Goal: Communication & Community: Answer question/provide support

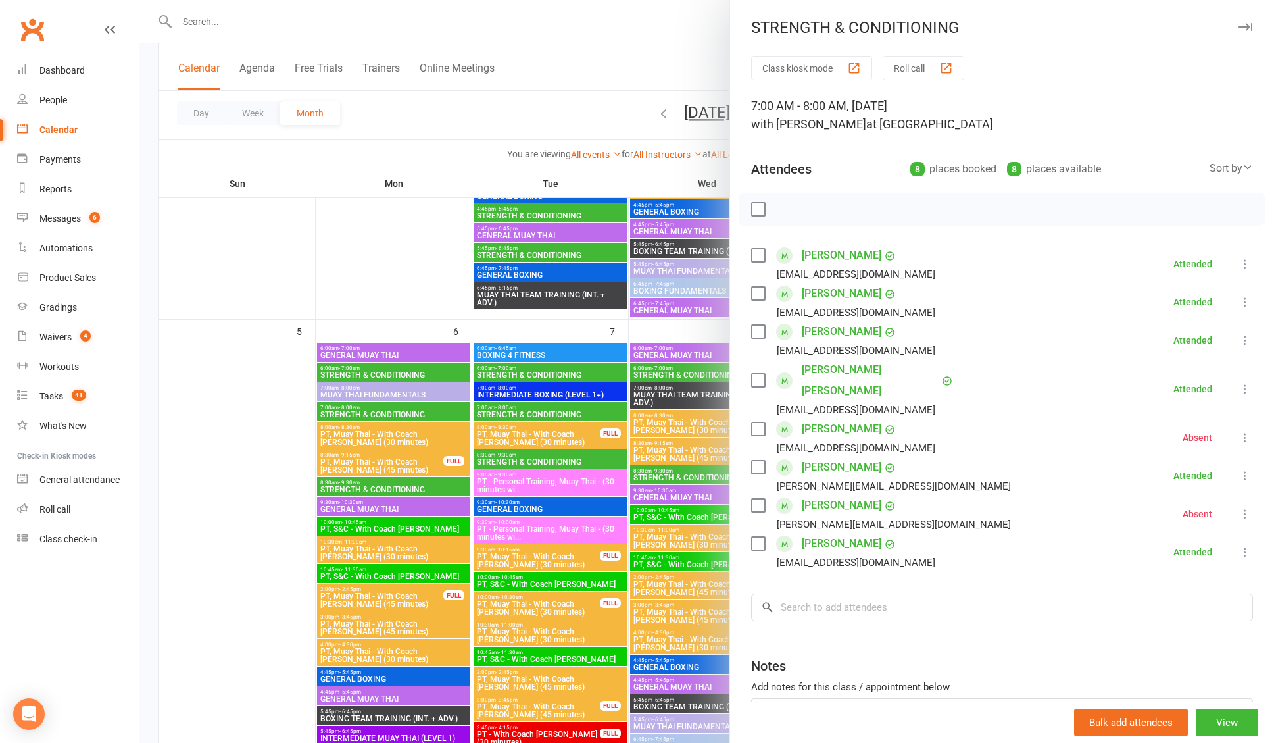
click at [680, 326] on div at bounding box center [706, 371] width 1135 height 743
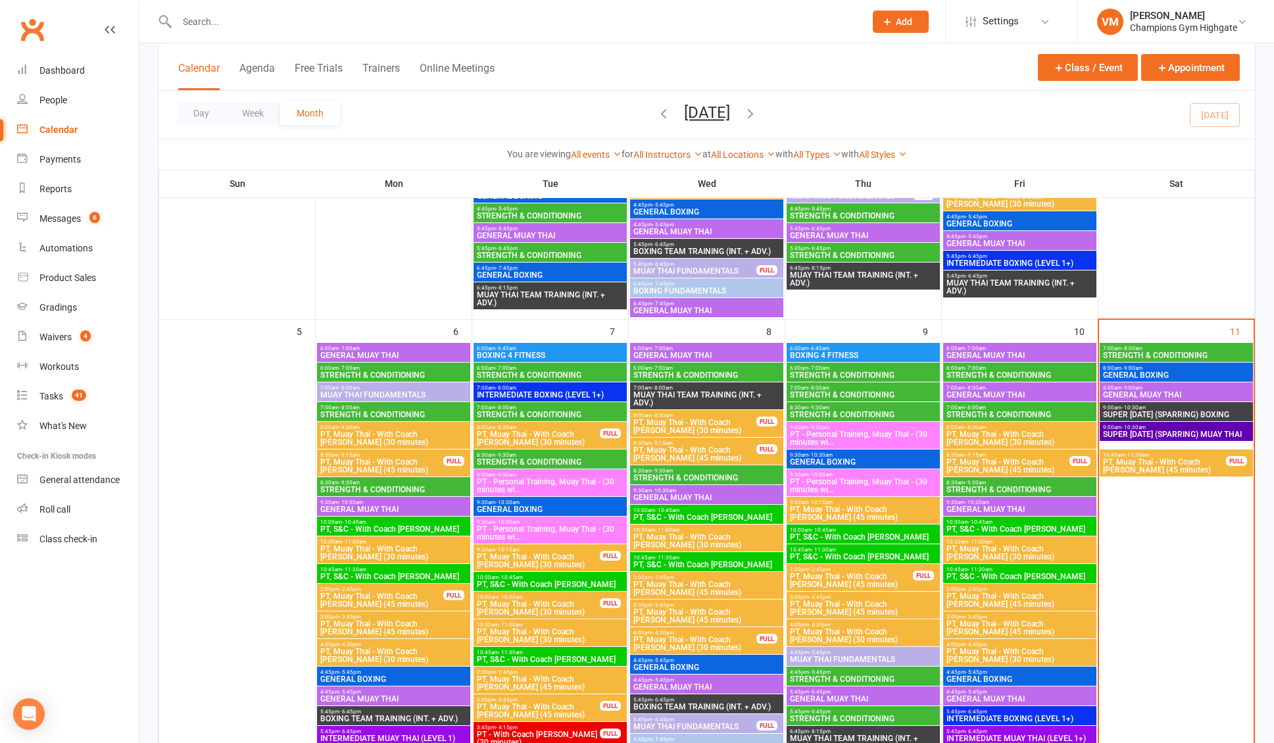
click at [1145, 367] on span "8:00am - 9:00am" at bounding box center [1176, 368] width 148 height 6
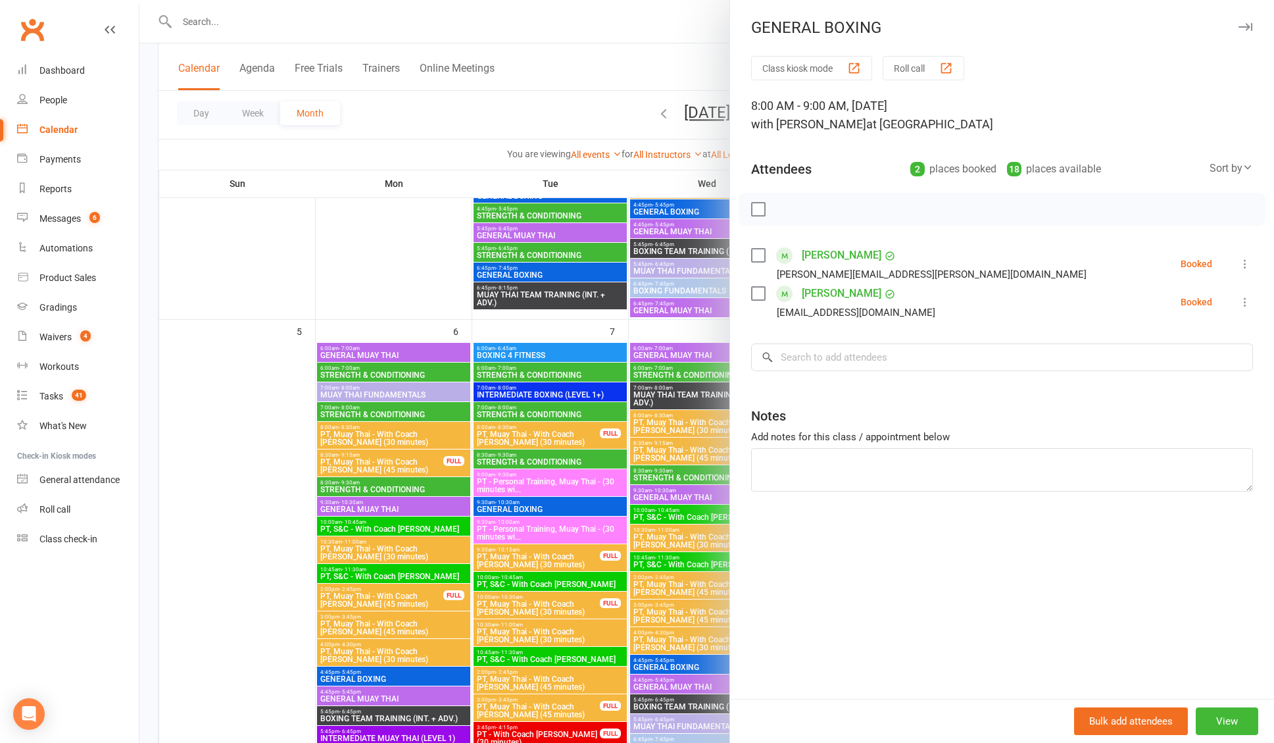
click at [701, 332] on div at bounding box center [706, 371] width 1135 height 743
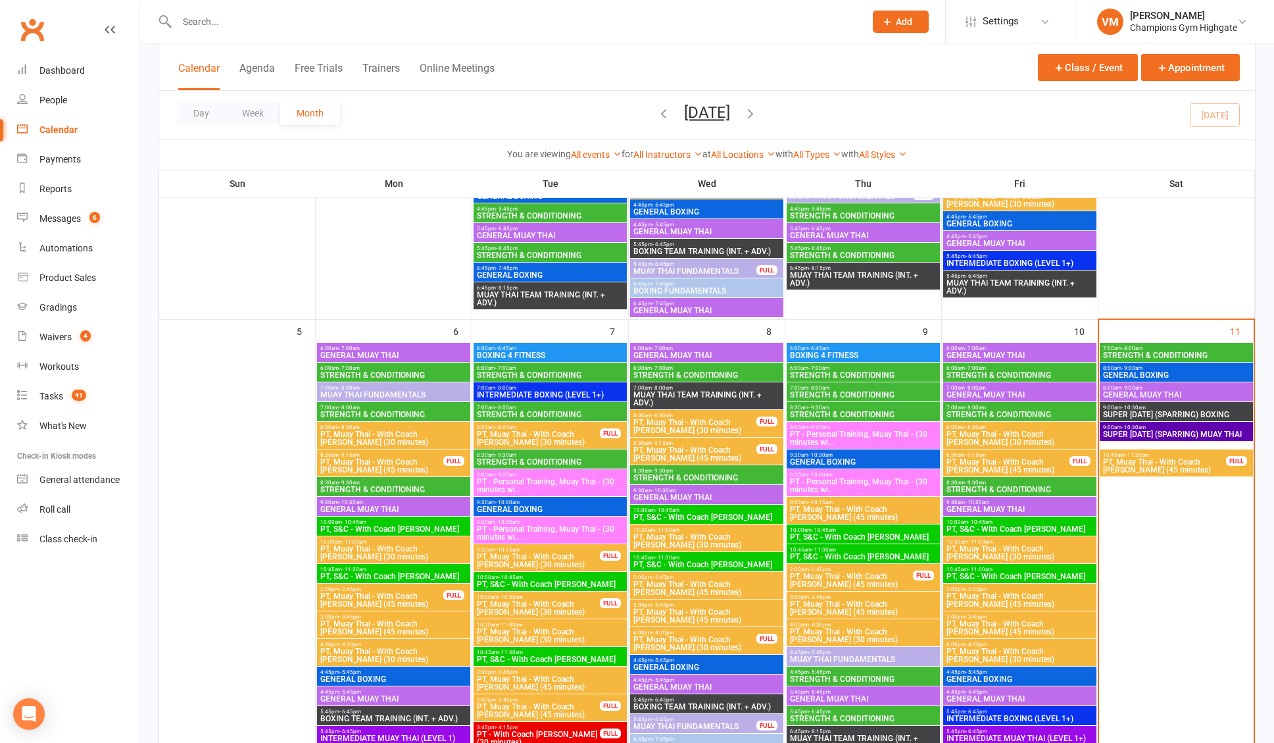
click at [1134, 395] on span "GENERAL MUAY THAI" at bounding box center [1176, 395] width 148 height 8
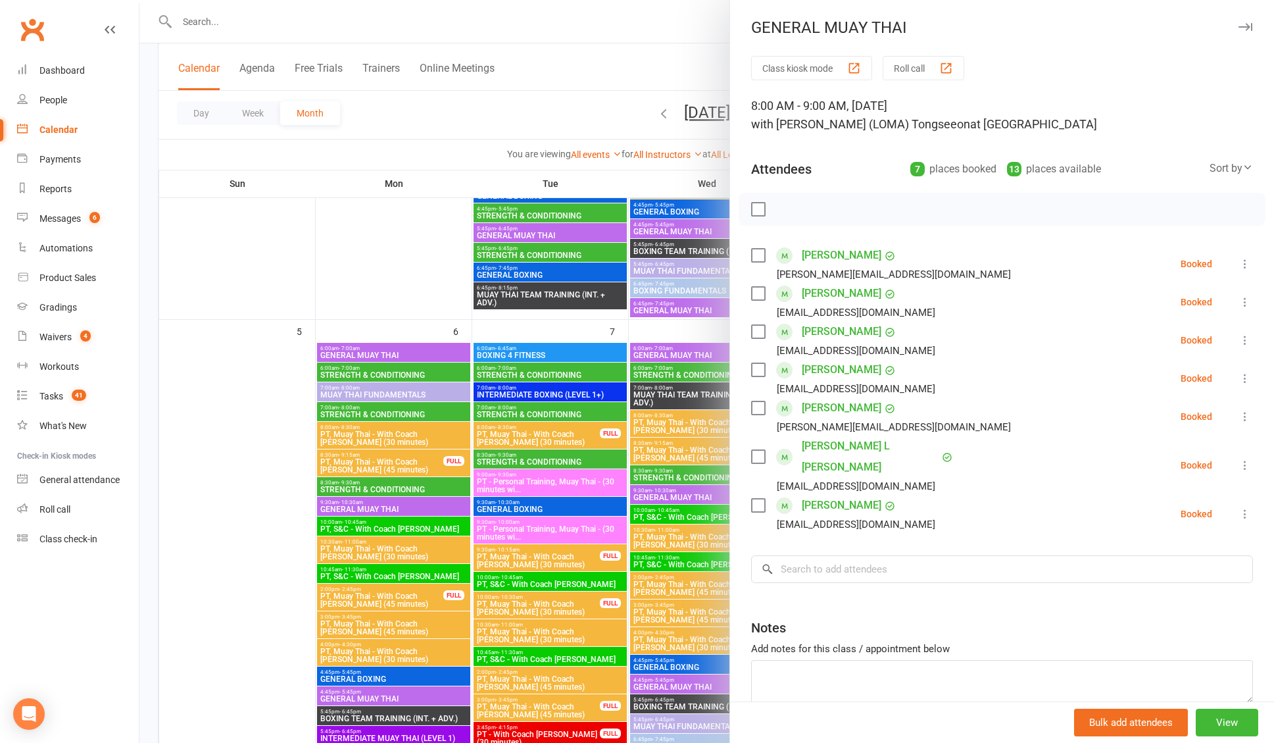
click at [671, 329] on div at bounding box center [706, 371] width 1135 height 743
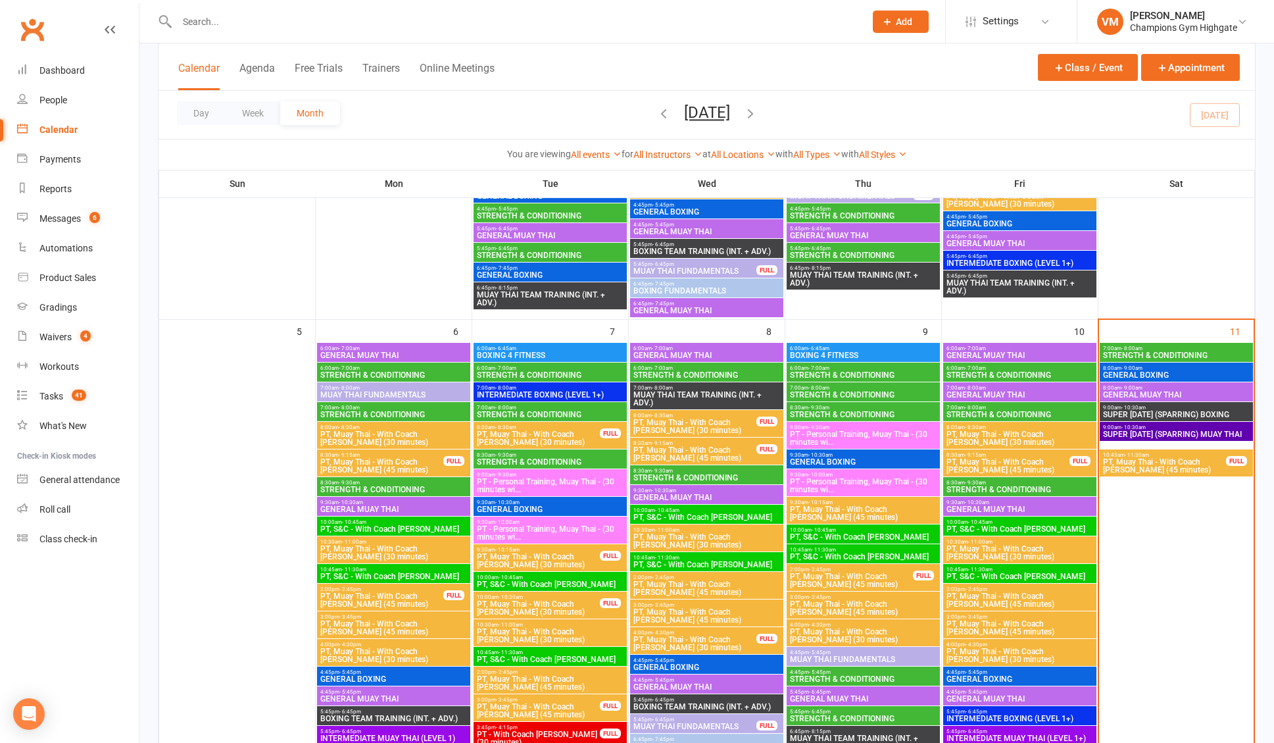
click at [1130, 408] on span "- 10:30am" at bounding box center [1134, 408] width 24 height 6
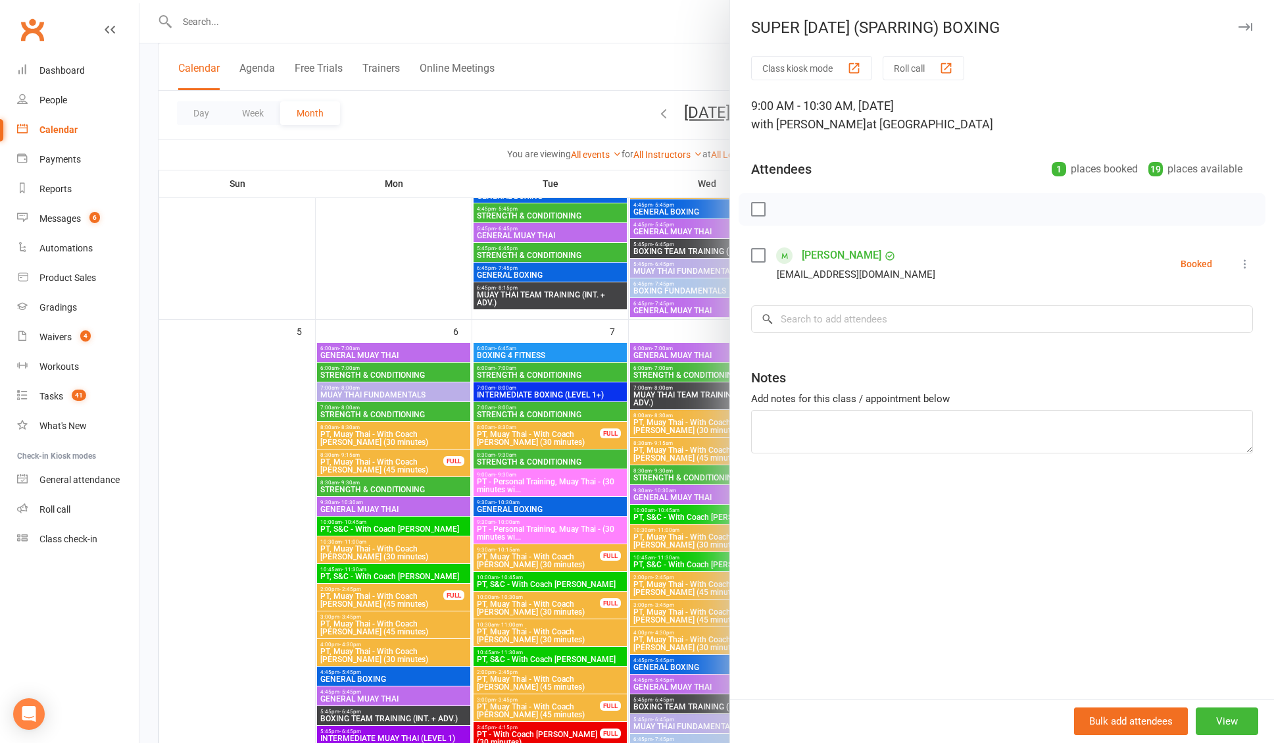
click at [708, 324] on div at bounding box center [706, 371] width 1135 height 743
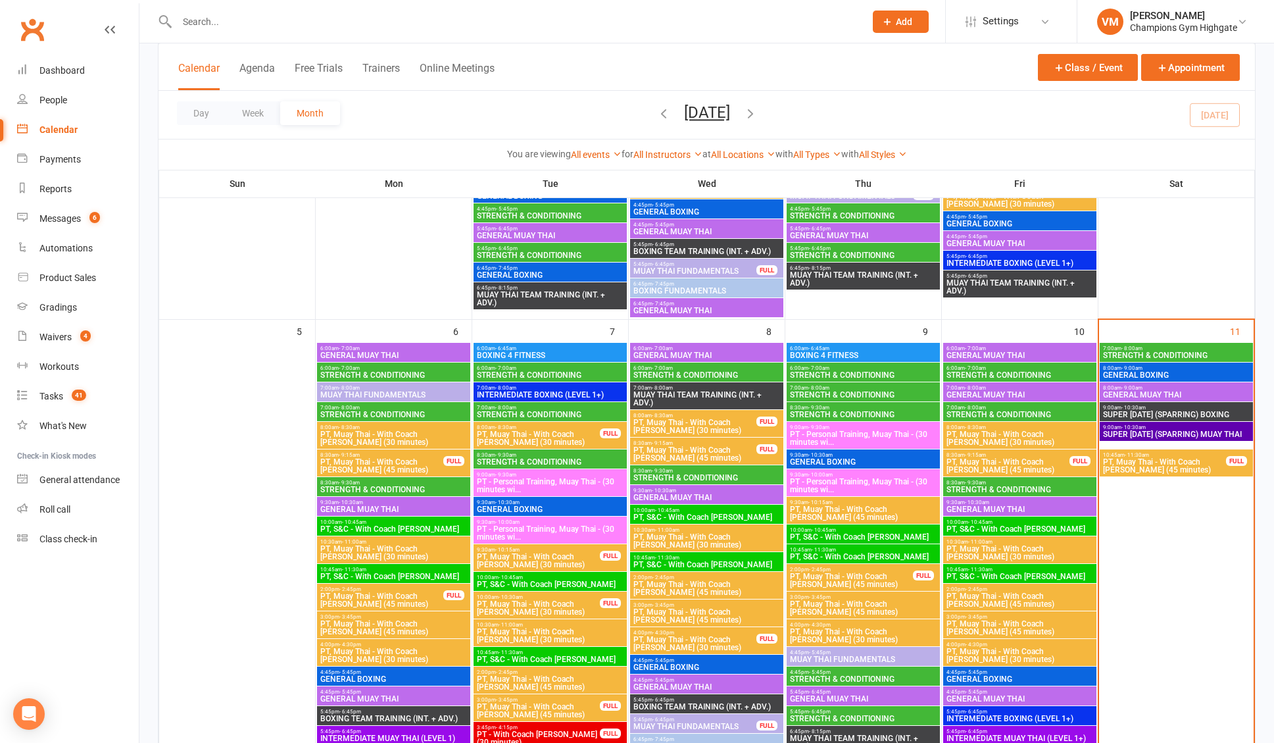
click at [1154, 436] on span "SUPER [DATE] (SPARRING) MUAY THAI" at bounding box center [1176, 434] width 148 height 8
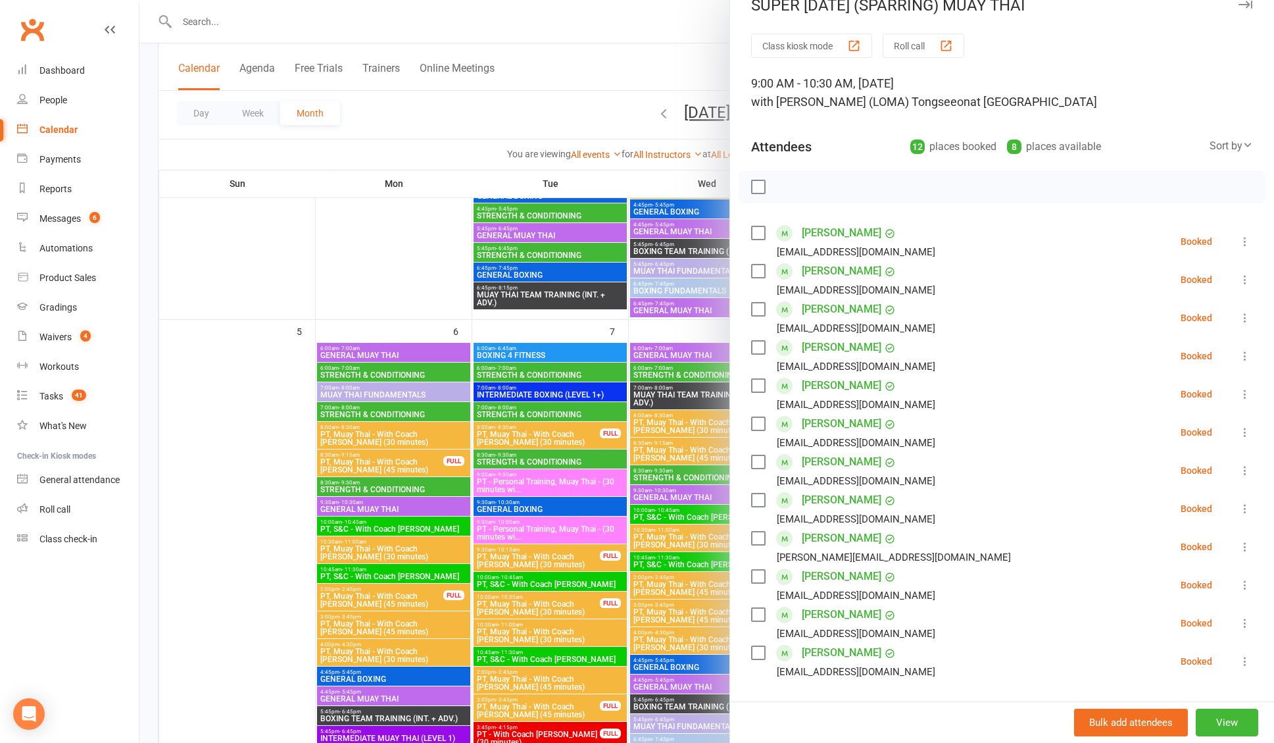
scroll to position [5, 0]
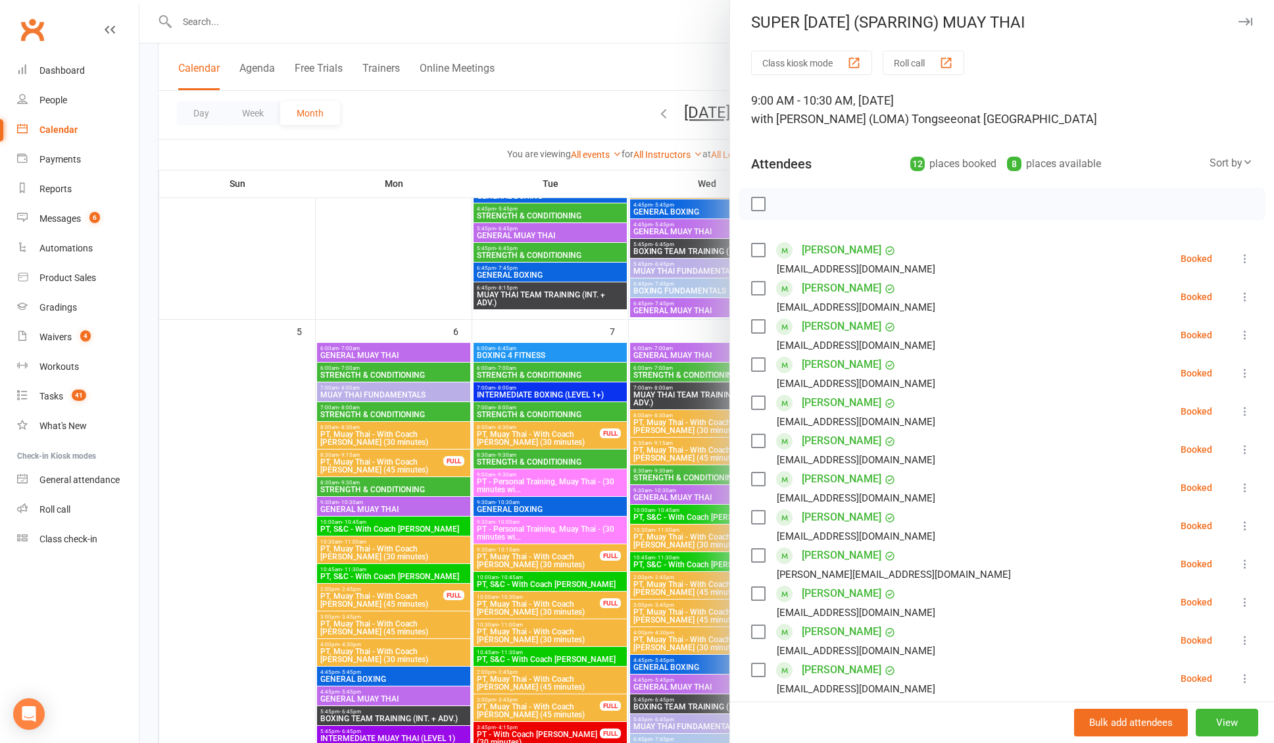
click at [597, 111] on div at bounding box center [706, 371] width 1135 height 743
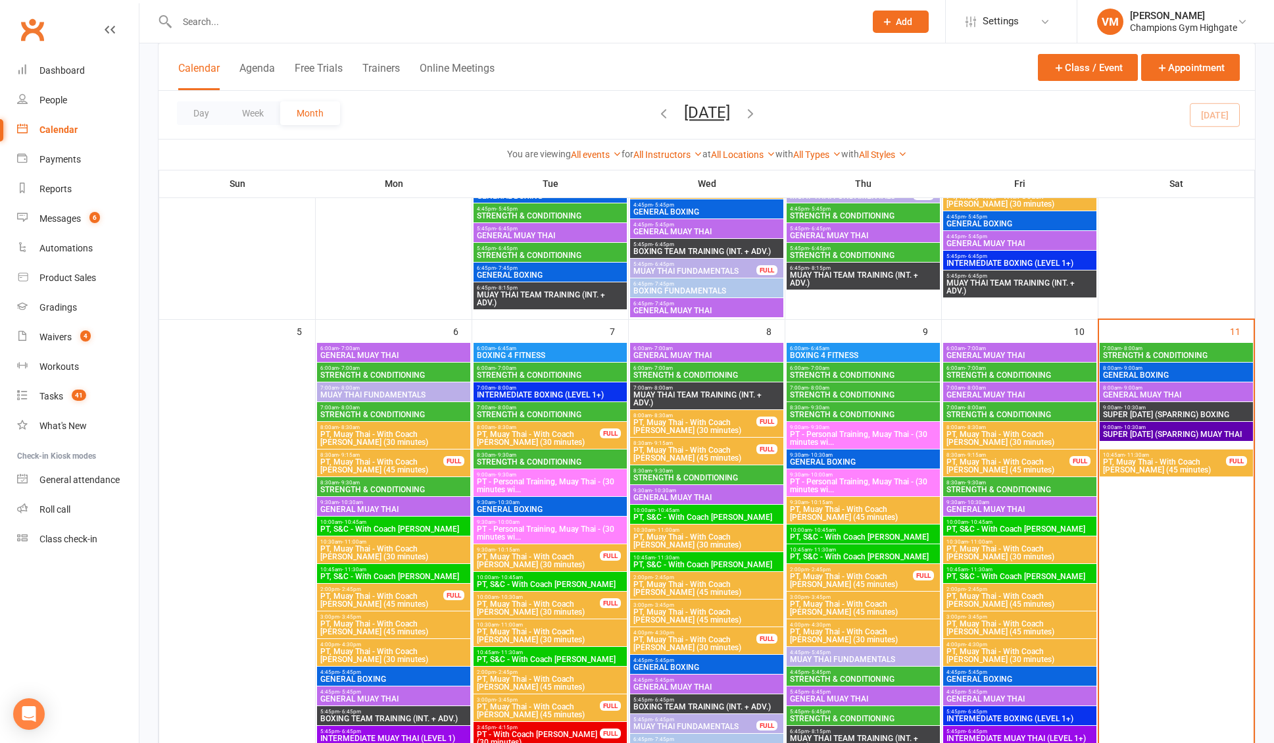
click at [1151, 430] on span "SUPER [DATE] (SPARRING) MUAY THAI" at bounding box center [1176, 434] width 148 height 8
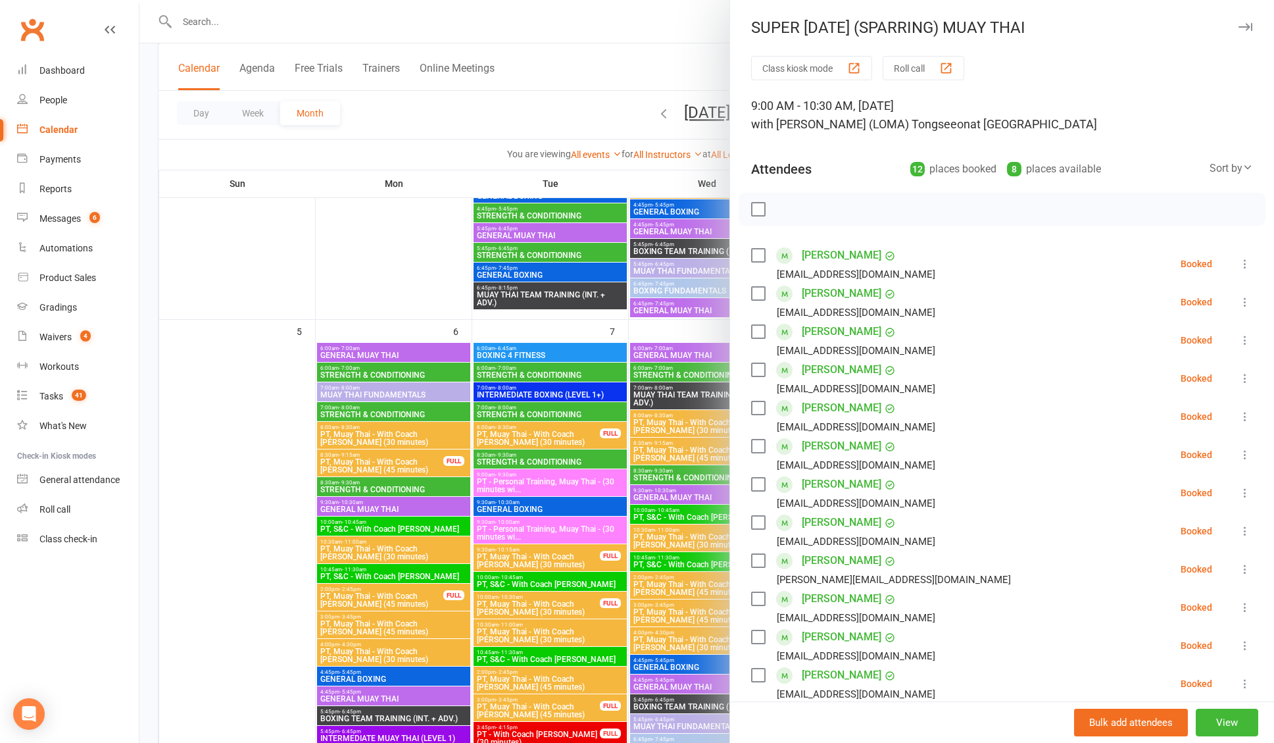
click at [584, 120] on div at bounding box center [706, 371] width 1135 height 743
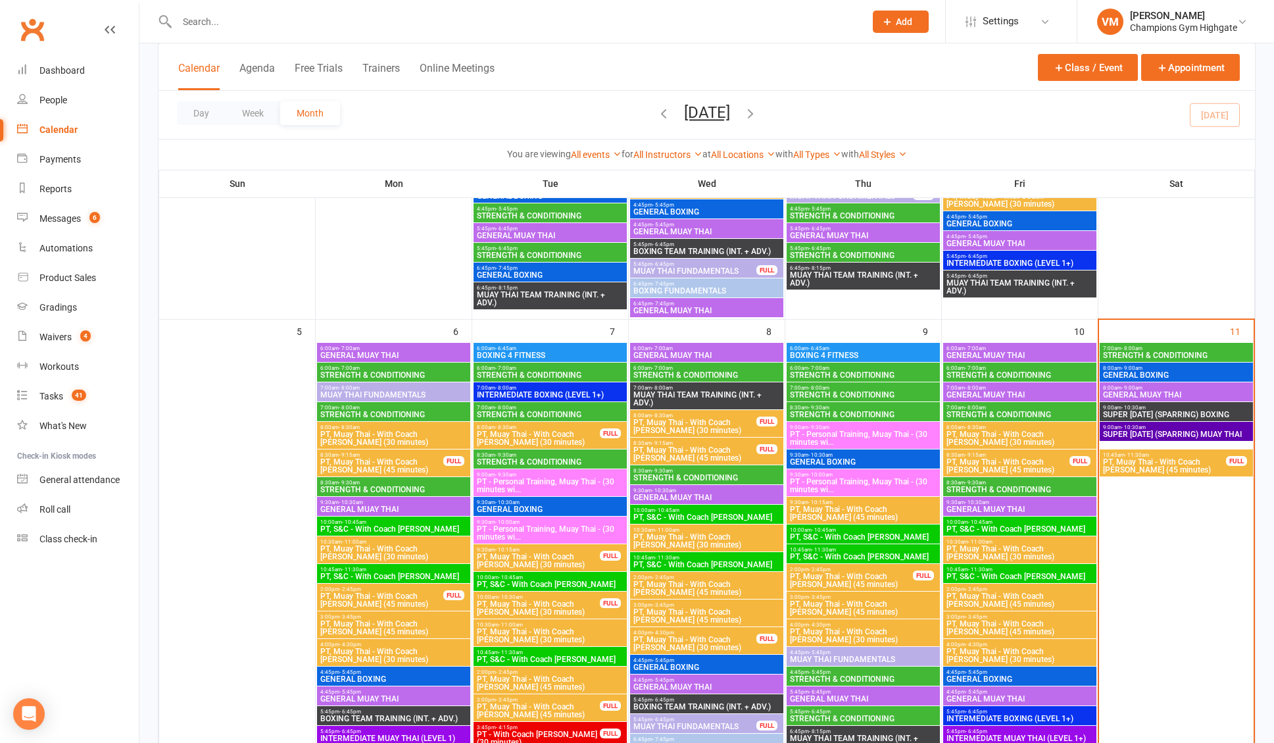
click at [1151, 467] on span "PT, Muay Thai - With Coach [PERSON_NAME] (45 minutes)" at bounding box center [1164, 466] width 124 height 16
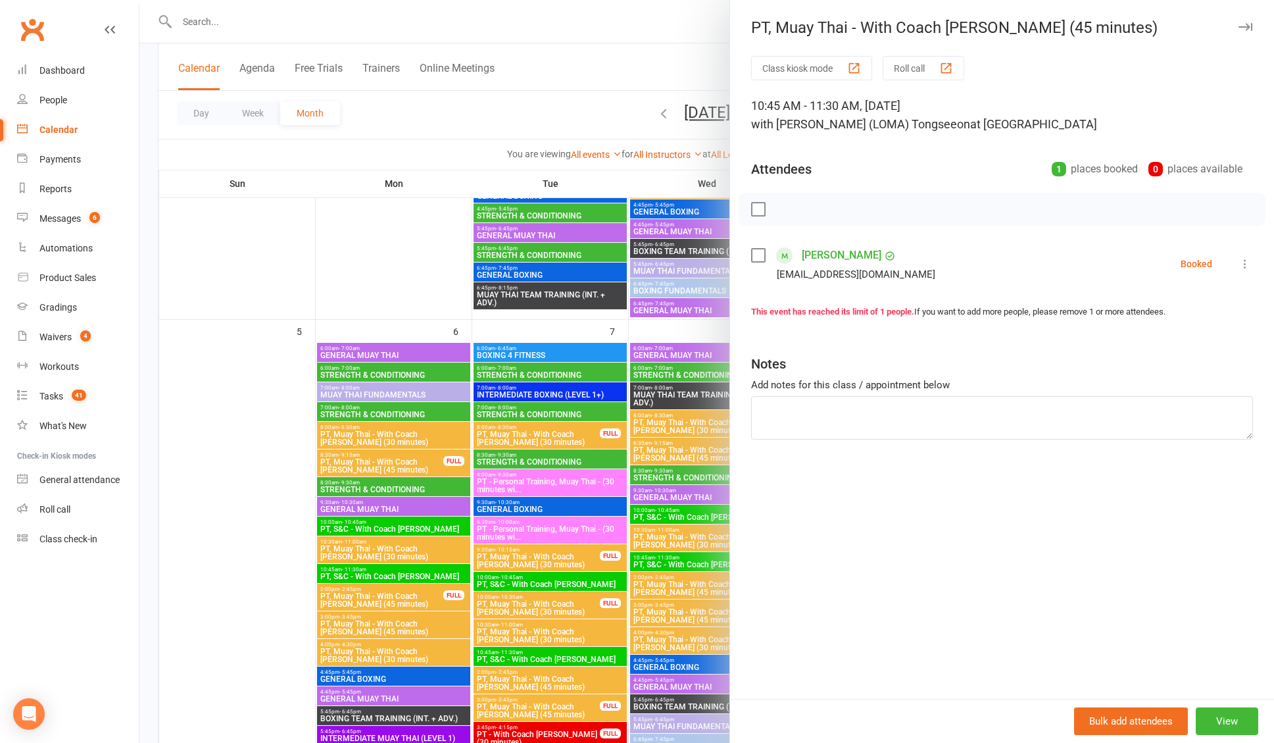
click at [567, 112] on div at bounding box center [706, 371] width 1135 height 743
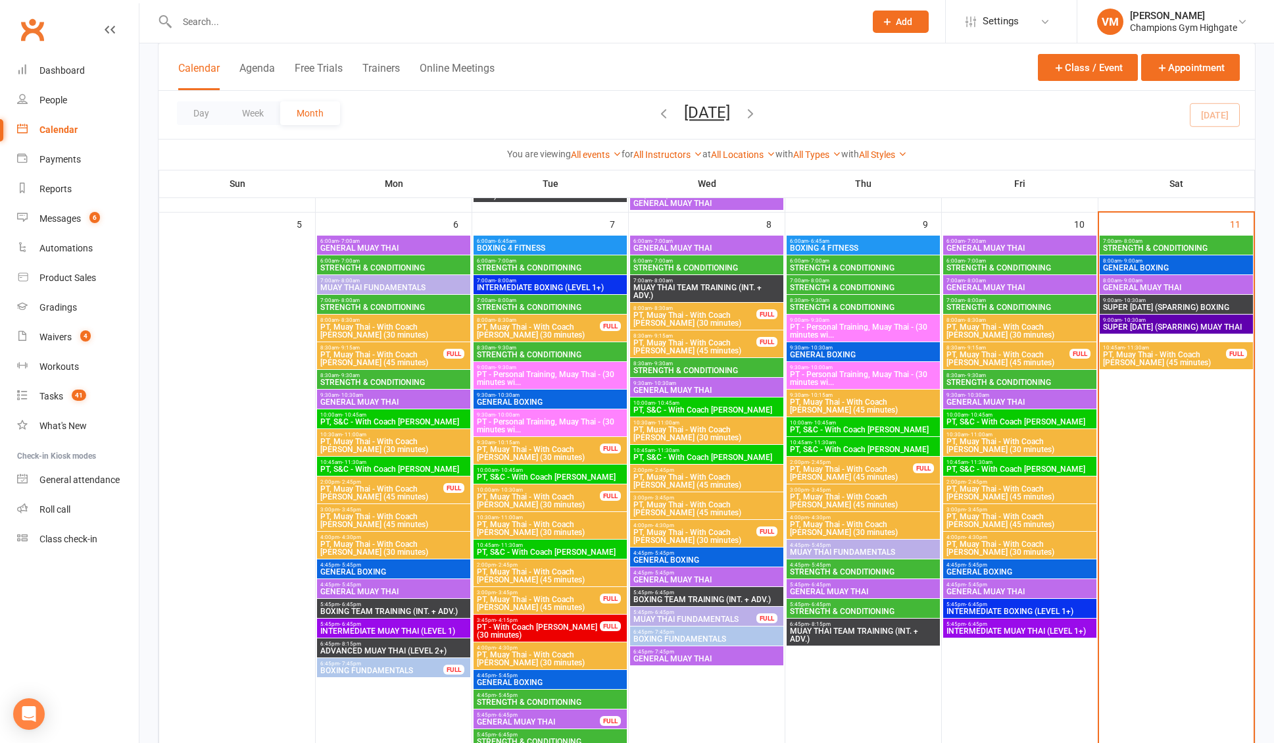
scroll to position [511, 0]
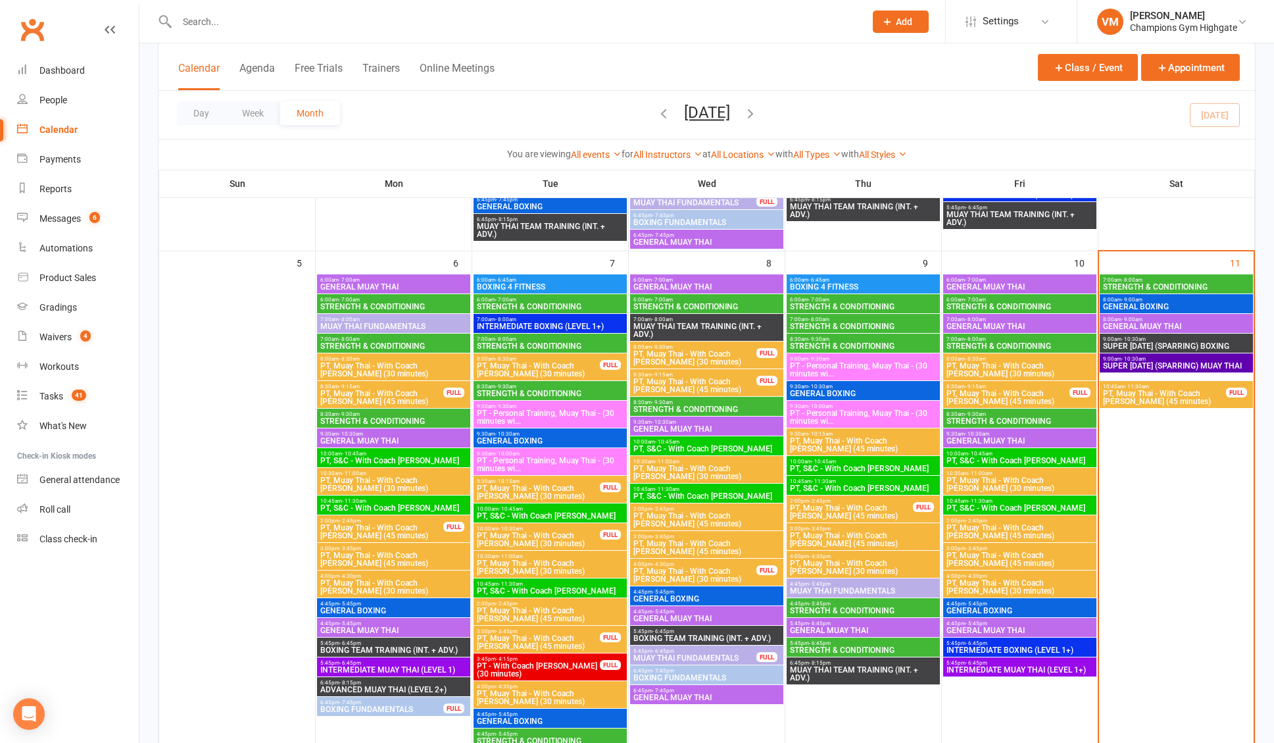
click at [1128, 283] on span "STRENGTH & CONDITIONING" at bounding box center [1176, 287] width 148 height 8
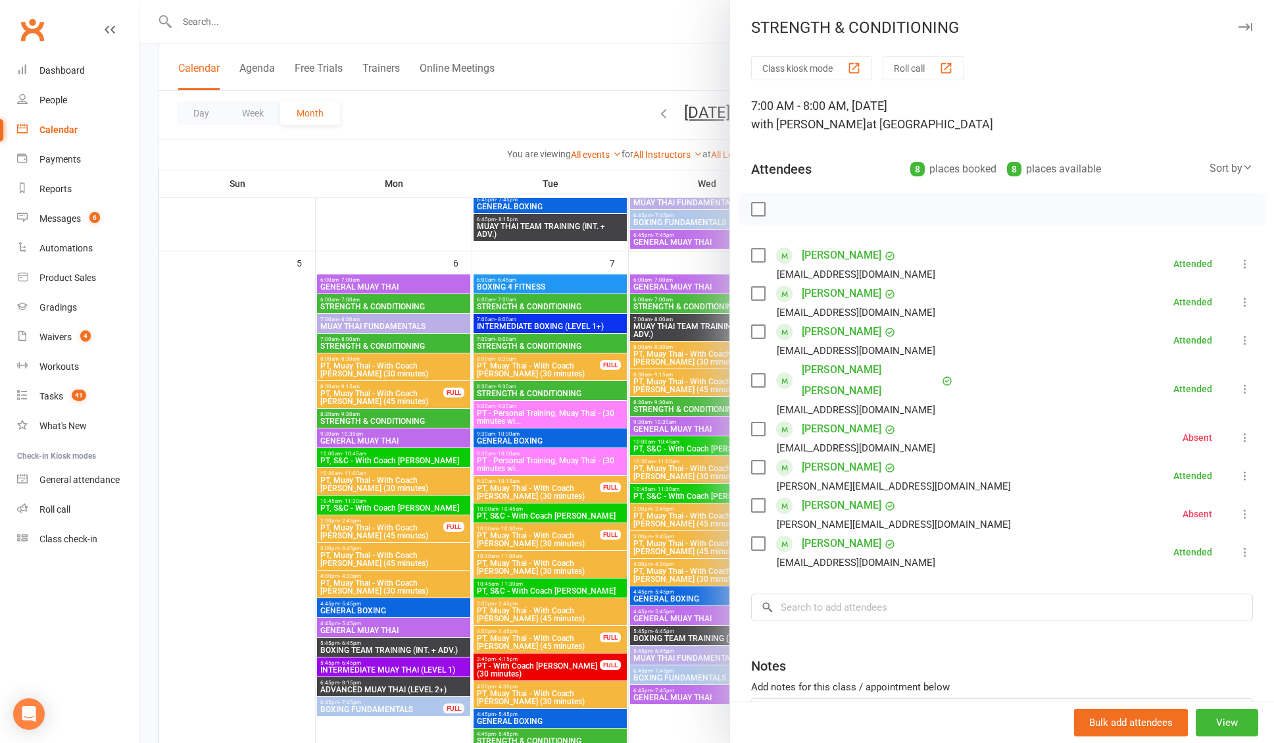
click at [486, 124] on div at bounding box center [706, 371] width 1135 height 743
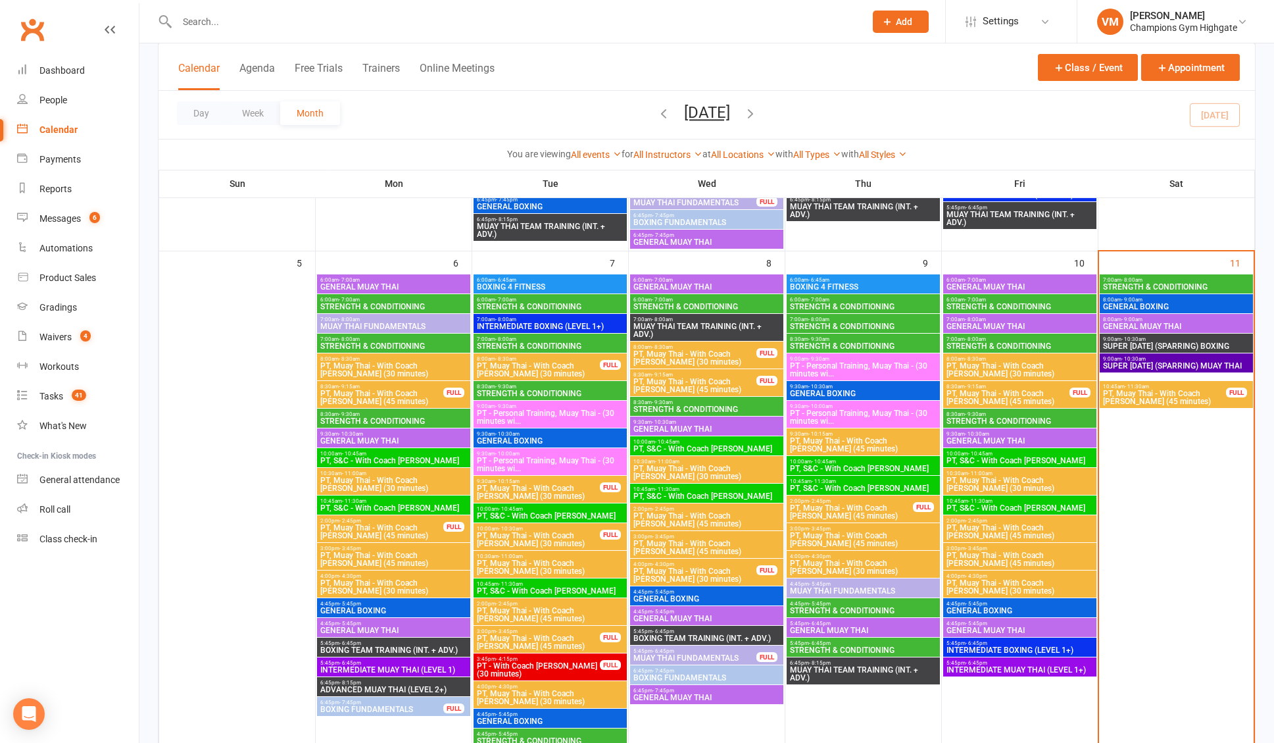
click at [1147, 251] on div "11" at bounding box center [1176, 539] width 155 height 576
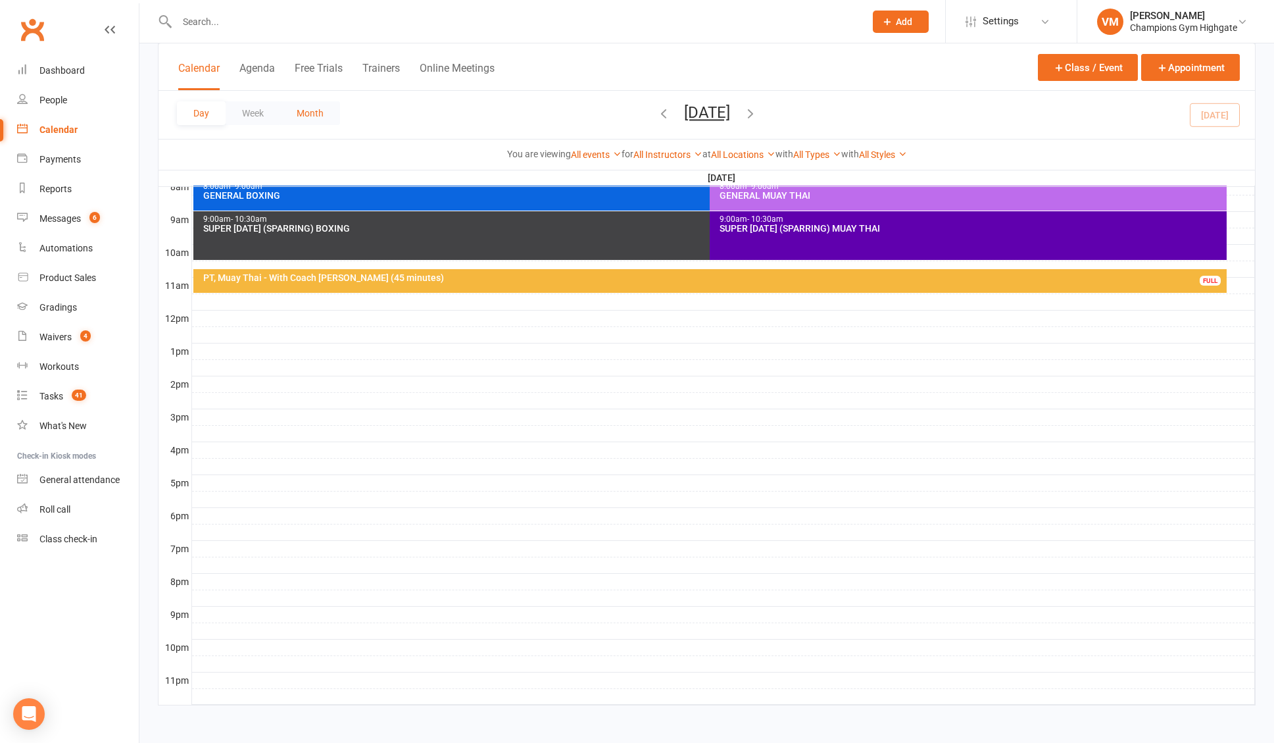
click at [324, 112] on button "Month" at bounding box center [310, 113] width 60 height 24
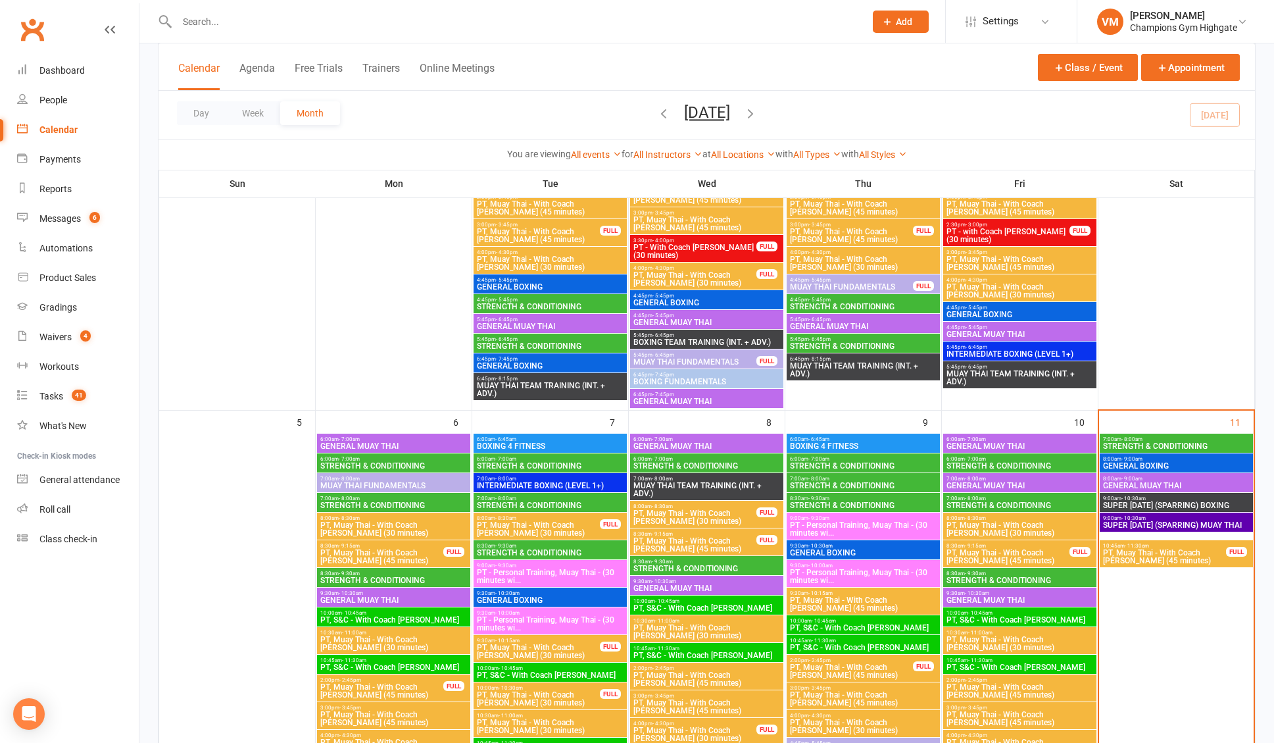
click at [1154, 442] on span "STRENGTH & CONDITIONING" at bounding box center [1176, 446] width 148 height 8
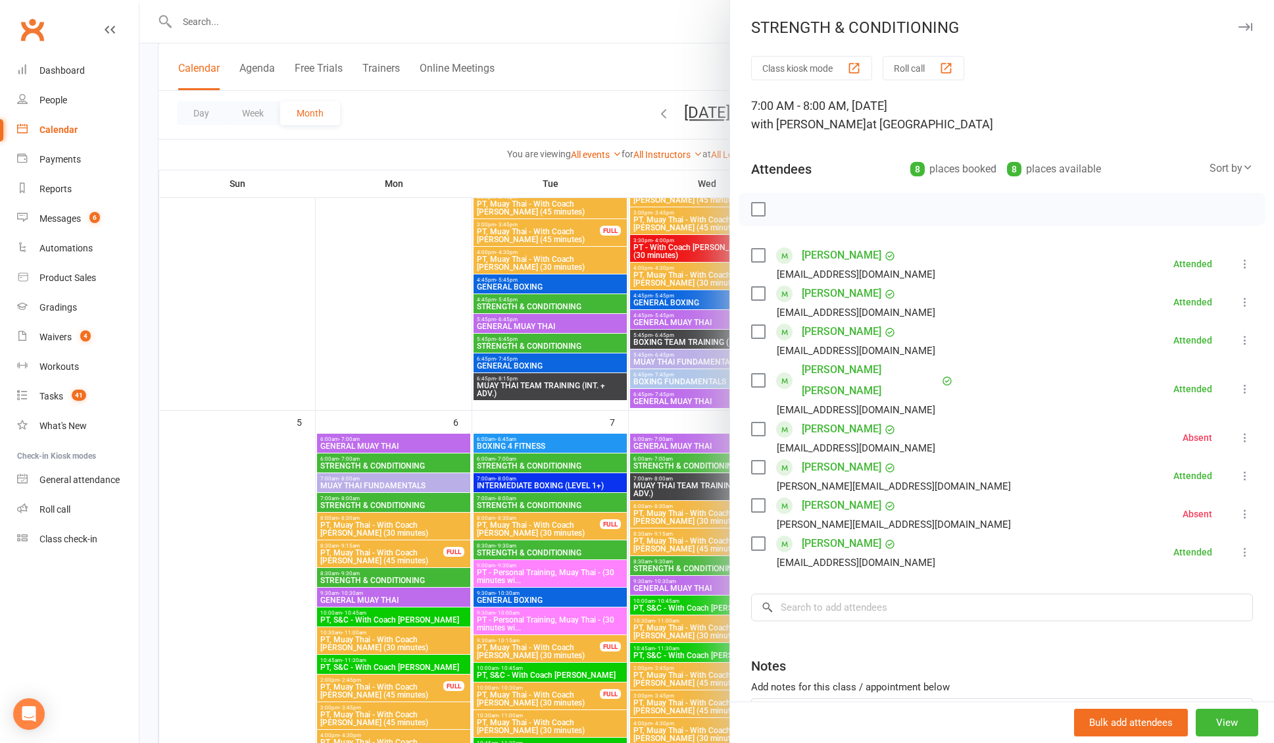
click at [337, 326] on div at bounding box center [706, 371] width 1135 height 743
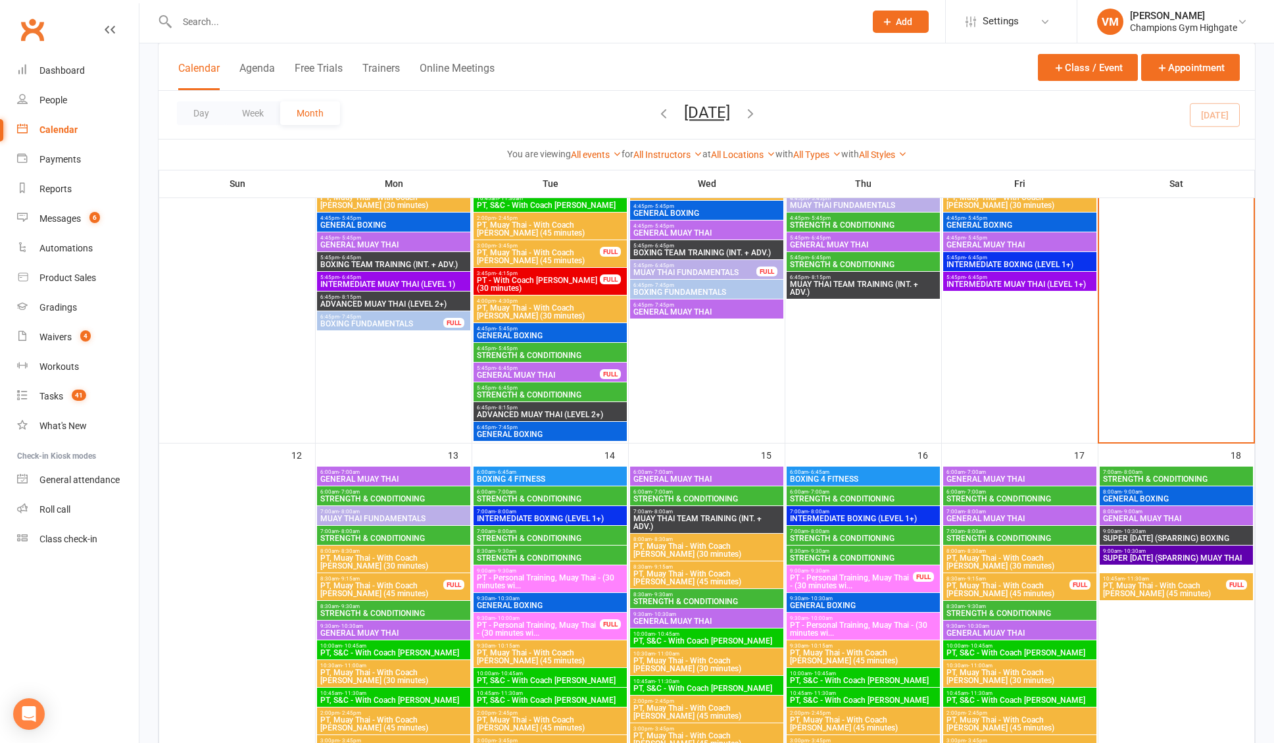
scroll to position [910, 0]
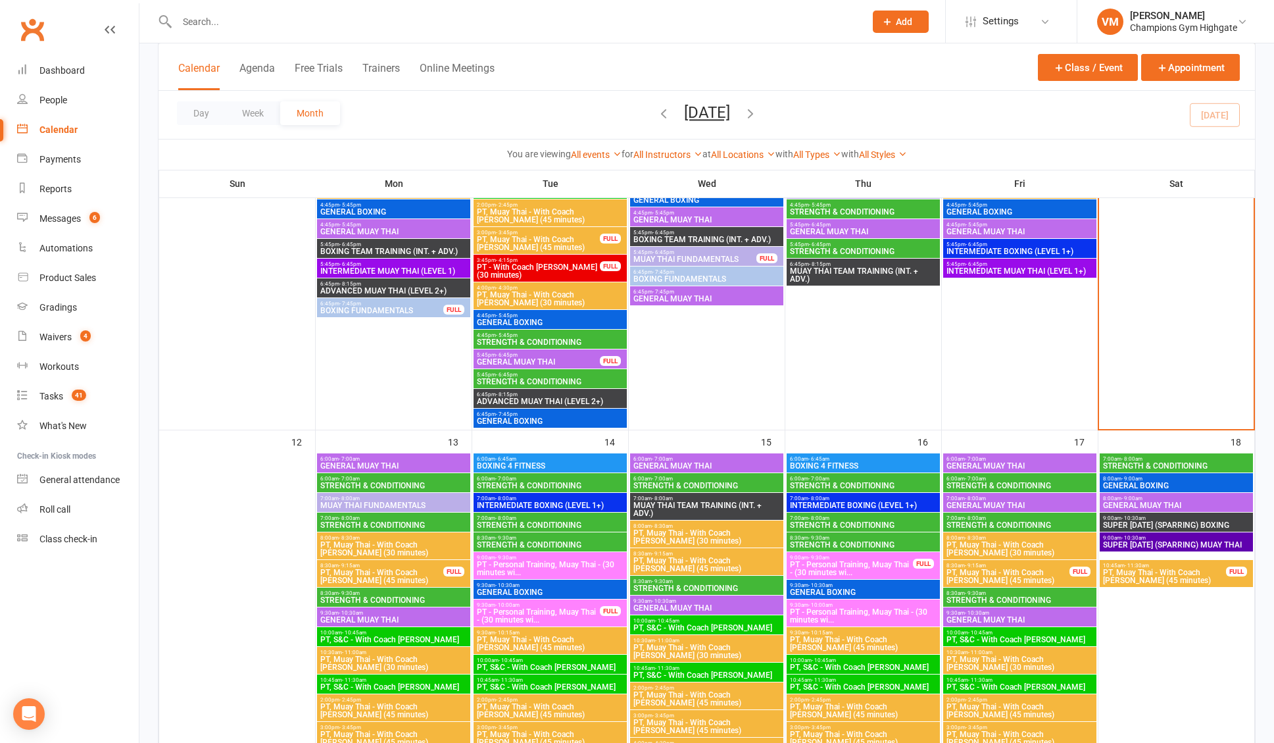
click at [1124, 457] on span "- 8:00am" at bounding box center [1132, 459] width 21 height 6
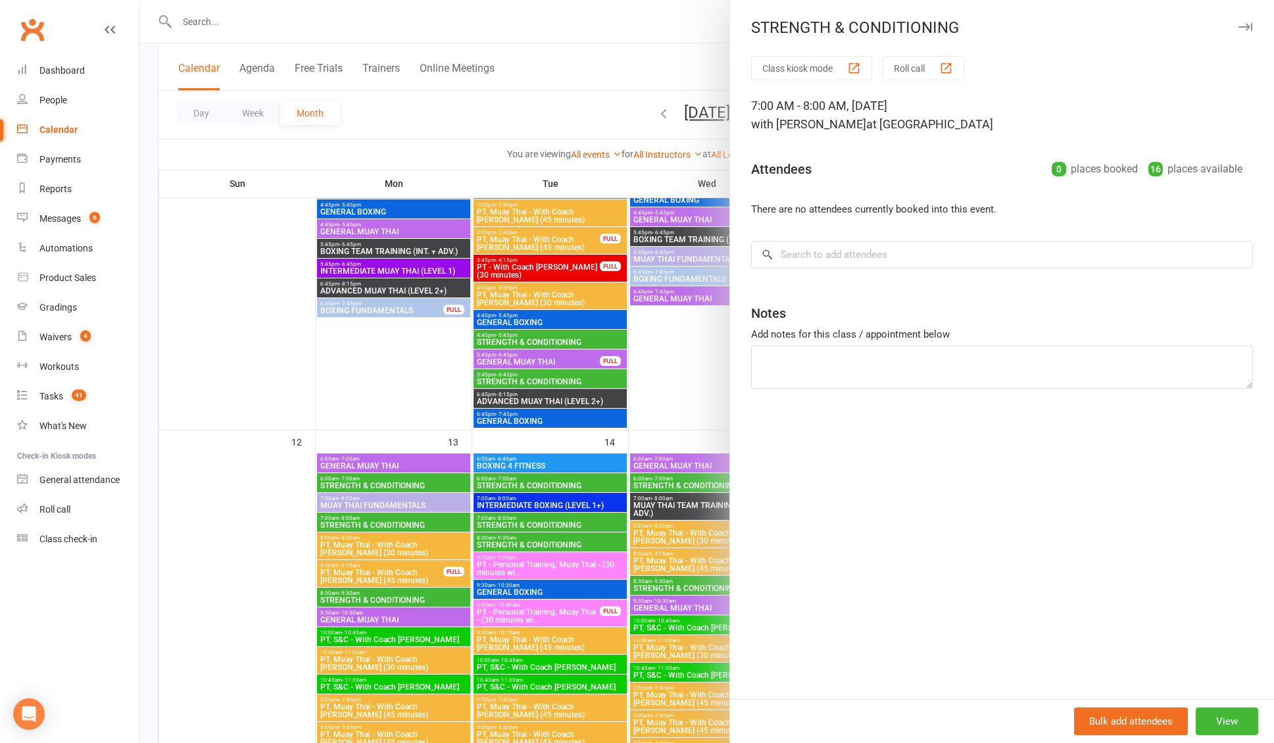
click at [670, 337] on div at bounding box center [706, 371] width 1135 height 743
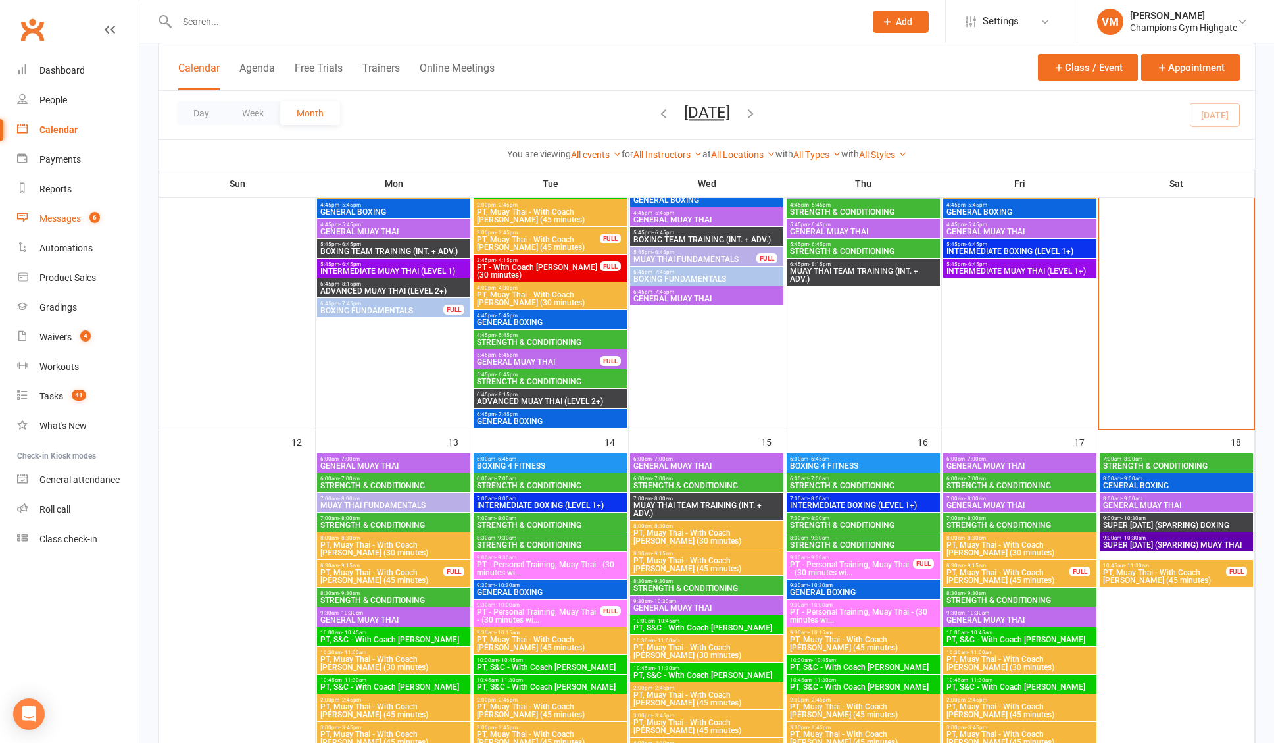
click at [89, 224] on link "Messages 6" at bounding box center [78, 219] width 122 height 30
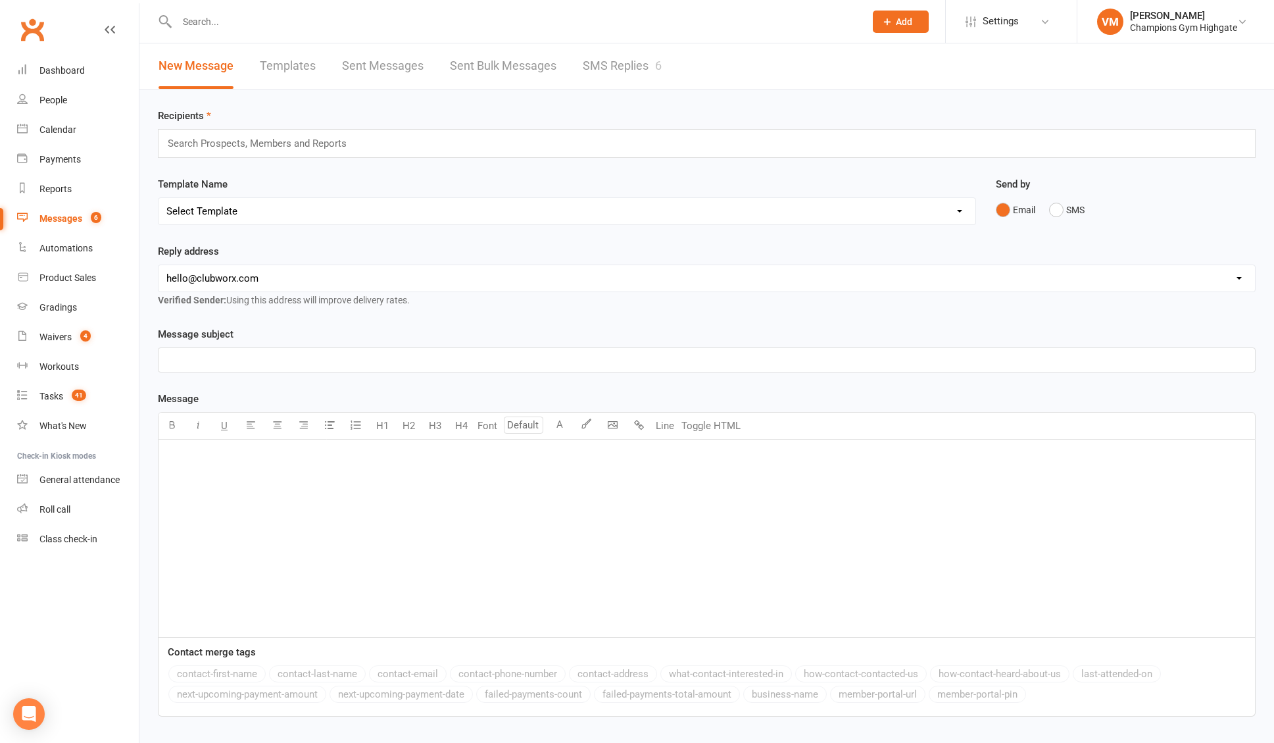
click at [646, 76] on link "SMS Replies 6" at bounding box center [622, 65] width 79 height 45
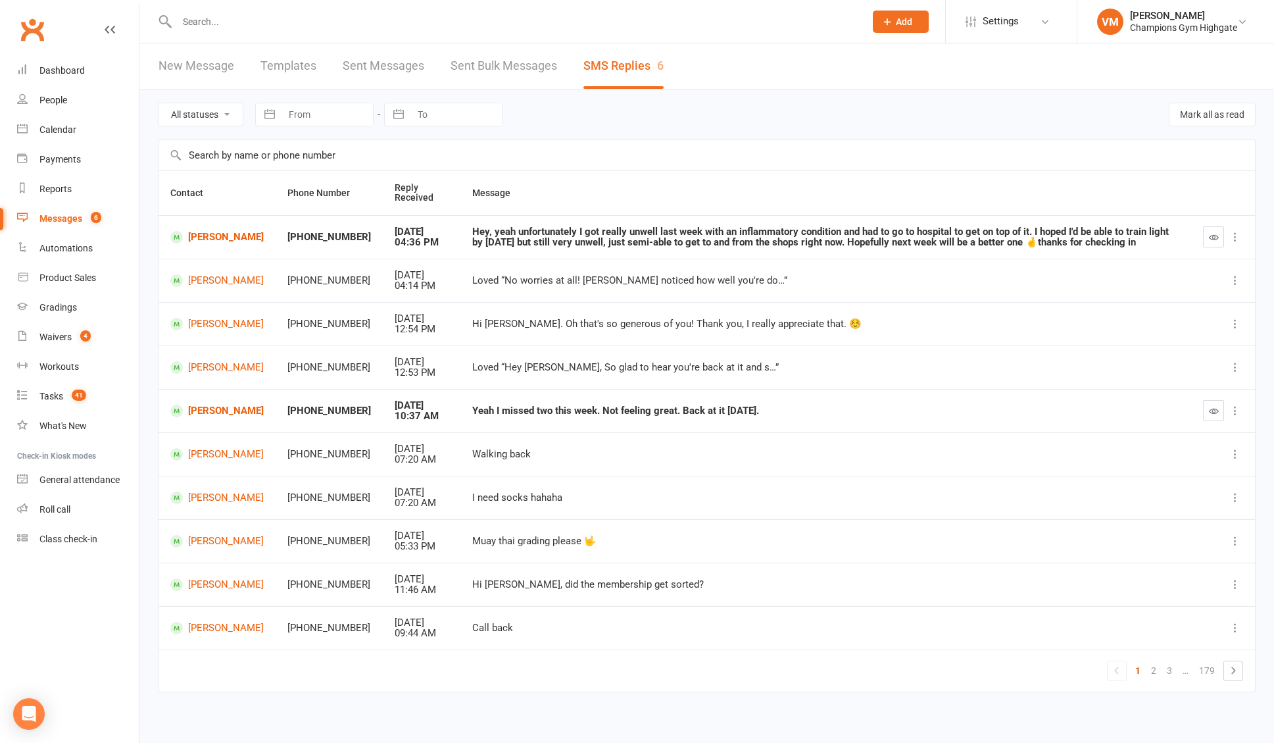
click at [246, 22] on input "text" at bounding box center [514, 21] width 683 height 18
click at [214, 31] on div at bounding box center [507, 21] width 698 height 43
click at [225, 24] on input "text" at bounding box center [514, 21] width 683 height 18
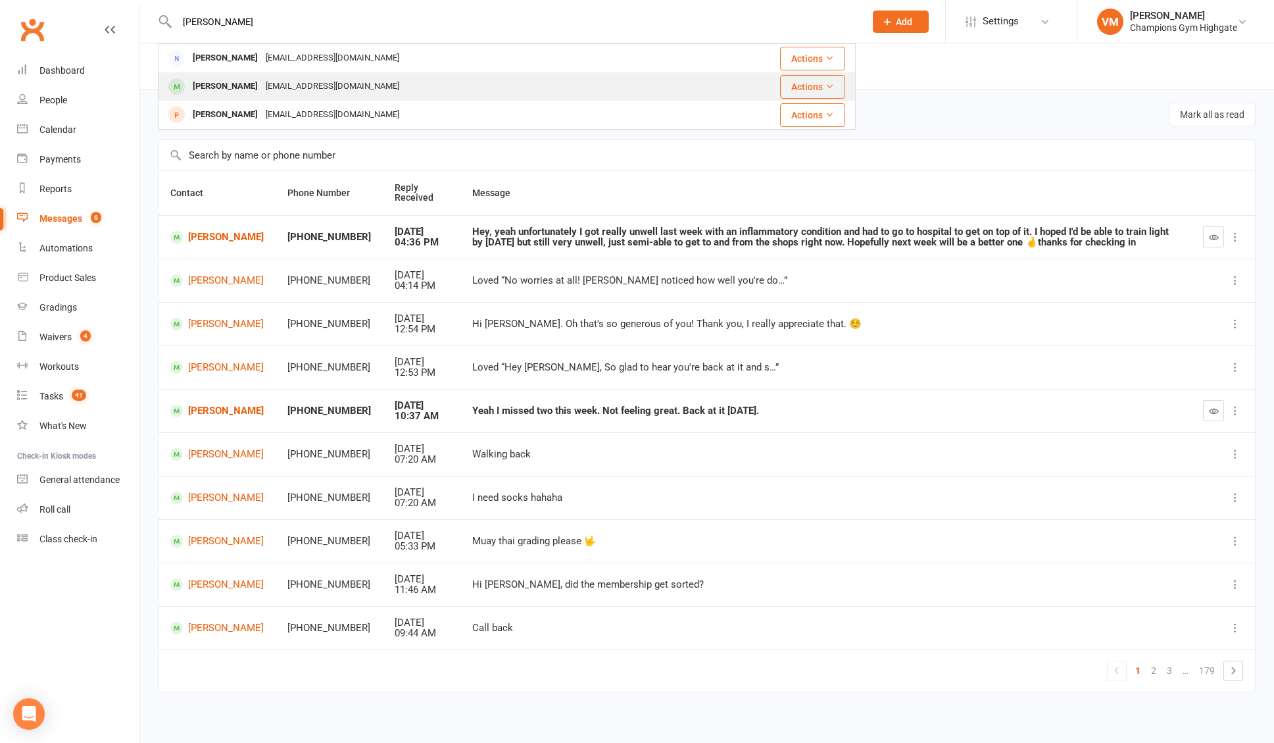
type input "[PERSON_NAME]"
click at [207, 81] on div "[PERSON_NAME]" at bounding box center [225, 86] width 73 height 19
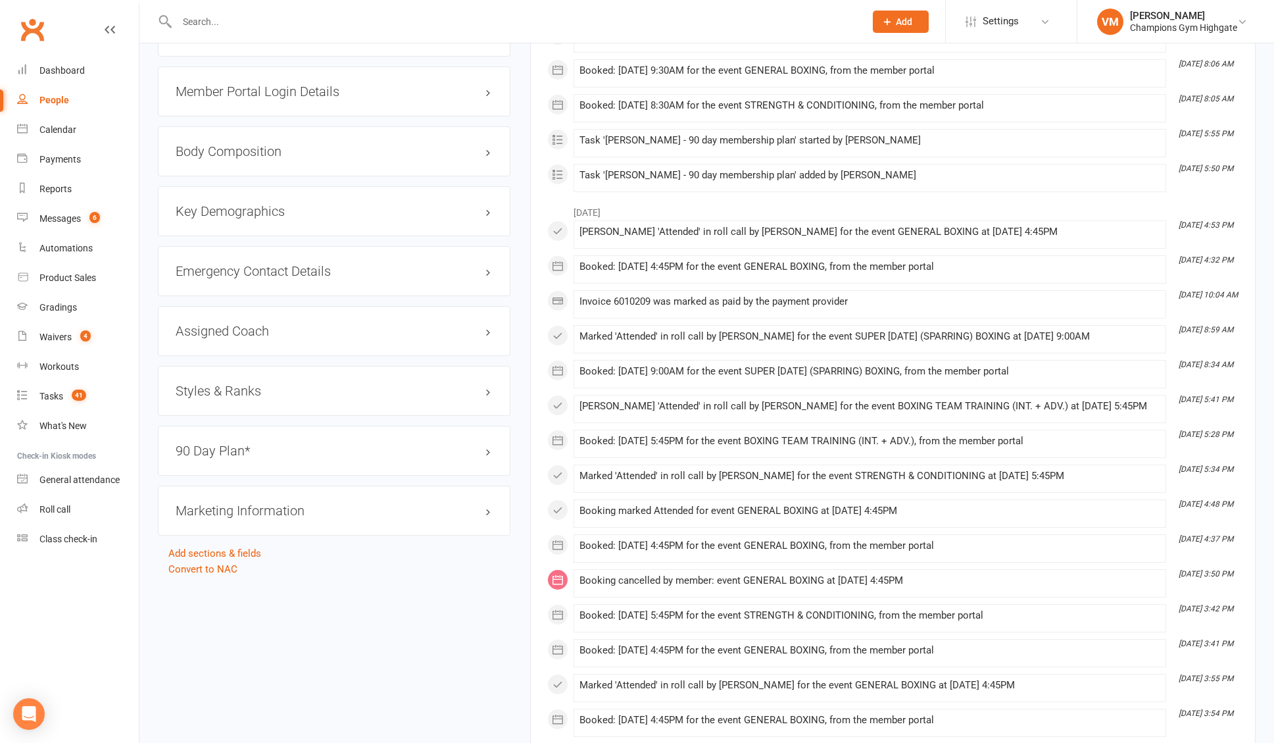
scroll to position [1205, 0]
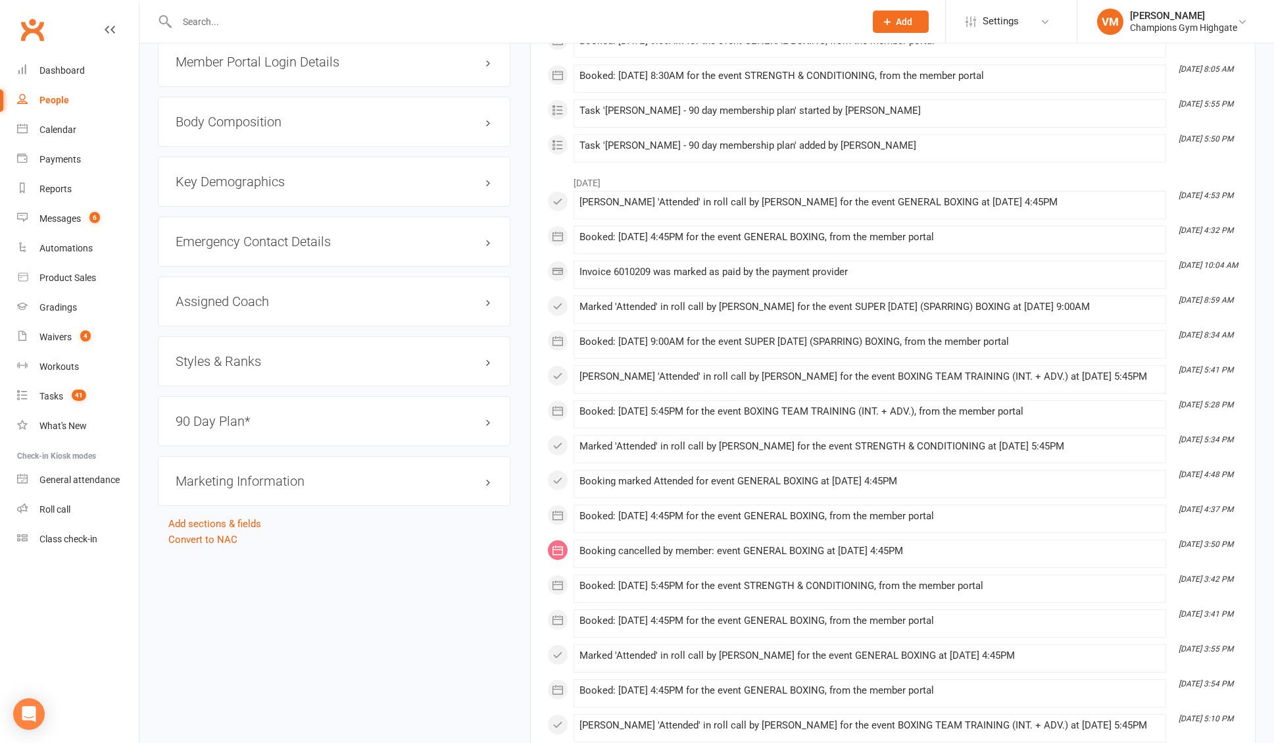
click at [289, 428] on div "90 Day Plan* edit" at bounding box center [334, 421] width 353 height 50
click at [278, 421] on h3 "90 Day Plan* edit" at bounding box center [334, 421] width 317 height 14
click at [465, 418] on link "edit" at bounding box center [469, 420] width 16 height 11
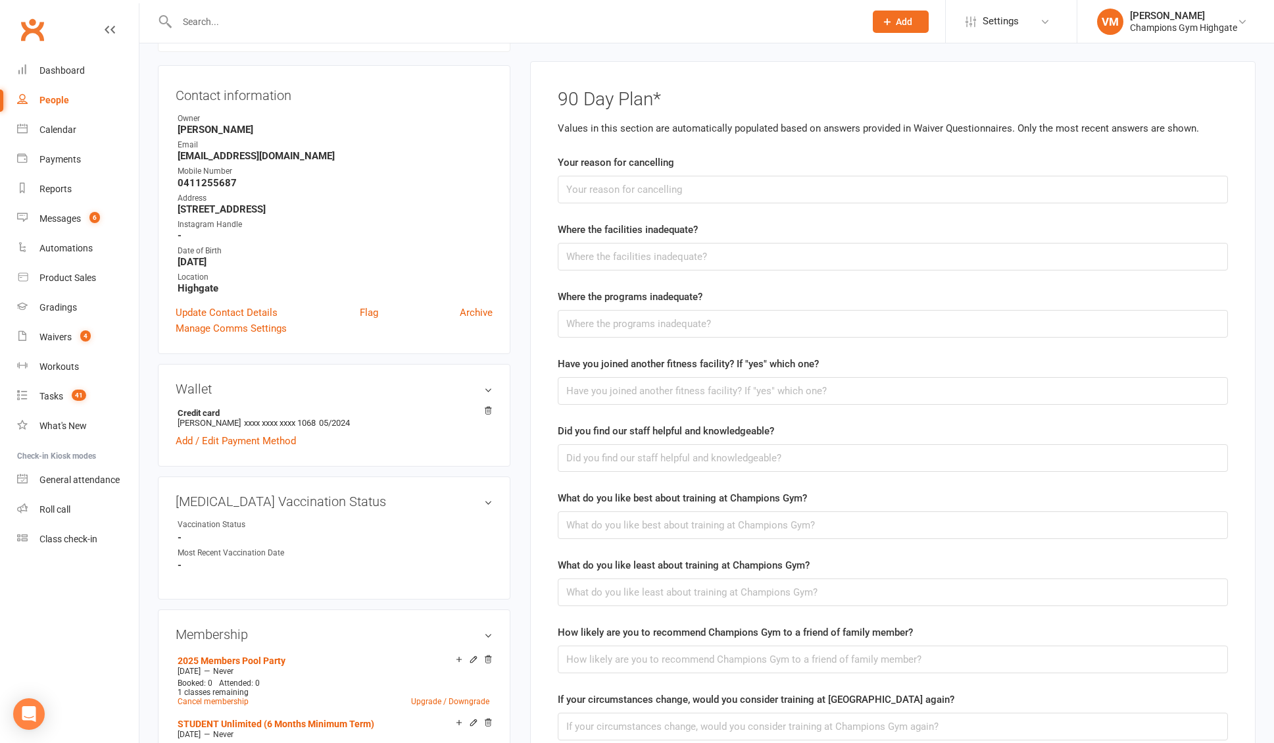
scroll to position [112, 0]
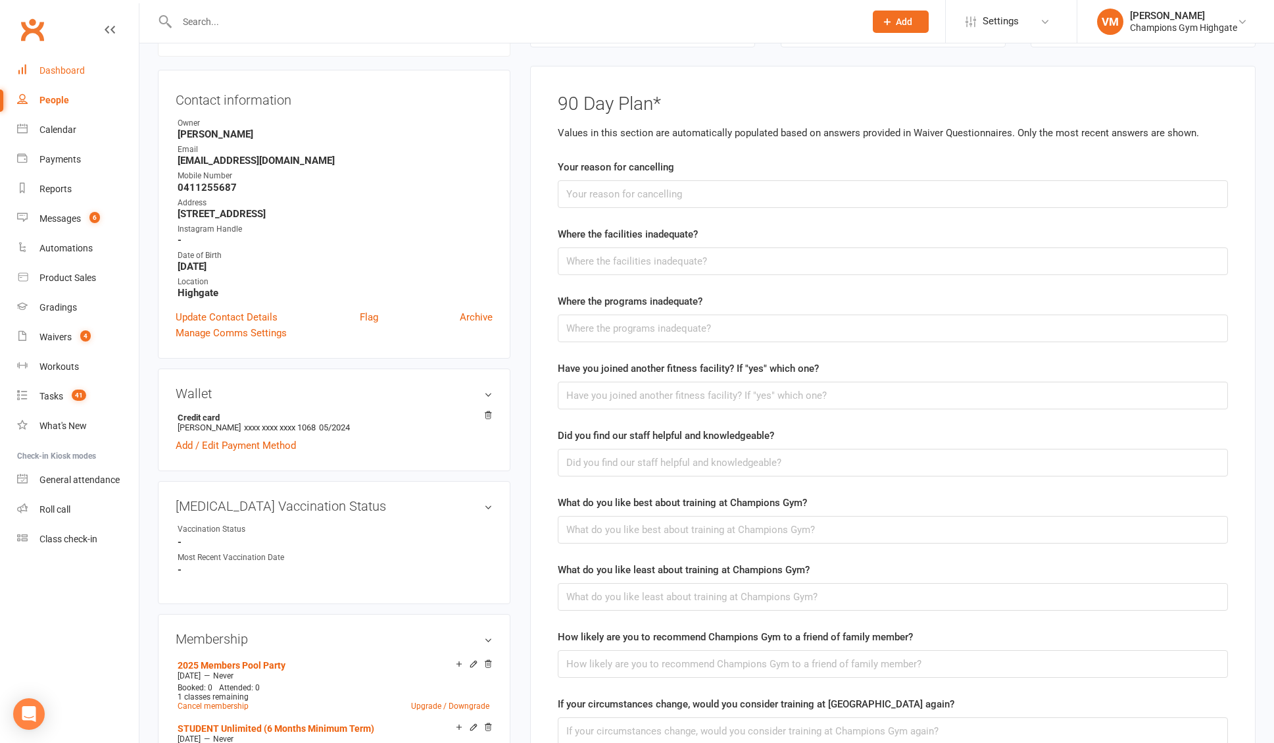
click at [84, 73] on link "Dashboard" at bounding box center [78, 71] width 122 height 30
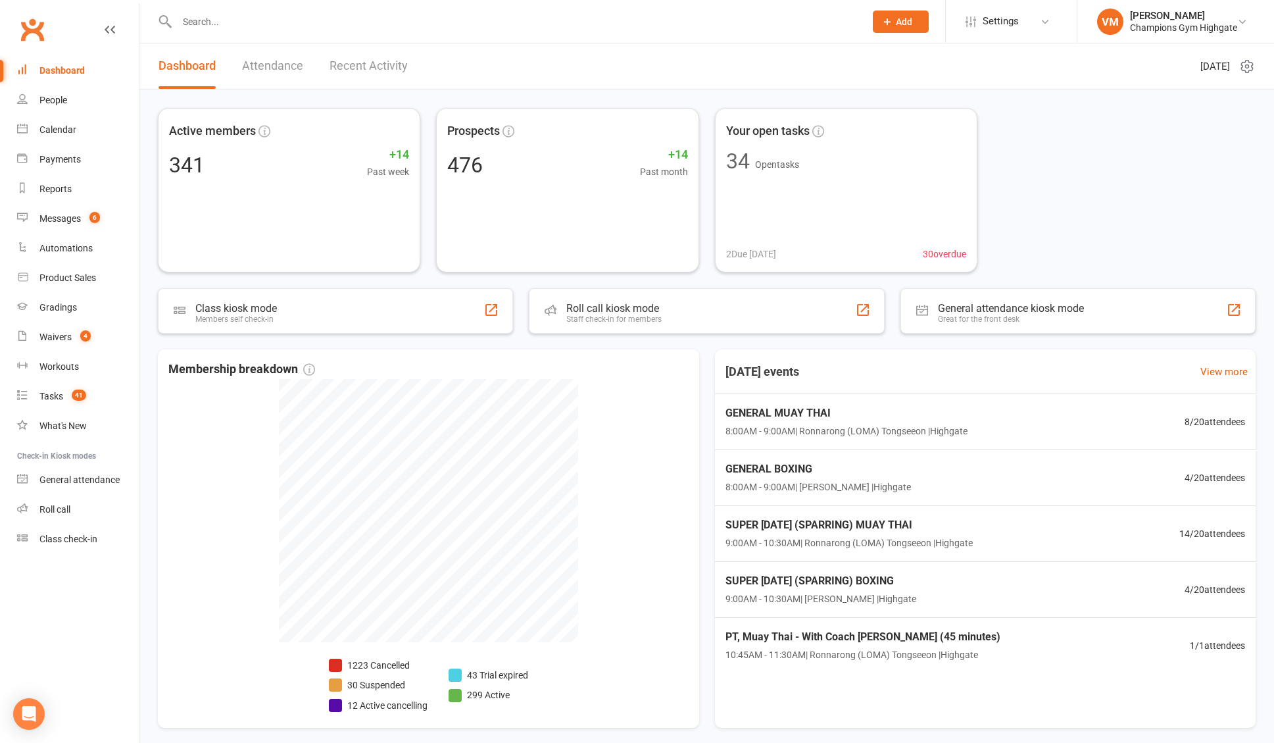
click at [220, 21] on input "text" at bounding box center [514, 21] width 683 height 18
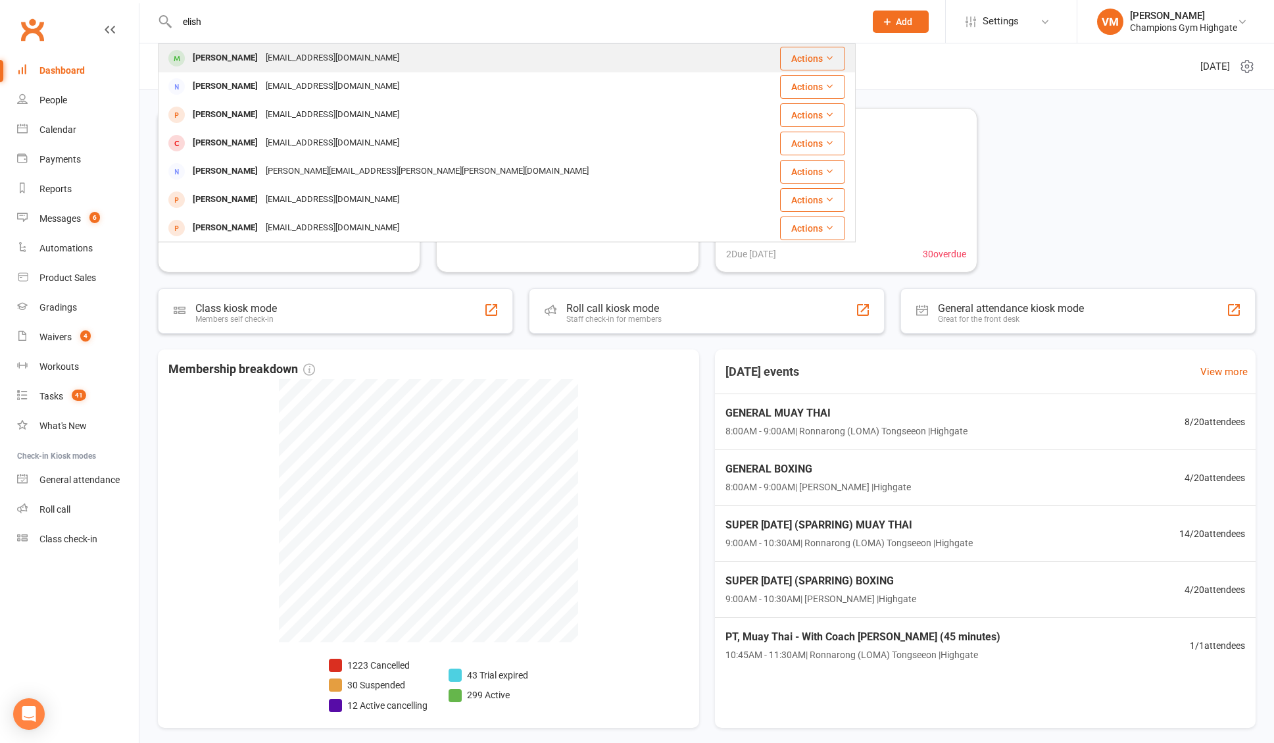
type input "elish"
click at [238, 62] on div "[PERSON_NAME]" at bounding box center [225, 58] width 73 height 19
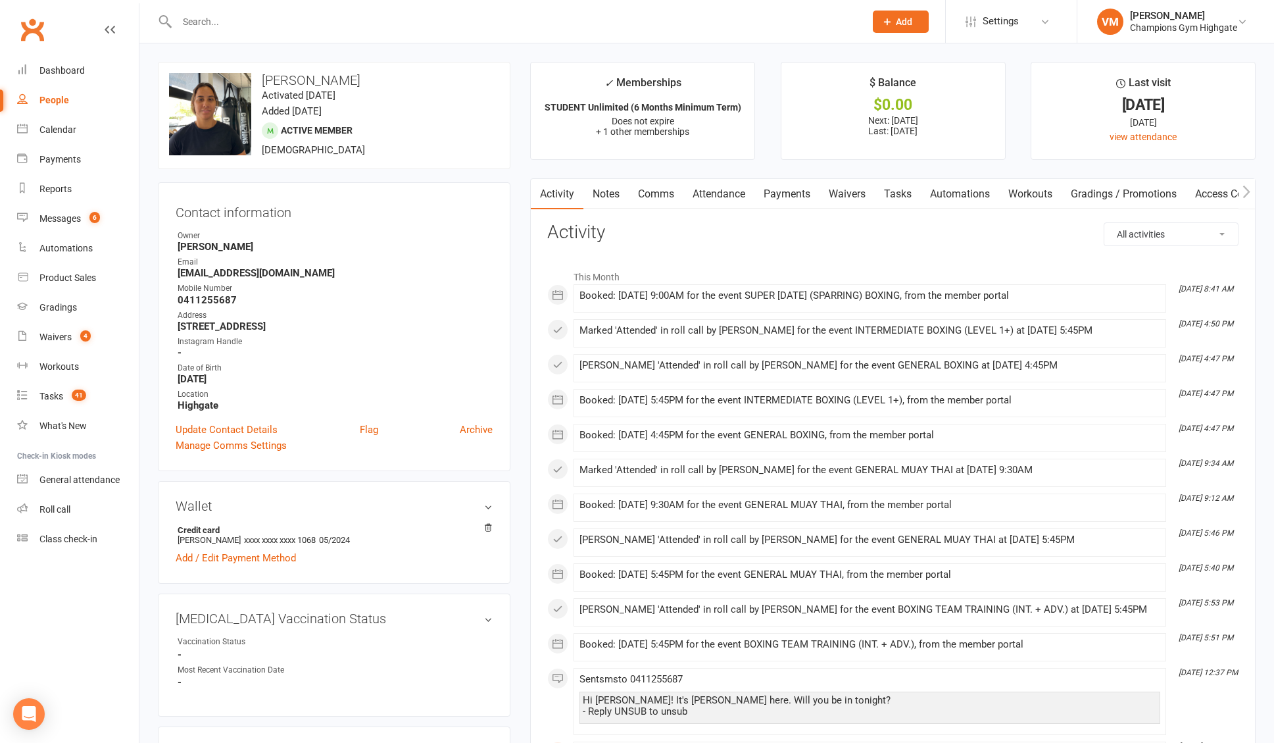
click at [660, 203] on link "Comms" at bounding box center [656, 194] width 55 height 30
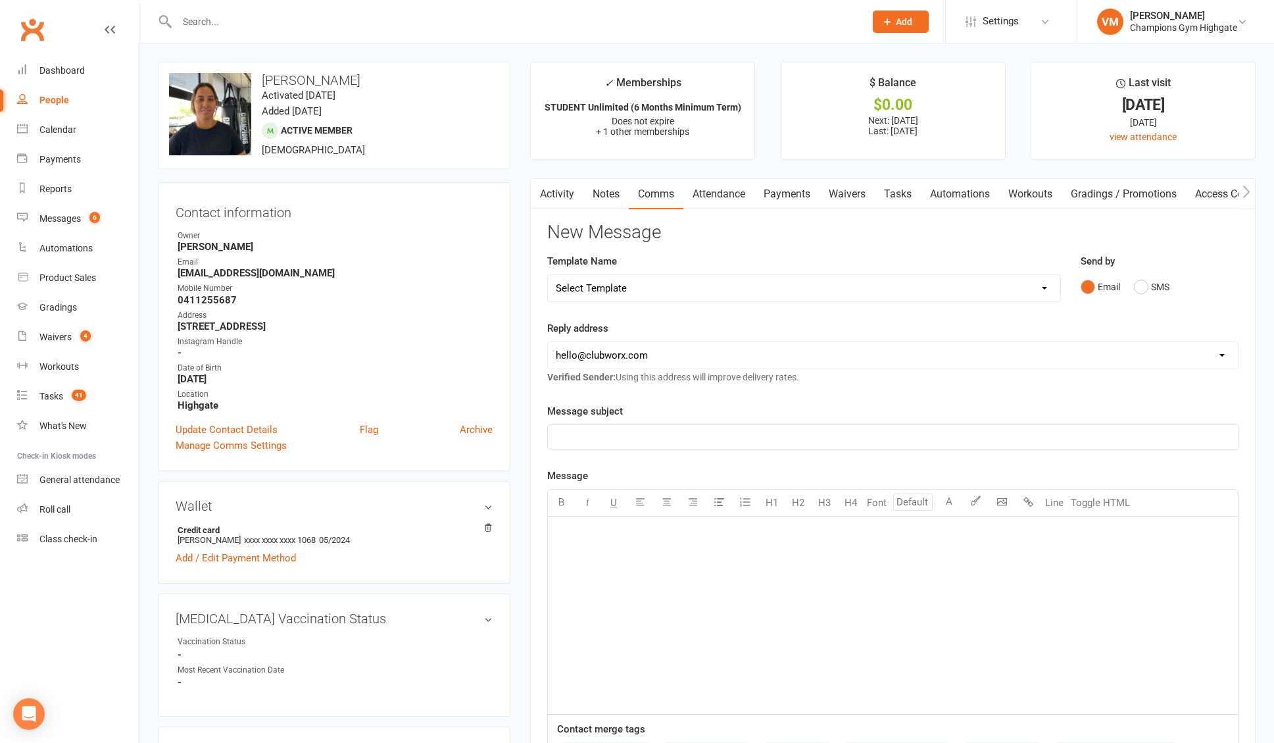
click at [678, 533] on p "﻿" at bounding box center [893, 533] width 674 height 16
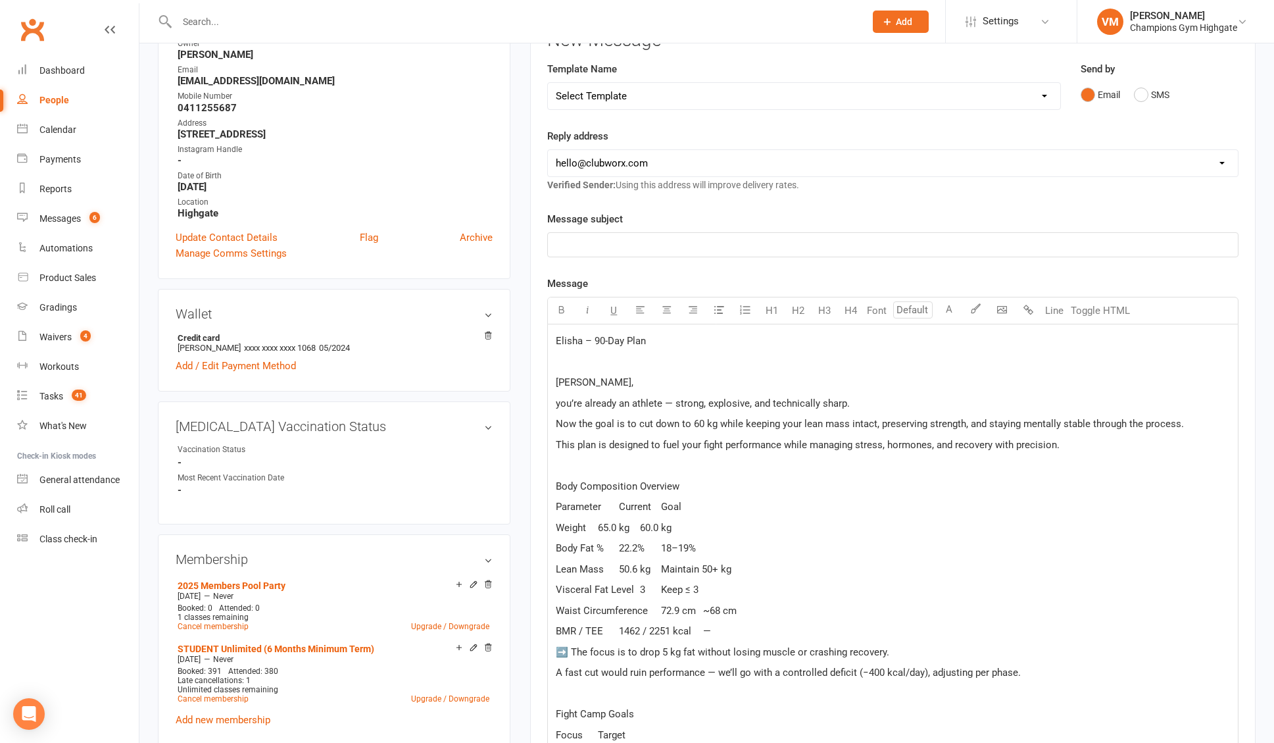
scroll to position [187, 0]
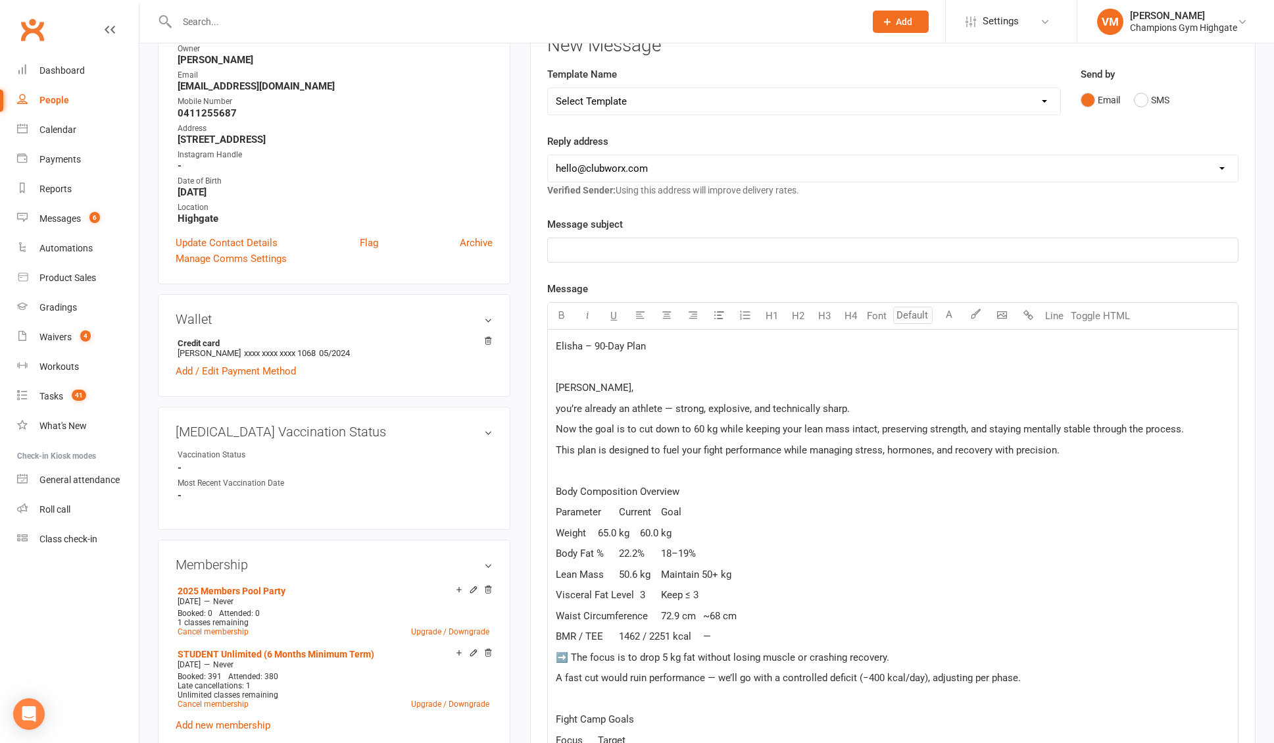
click at [605, 255] on p "﻿" at bounding box center [893, 250] width 674 height 16
click at [591, 251] on p "﻿" at bounding box center [893, 250] width 674 height 16
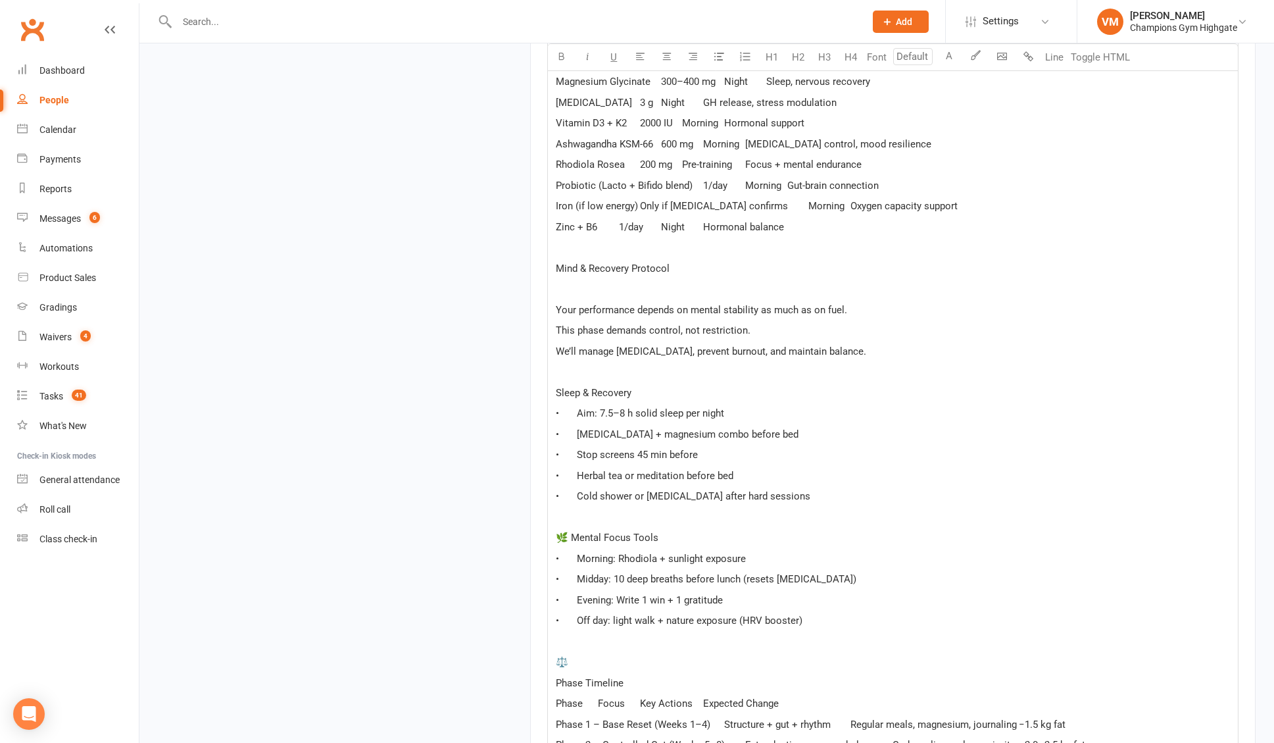
scroll to position [1716, 0]
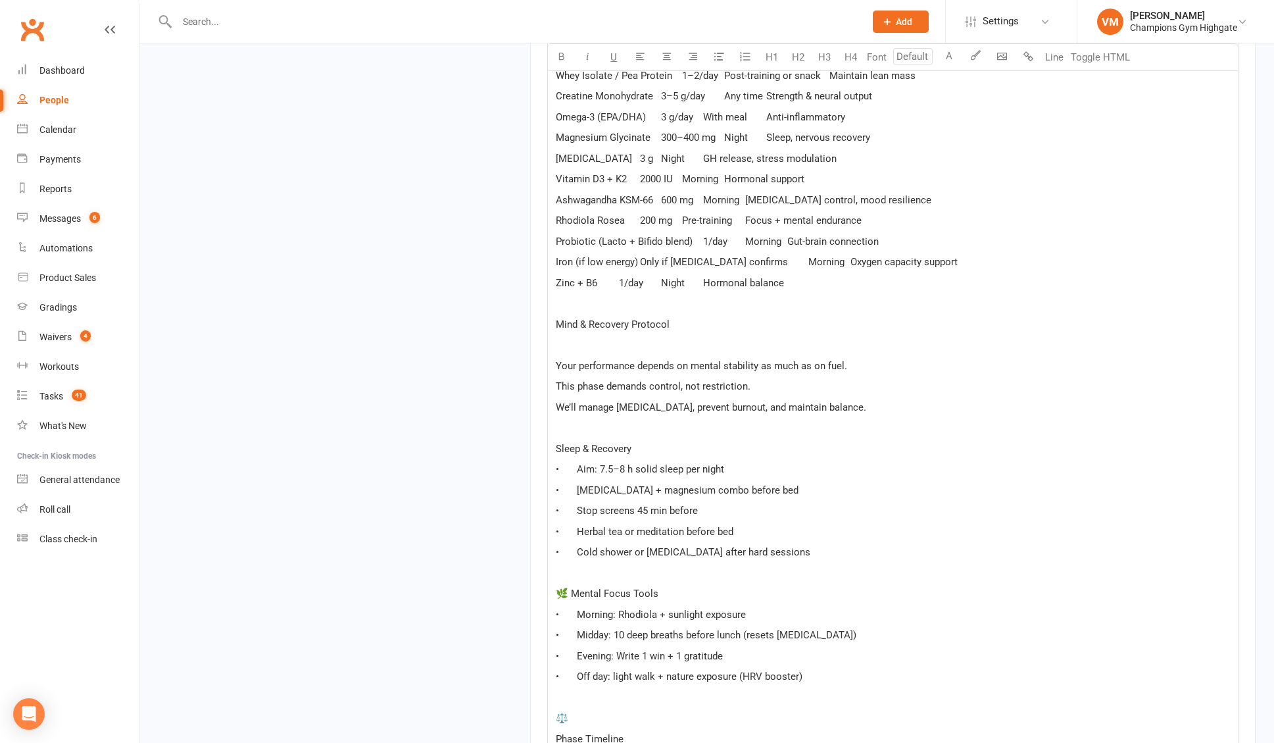
scroll to position [1755, 0]
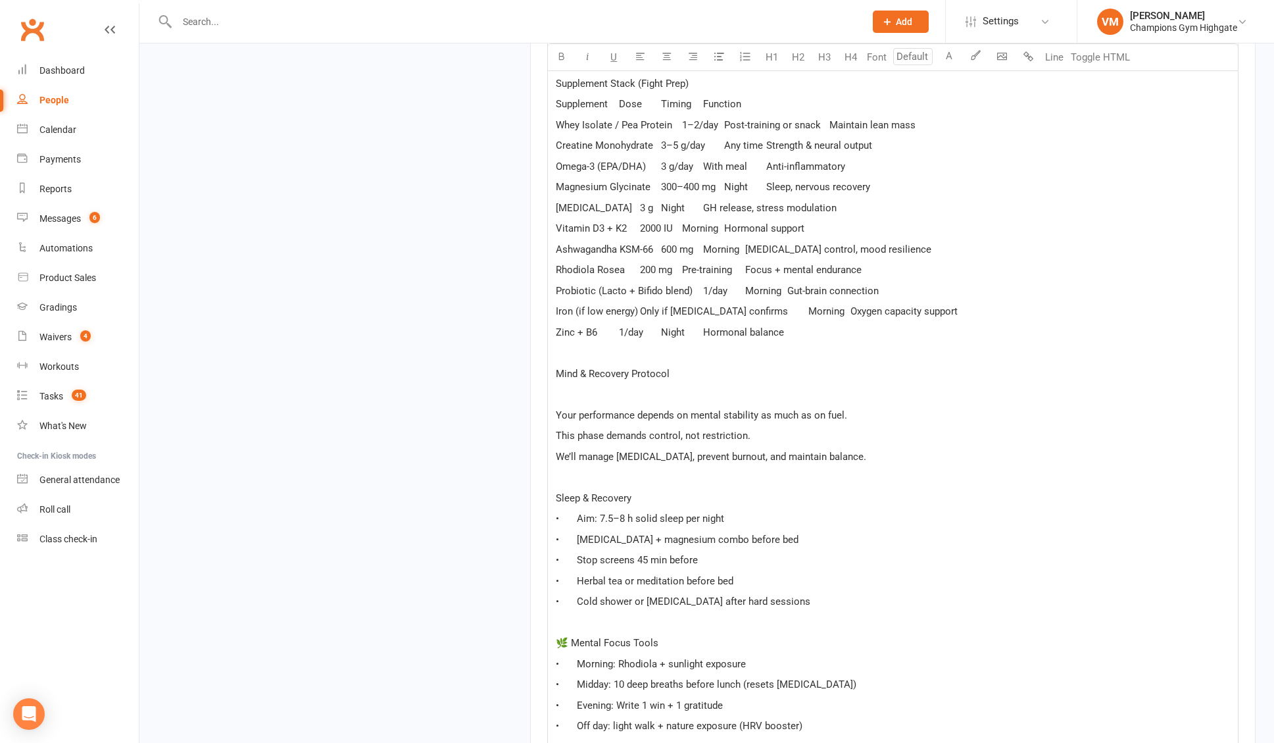
click at [561, 359] on p "﻿" at bounding box center [893, 353] width 674 height 16
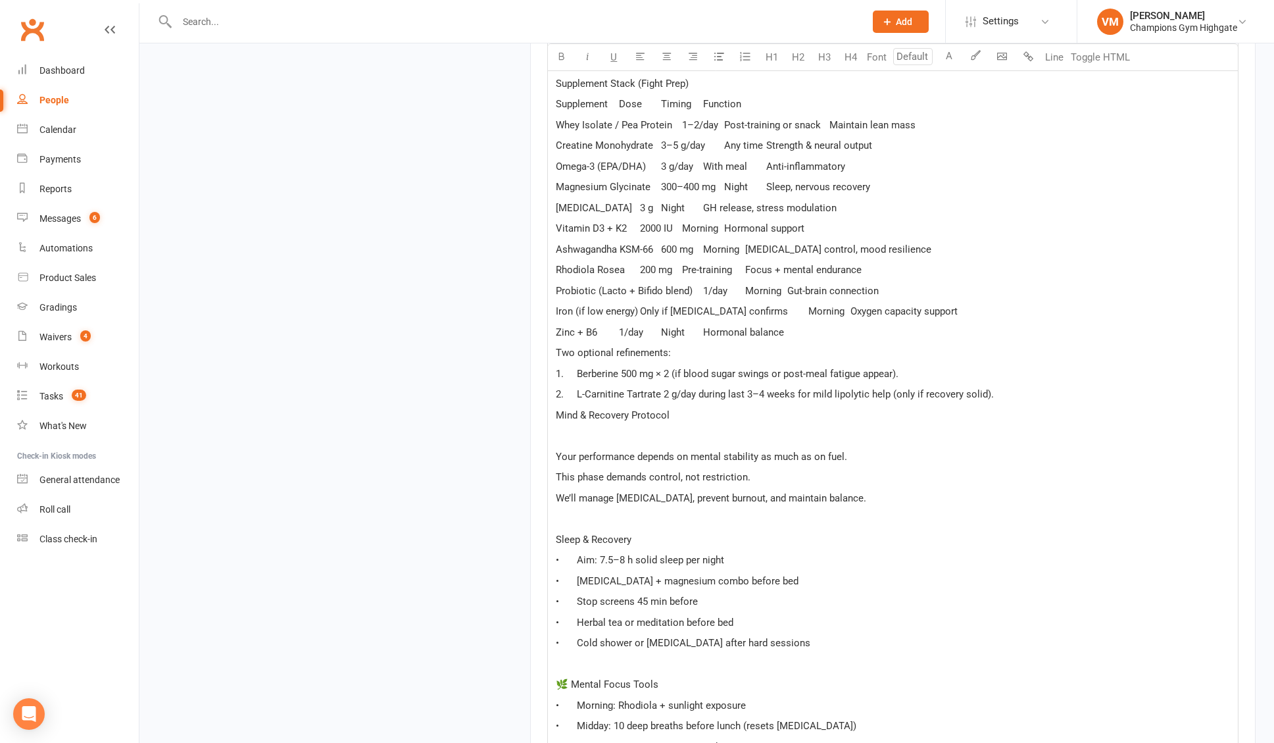
click at [558, 412] on span "Mind & Recovery Protocol" at bounding box center [613, 415] width 114 height 12
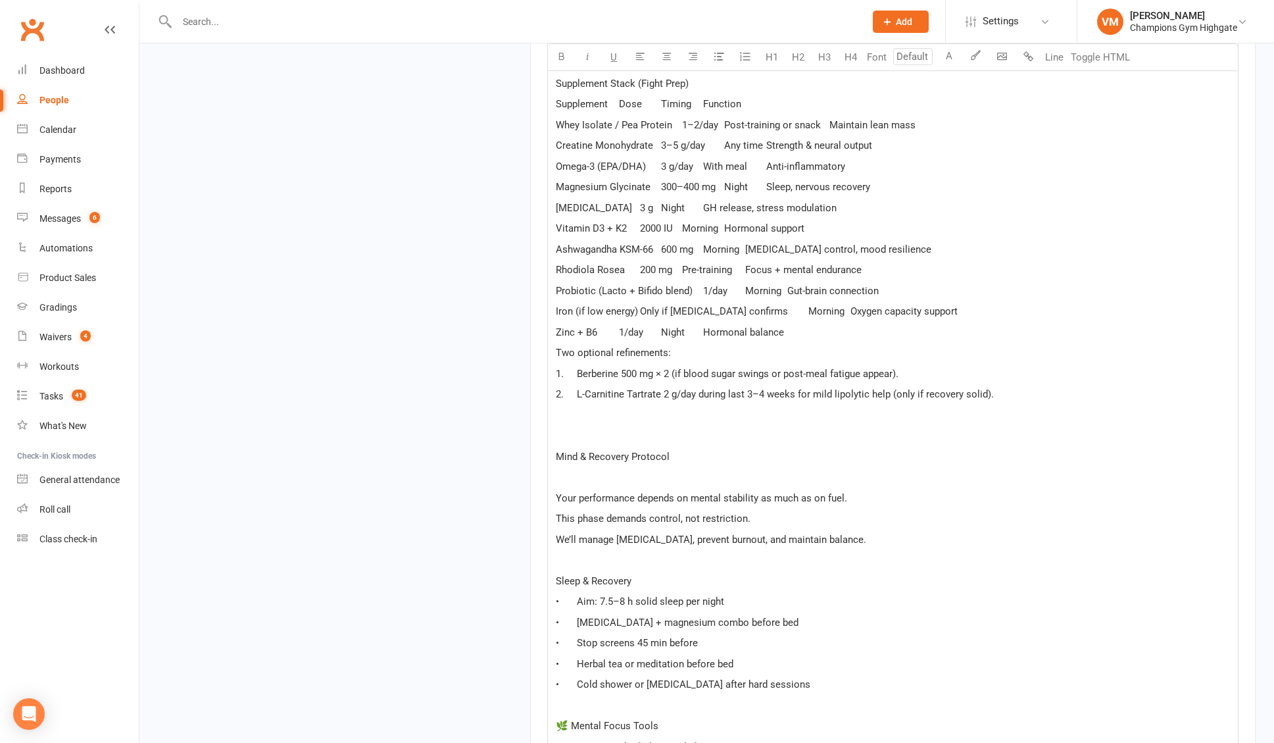
click at [597, 454] on span "Mind & Recovery Protocol" at bounding box center [613, 457] width 114 height 12
click at [564, 49] on button "button" at bounding box center [561, 57] width 26 height 26
click at [608, 351] on span "Two optional refinements:" at bounding box center [613, 353] width 115 height 12
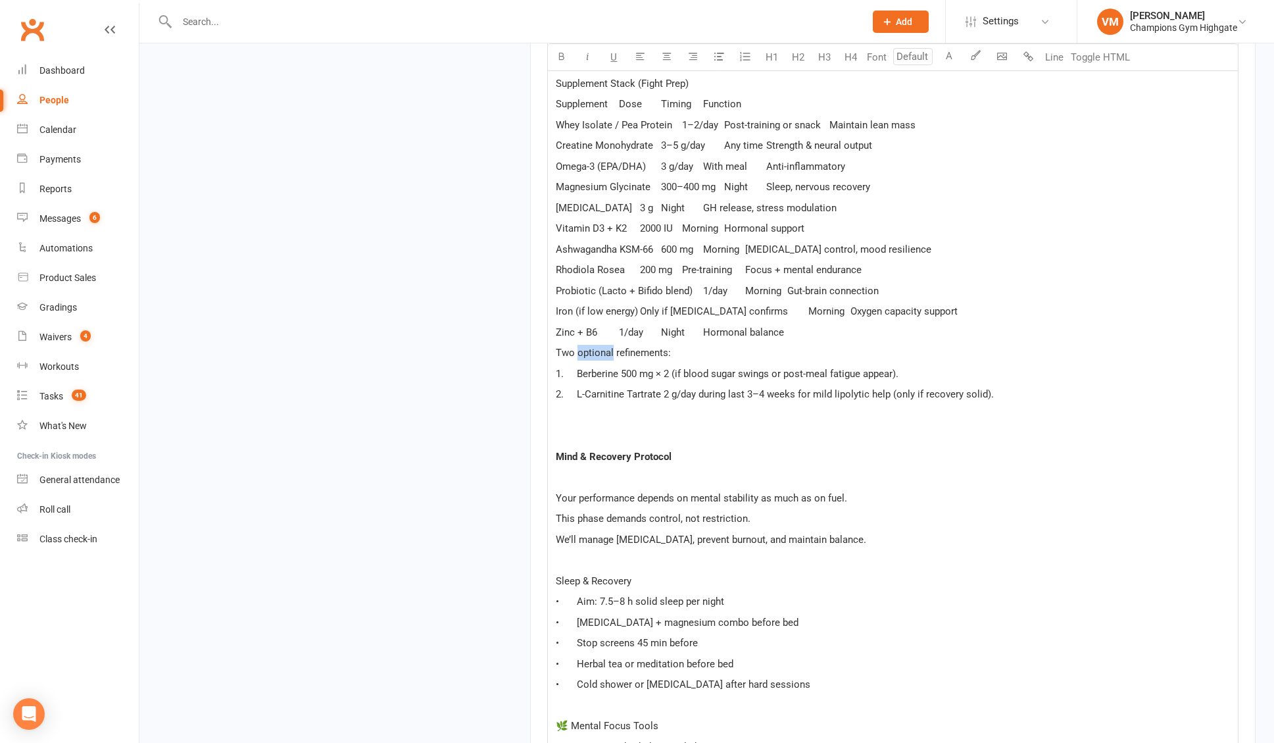
click at [608, 351] on span "Two optional refinements:" at bounding box center [613, 353] width 115 height 12
click at [563, 56] on icon "button" at bounding box center [562, 56] width 10 height 10
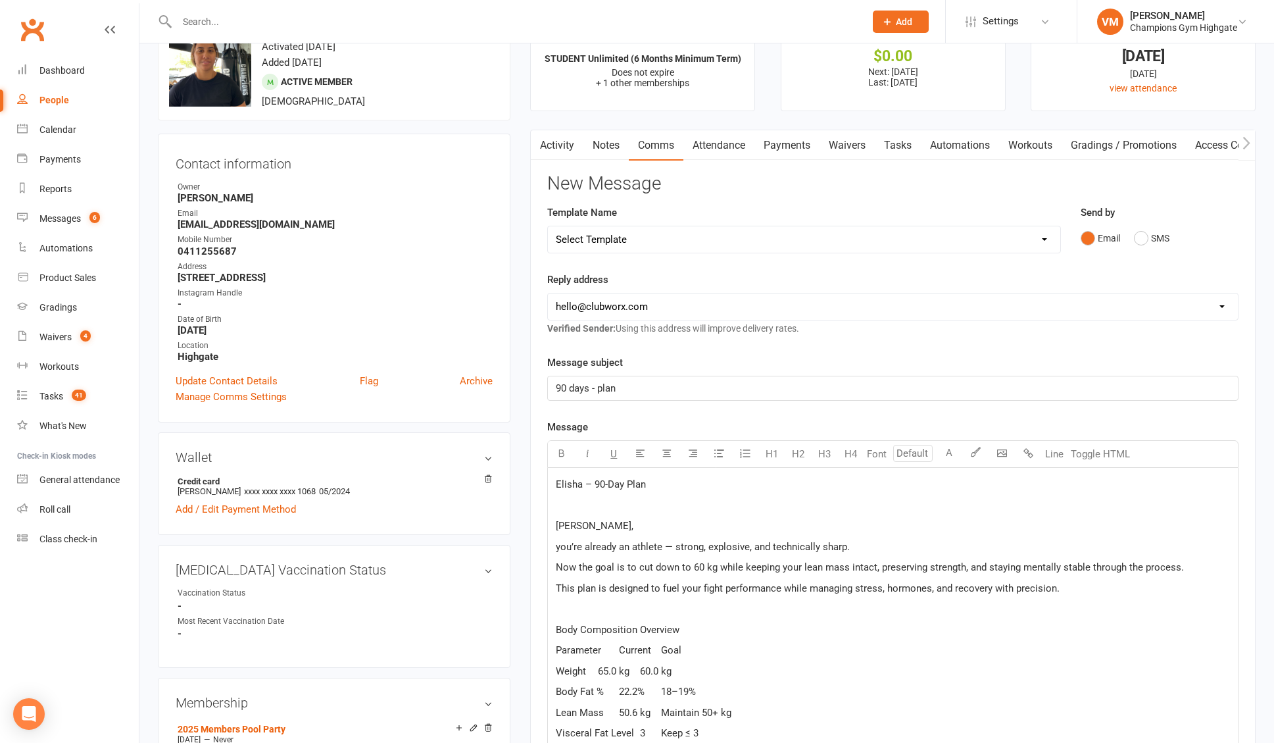
scroll to position [72, 0]
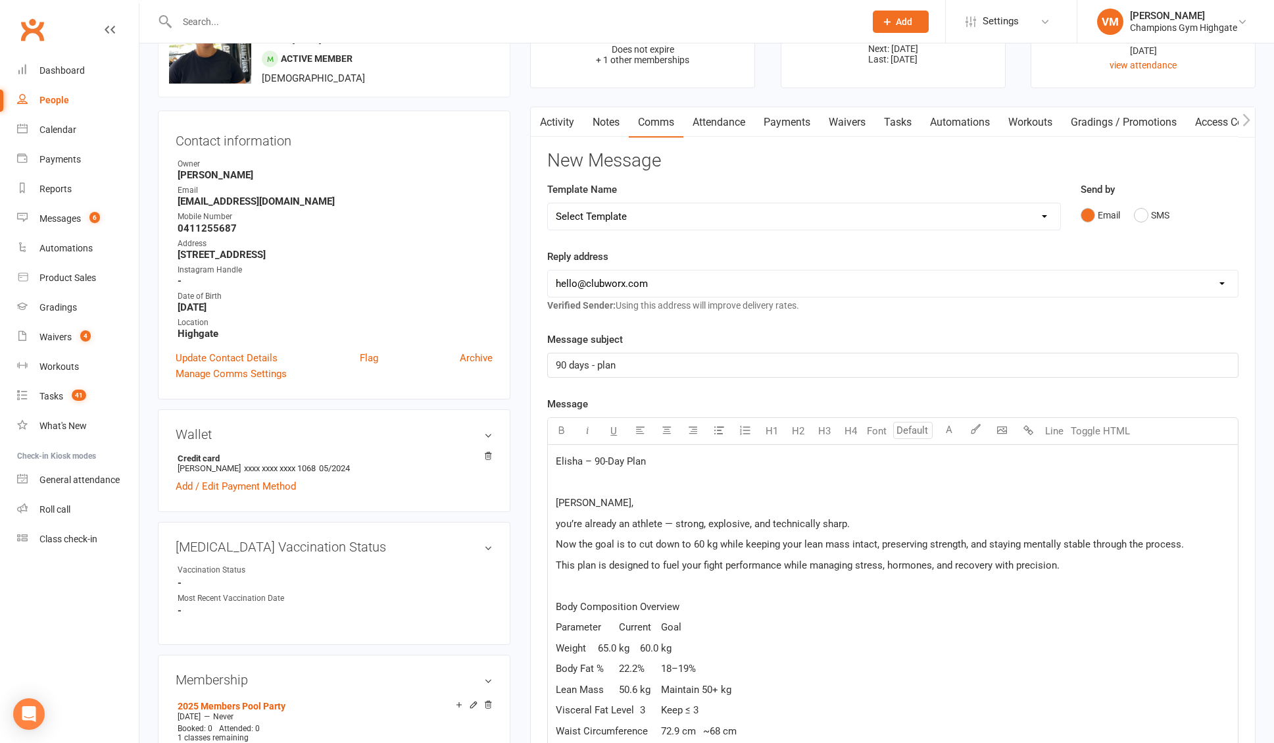
click at [591, 466] on span "Elisha – 90-Day Plan" at bounding box center [601, 461] width 90 height 12
click at [558, 503] on span "[PERSON_NAME]," at bounding box center [595, 503] width 78 height 12
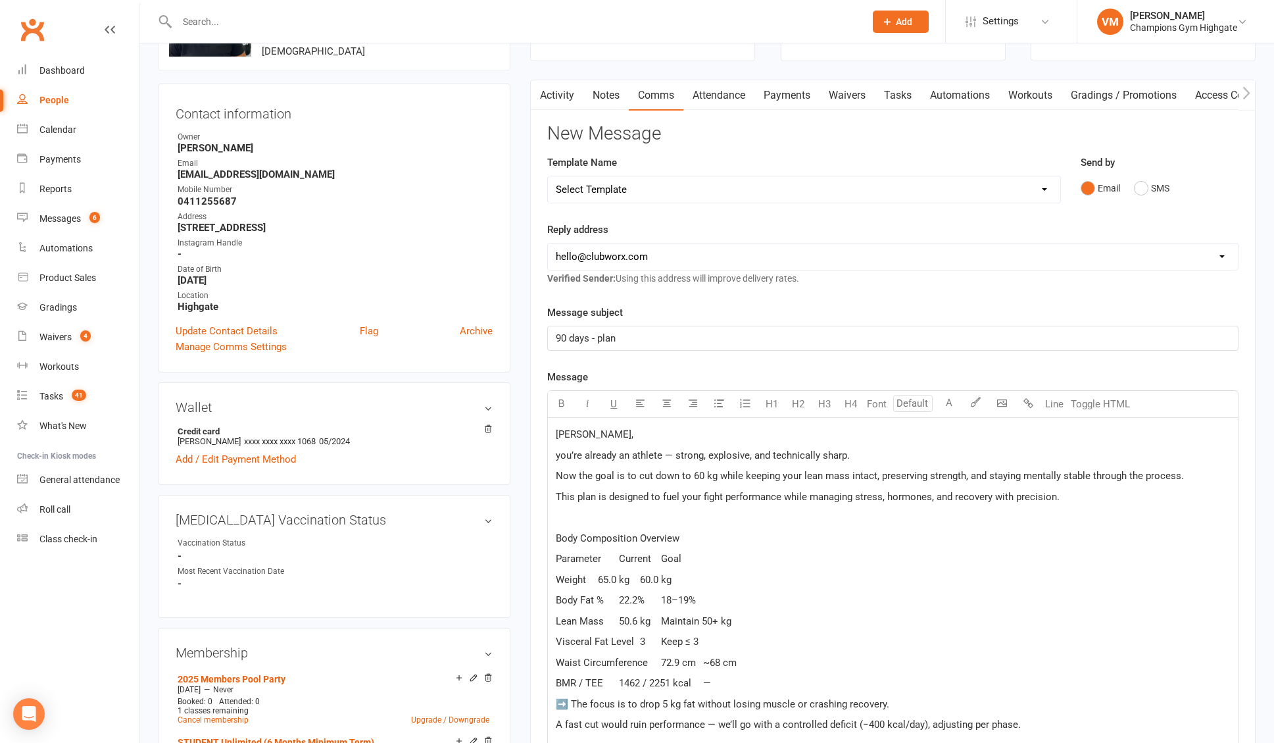
scroll to position [113, 0]
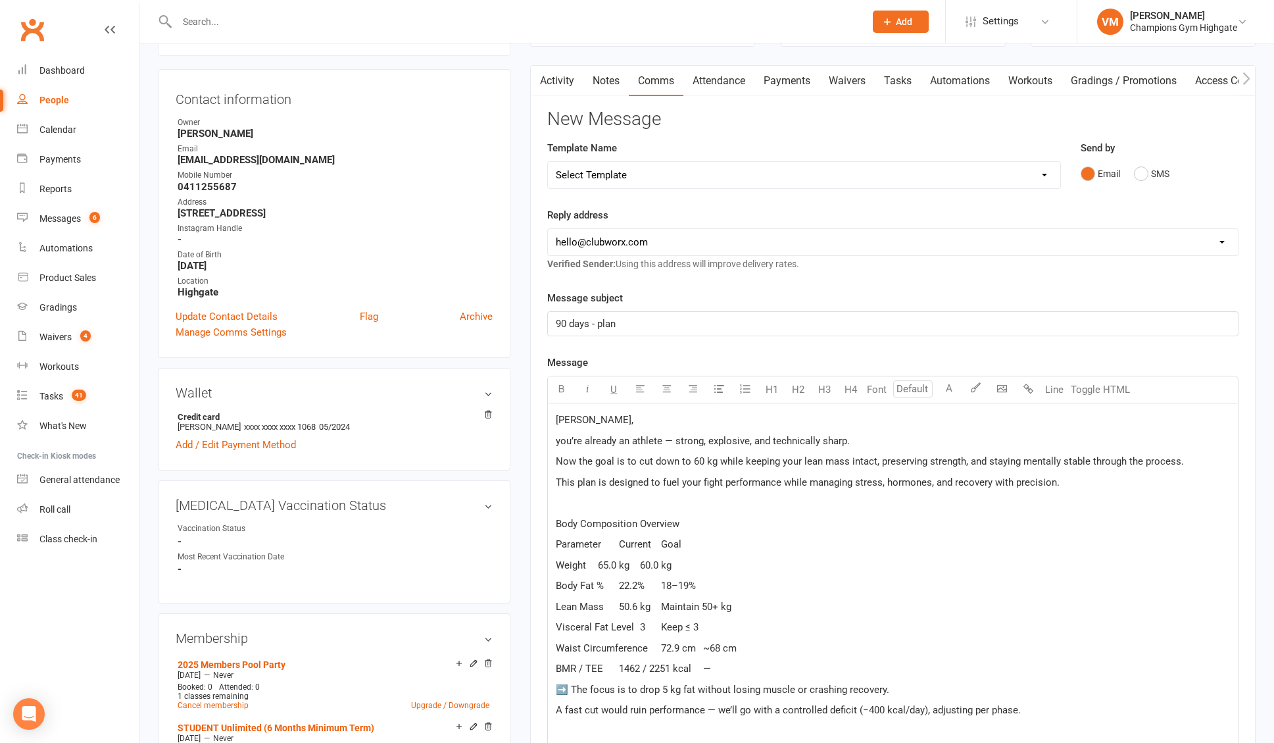
click at [599, 529] on p "Body Composition Overview" at bounding box center [893, 524] width 674 height 16
click at [560, 391] on icon "button" at bounding box center [562, 389] width 10 height 10
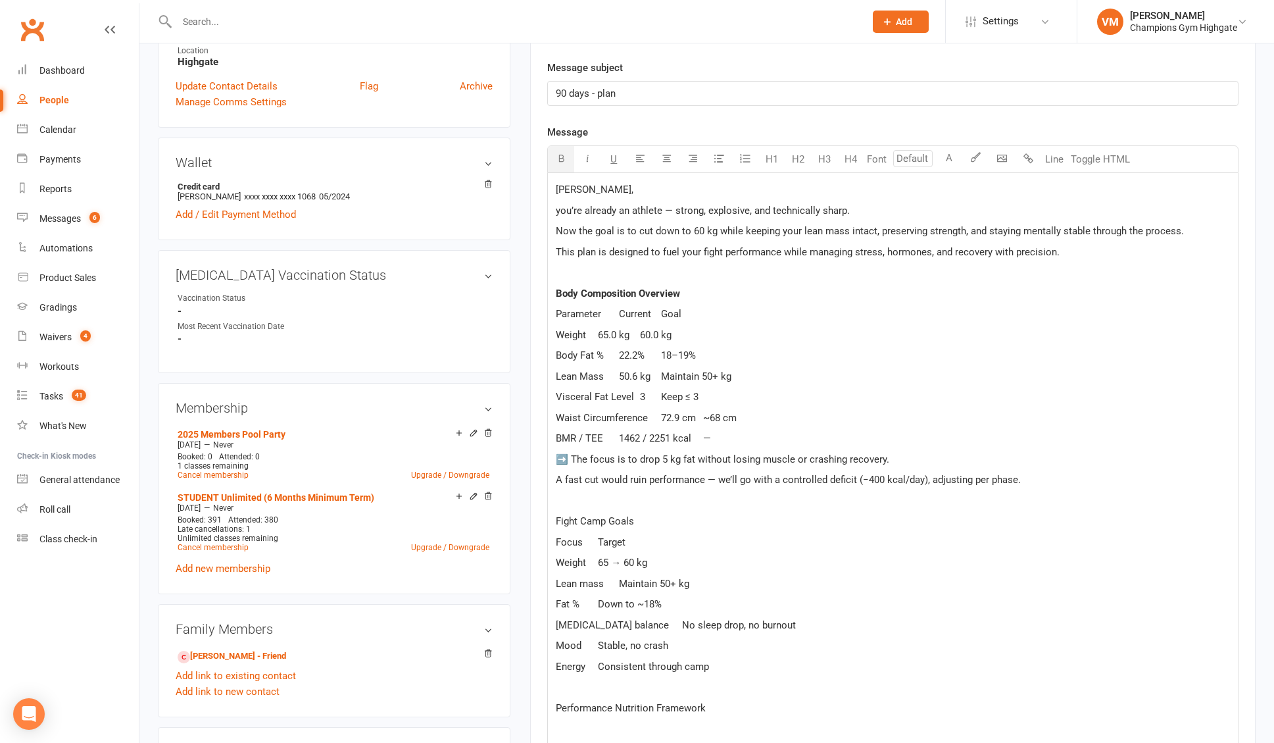
scroll to position [364, 0]
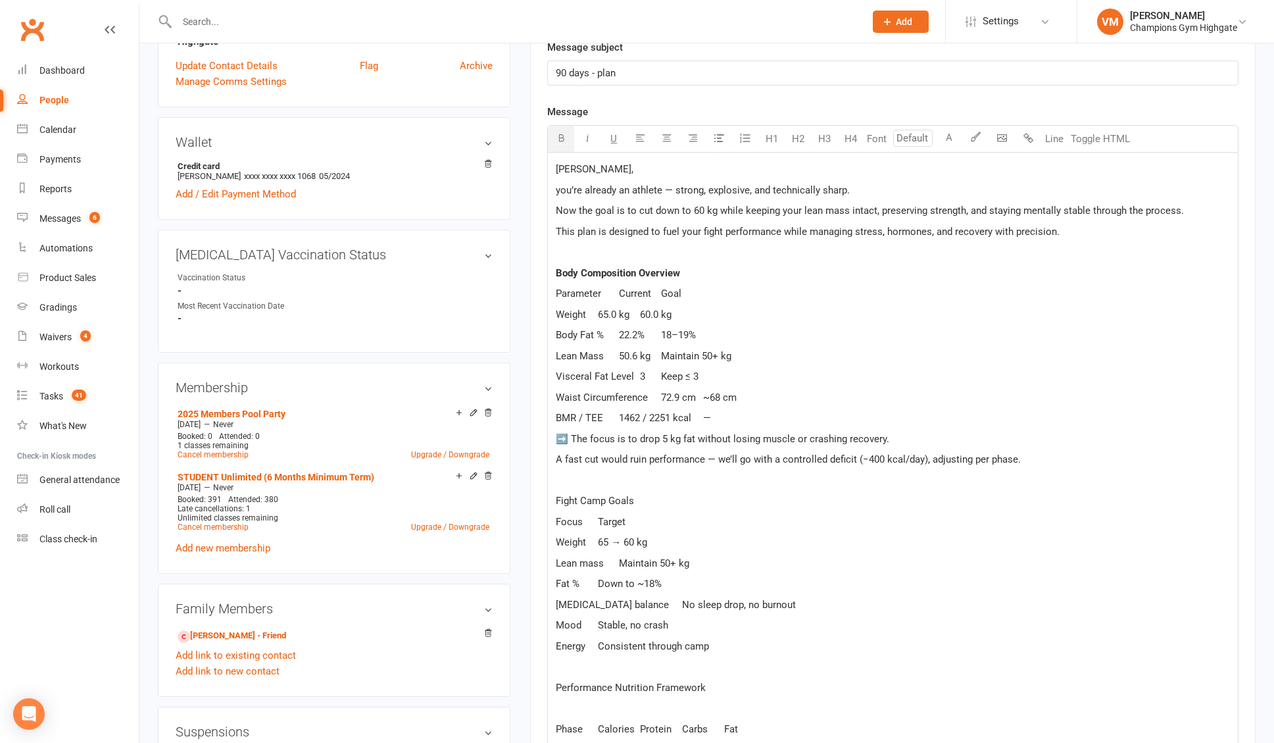
click at [613, 499] on span "Fight Camp Goals" at bounding box center [595, 501] width 78 height 12
click at [562, 134] on icon "button" at bounding box center [562, 138] width 10 height 10
click at [643, 534] on p "Weight 65 → 60 kg" at bounding box center [893, 542] width 674 height 16
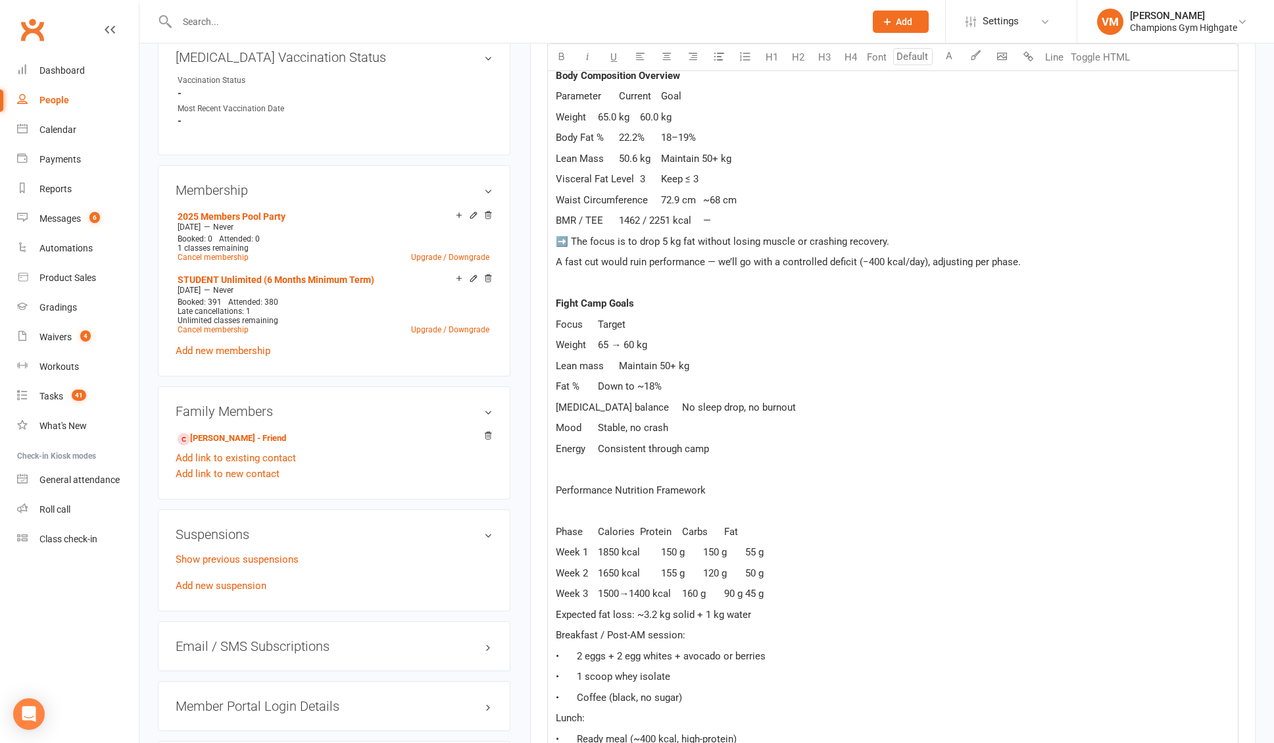
scroll to position [596, 0]
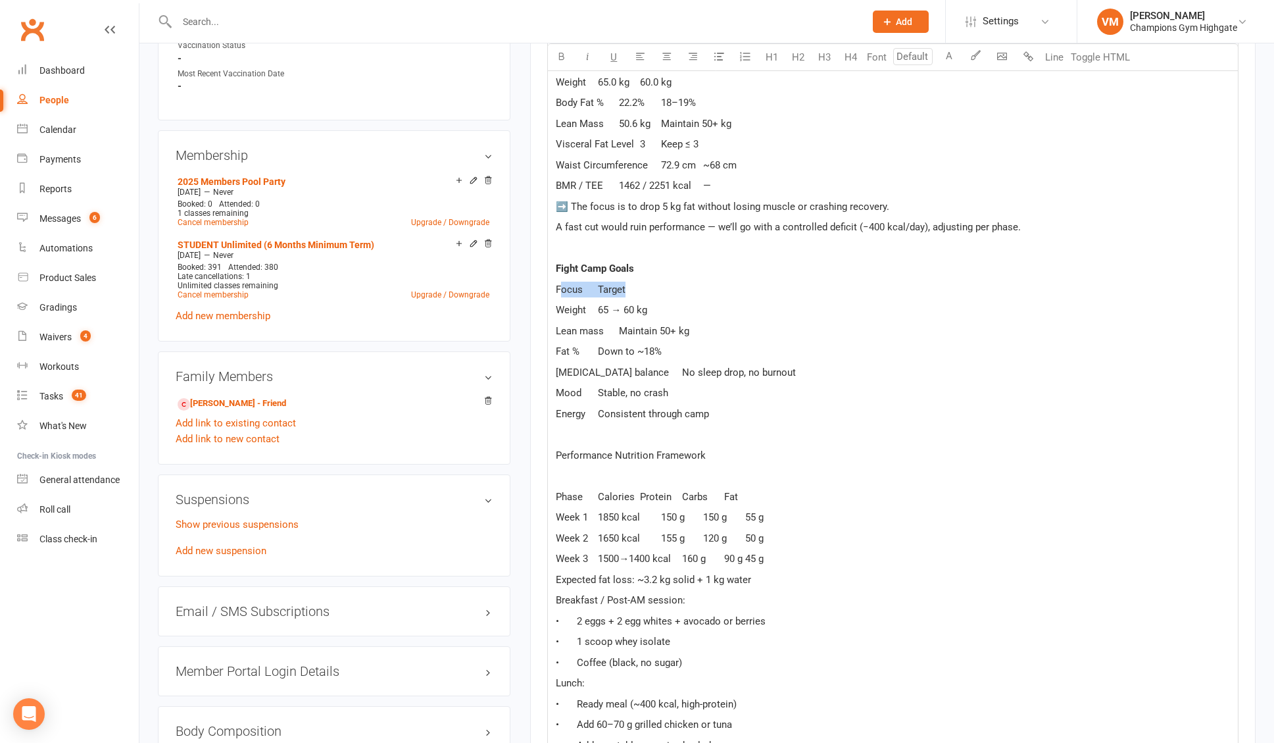
drag, startPoint x: 632, startPoint y: 283, endPoint x: 560, endPoint y: 283, distance: 72.4
click at [560, 283] on p "Focus Target" at bounding box center [893, 290] width 674 height 16
click at [577, 287] on span "Focus Target" at bounding box center [591, 290] width 70 height 12
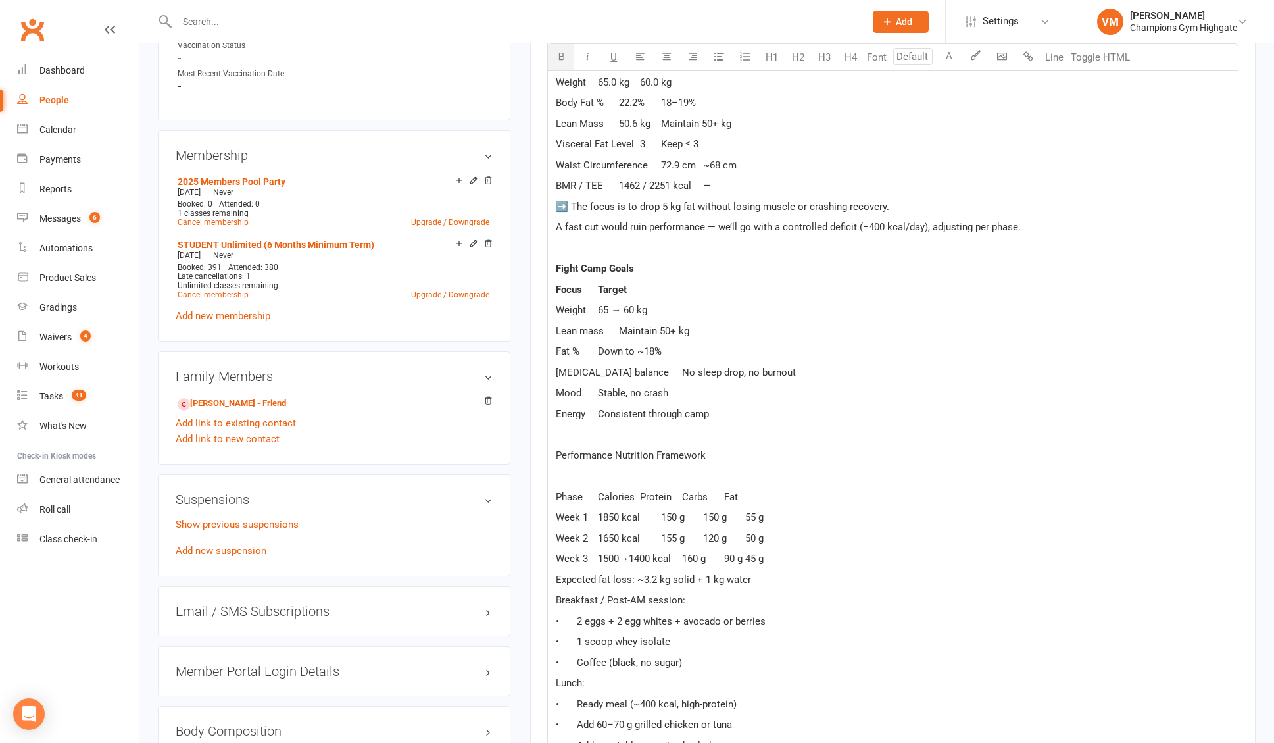
click at [561, 57] on icon "button" at bounding box center [562, 56] width 10 height 10
click at [626, 453] on span "Performance Nutrition Framework" at bounding box center [631, 455] width 150 height 12
click at [560, 54] on icon "button" at bounding box center [562, 56] width 10 height 10
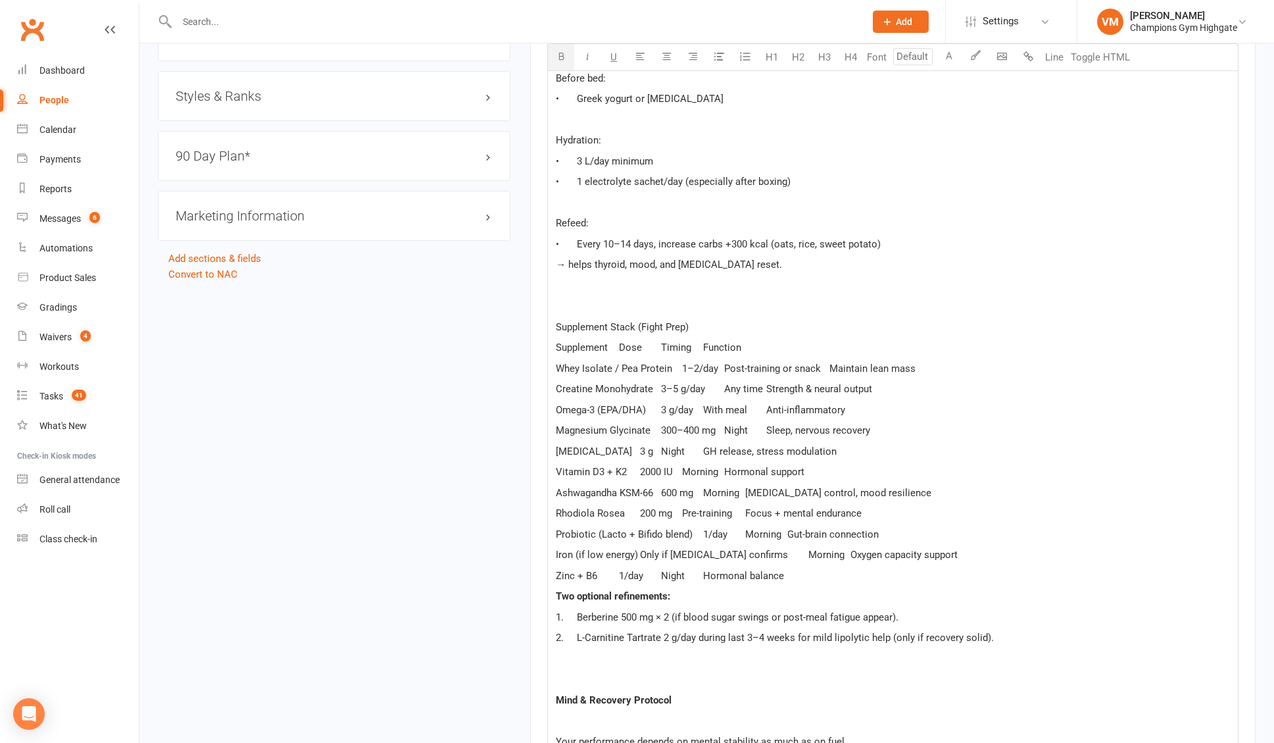
scroll to position [1508, 0]
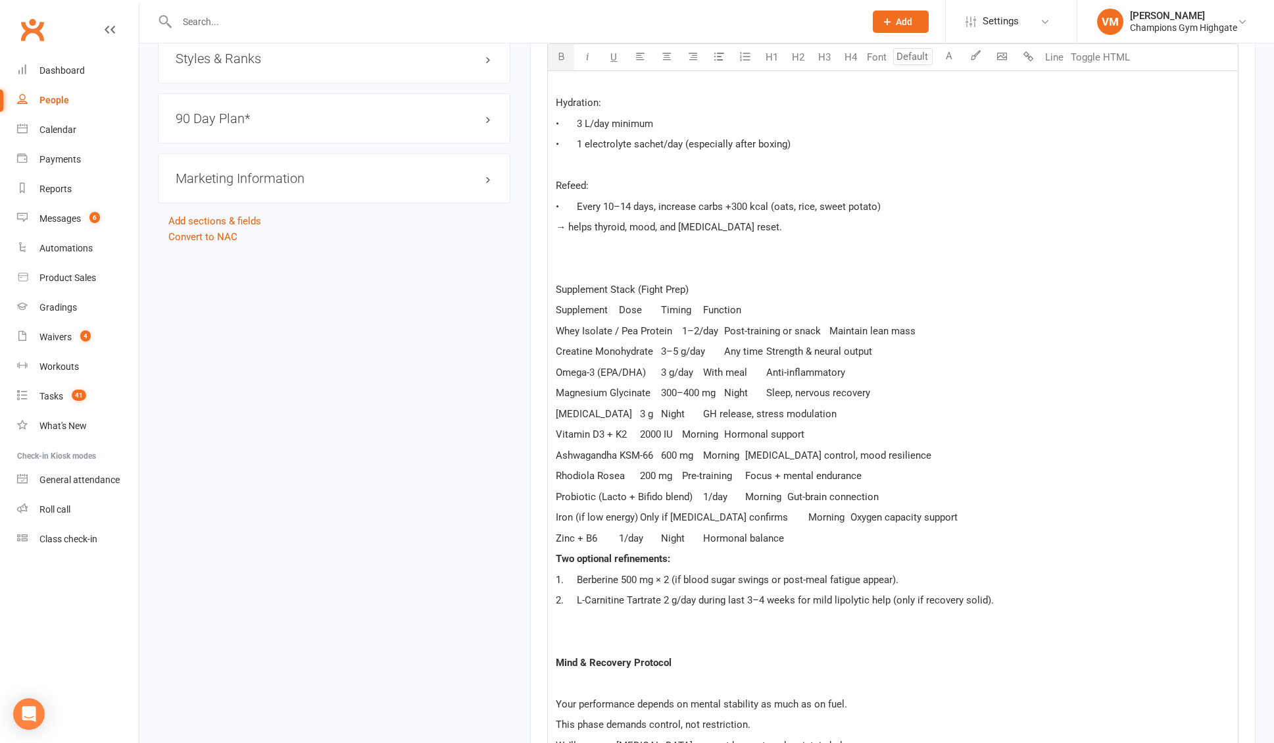
click at [601, 289] on span "Supplement Stack (Fight Prep)" at bounding box center [622, 290] width 133 height 12
click at [562, 52] on icon "button" at bounding box center [562, 56] width 10 height 10
click at [622, 336] on p "Whey Isolate / Pea Protein 1–2/day Post-training or snack Maintain lean mass" at bounding box center [893, 331] width 674 height 16
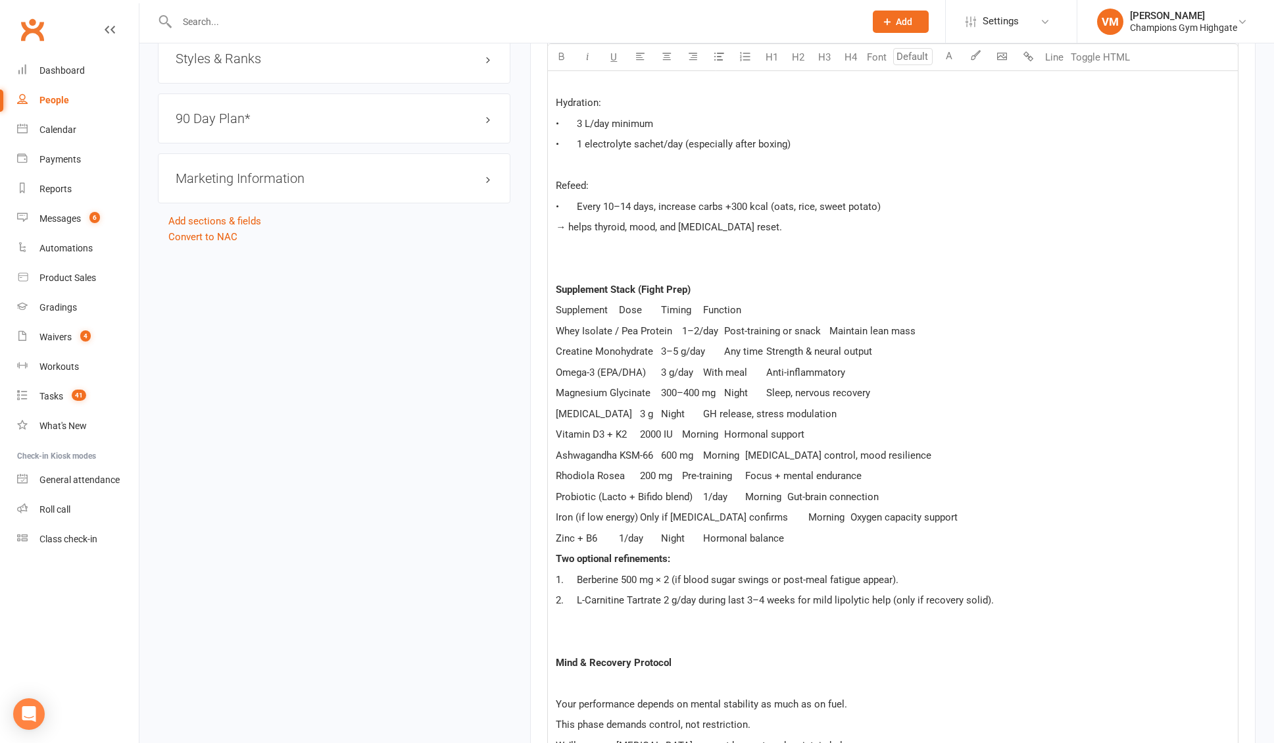
click at [571, 301] on div "[PERSON_NAME], you’re already an athlete — strong, explosive, and technically s…" at bounding box center [893, 114] width 690 height 2210
click at [563, 59] on icon "button" at bounding box center [562, 56] width 10 height 10
click at [734, 345] on span "Creatine Monohydrate 3–5 g/day Any time Strength & neural output" at bounding box center [714, 351] width 316 height 12
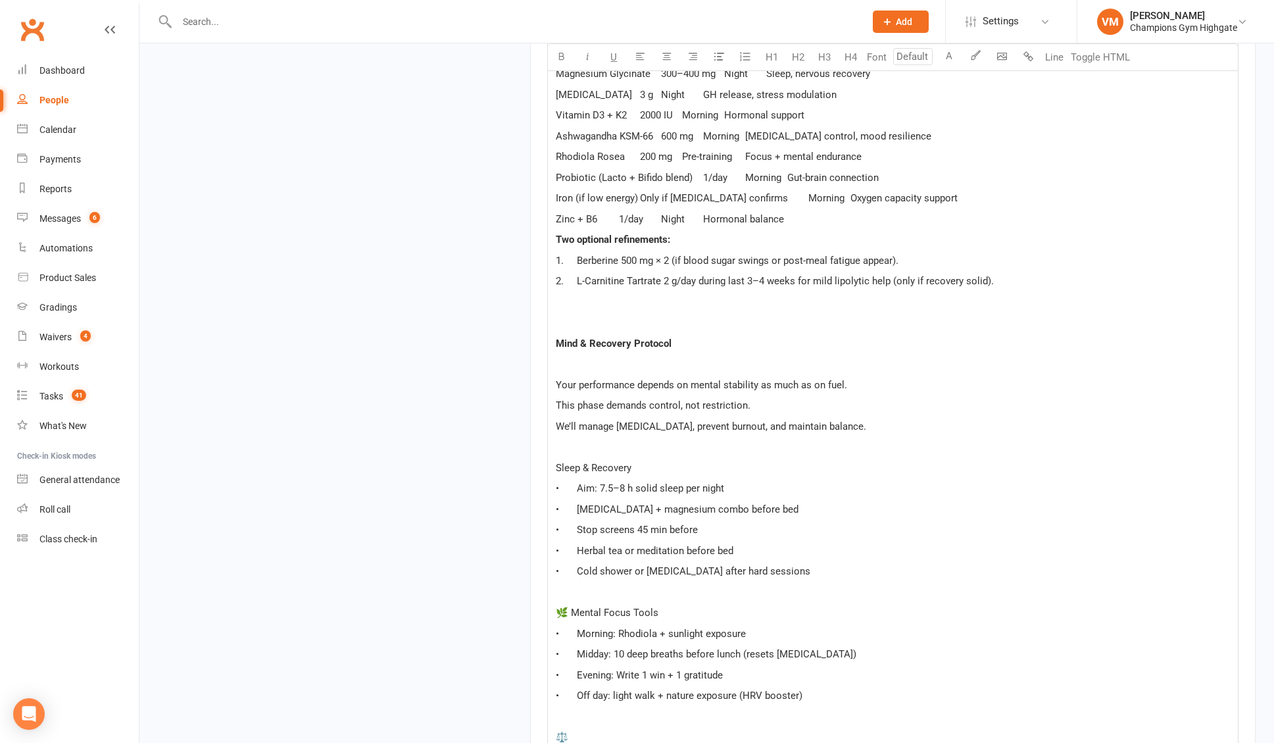
scroll to position [1854, 0]
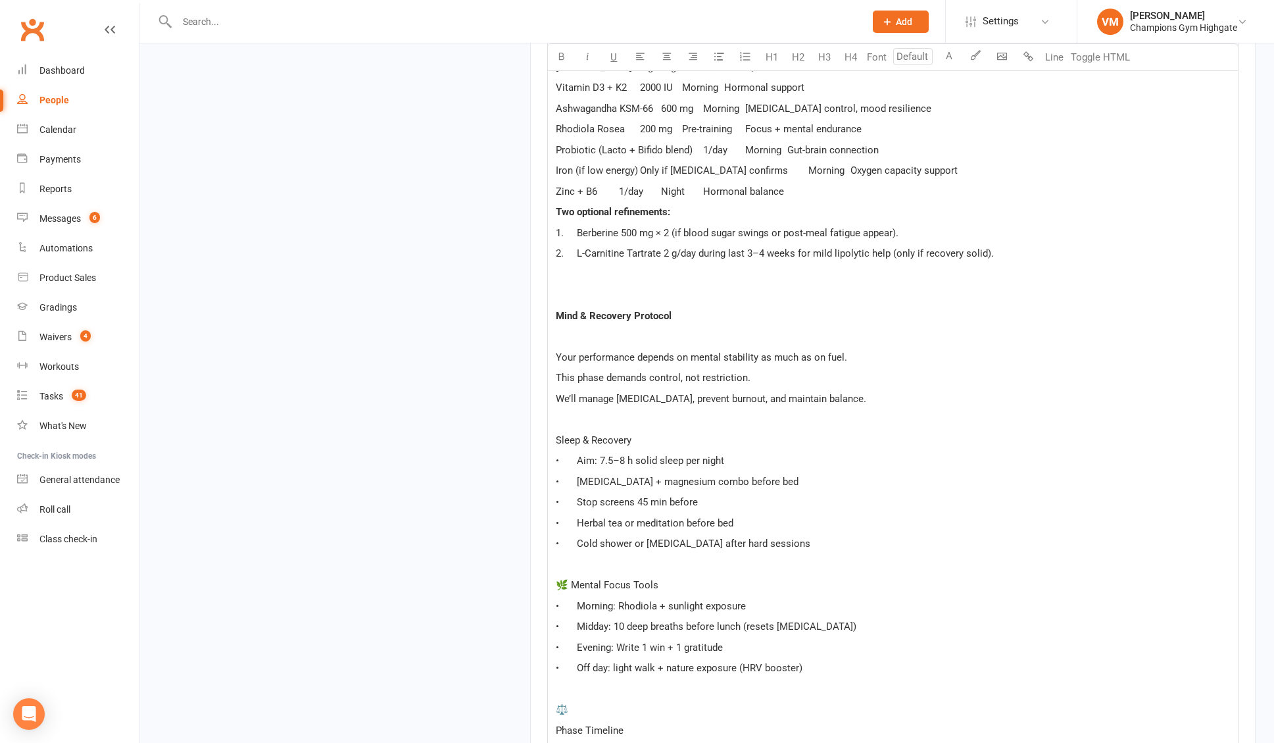
click at [611, 442] on span "Sleep & Recovery" at bounding box center [594, 440] width 76 height 12
click at [562, 59] on icon "button" at bounding box center [562, 56] width 10 height 10
click at [719, 499] on p "• Stop screens 45 min before" at bounding box center [893, 502] width 674 height 16
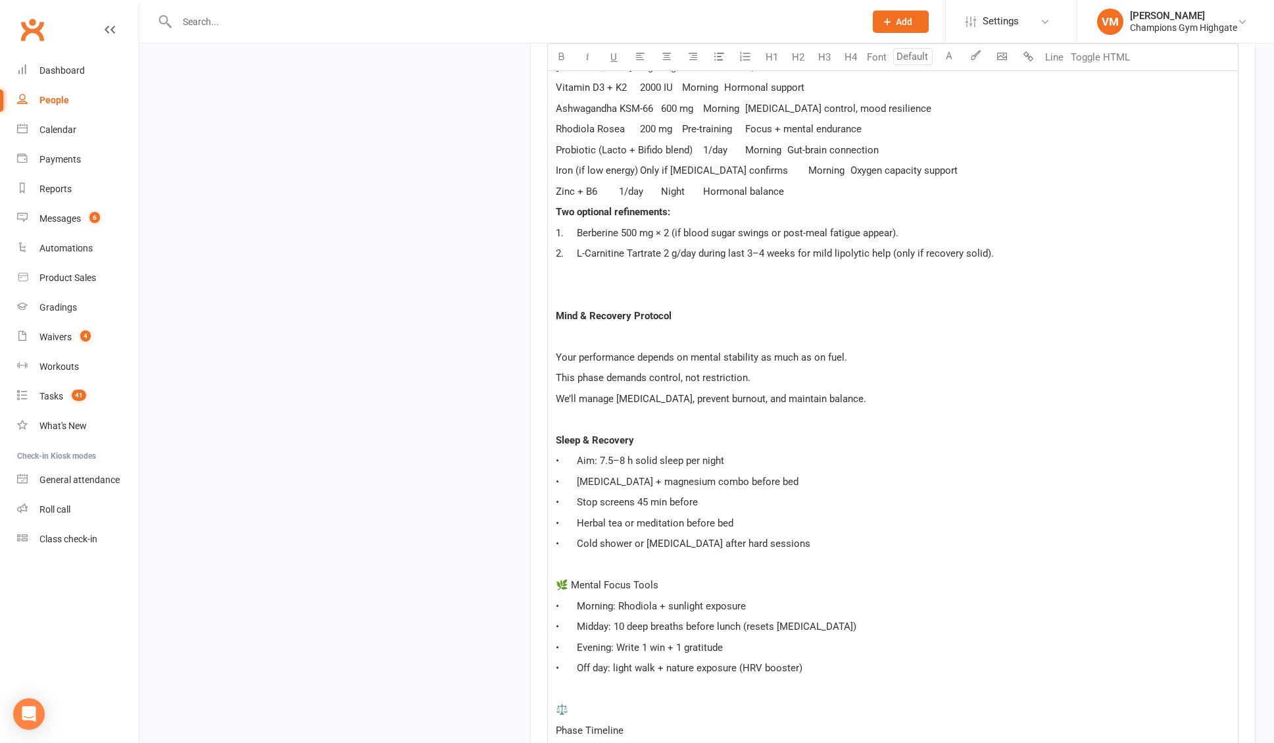
click at [570, 581] on span "🌿 Mental Focus Tools" at bounding box center [607, 585] width 103 height 12
click at [611, 582] on span "Mental Focus Tools" at bounding box center [599, 585] width 87 height 12
click at [561, 62] on button "button" at bounding box center [561, 57] width 26 height 26
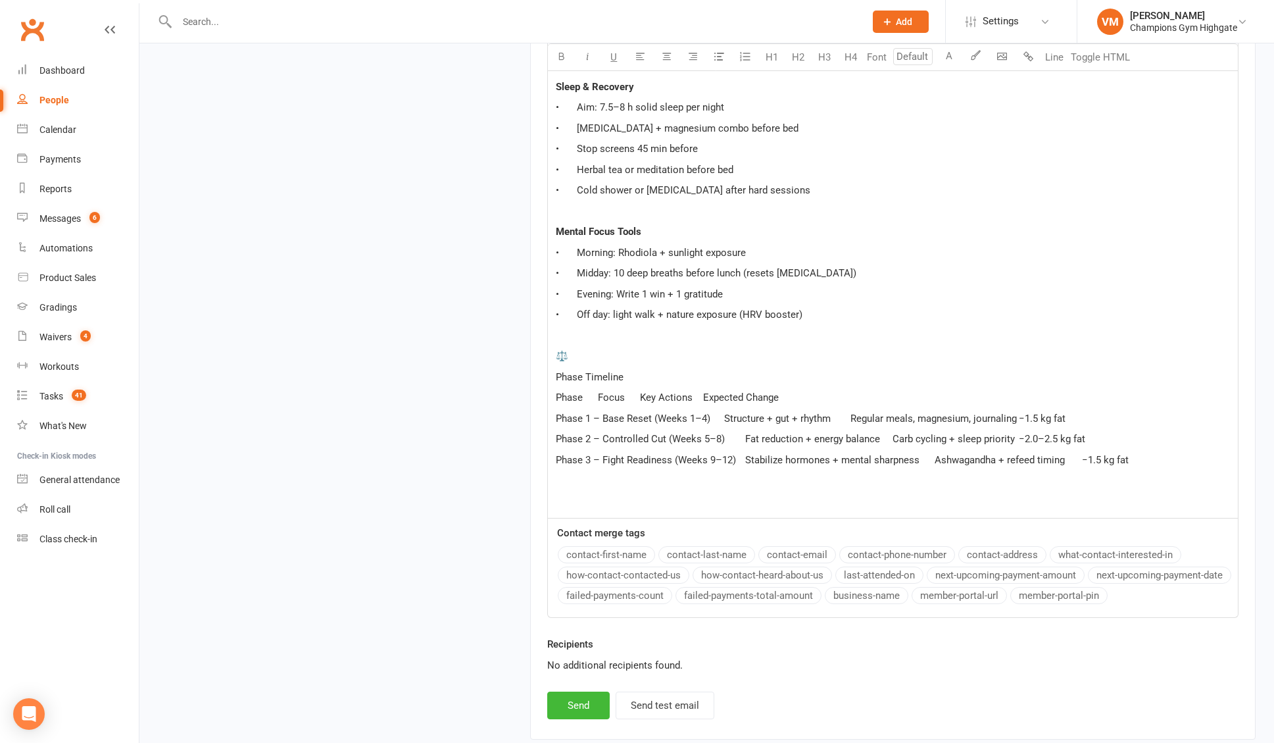
scroll to position [2225, 0]
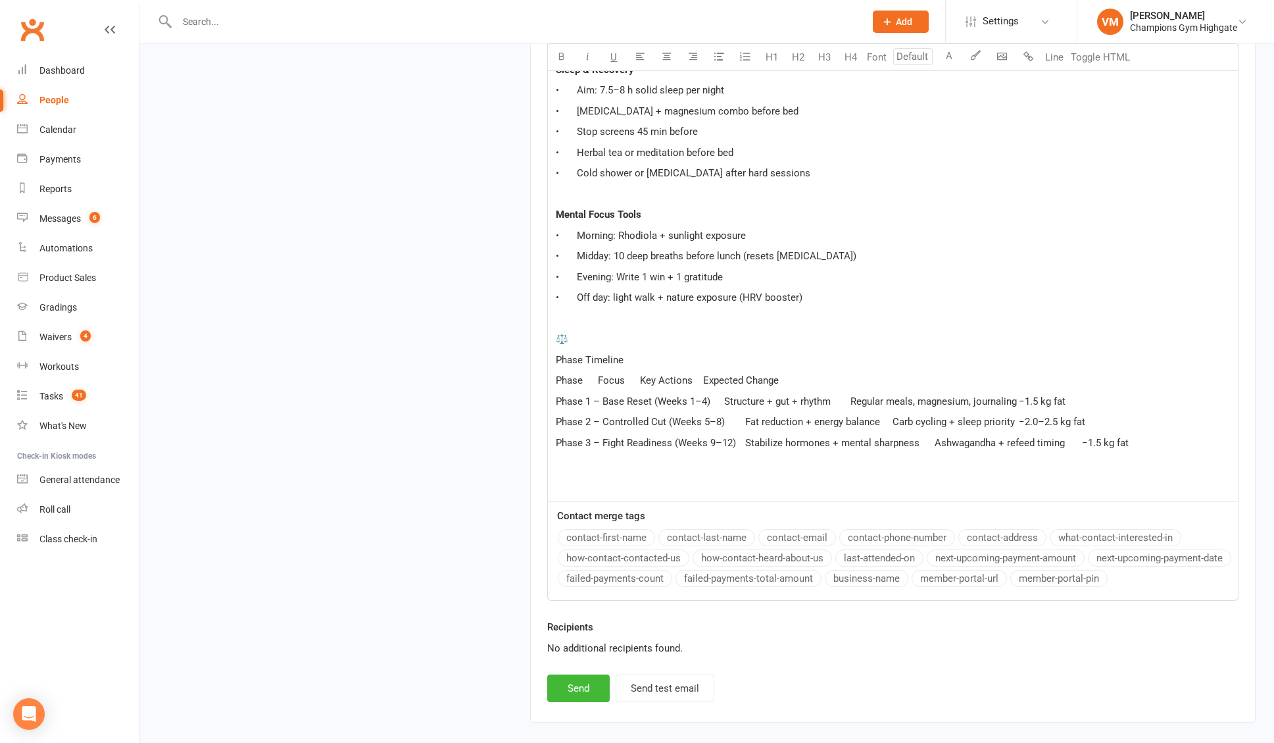
click at [590, 335] on p "⚖️" at bounding box center [893, 339] width 674 height 16
click at [589, 357] on span "Phase Timeline" at bounding box center [590, 360] width 68 height 12
click at [559, 57] on icon "button" at bounding box center [562, 56] width 10 height 10
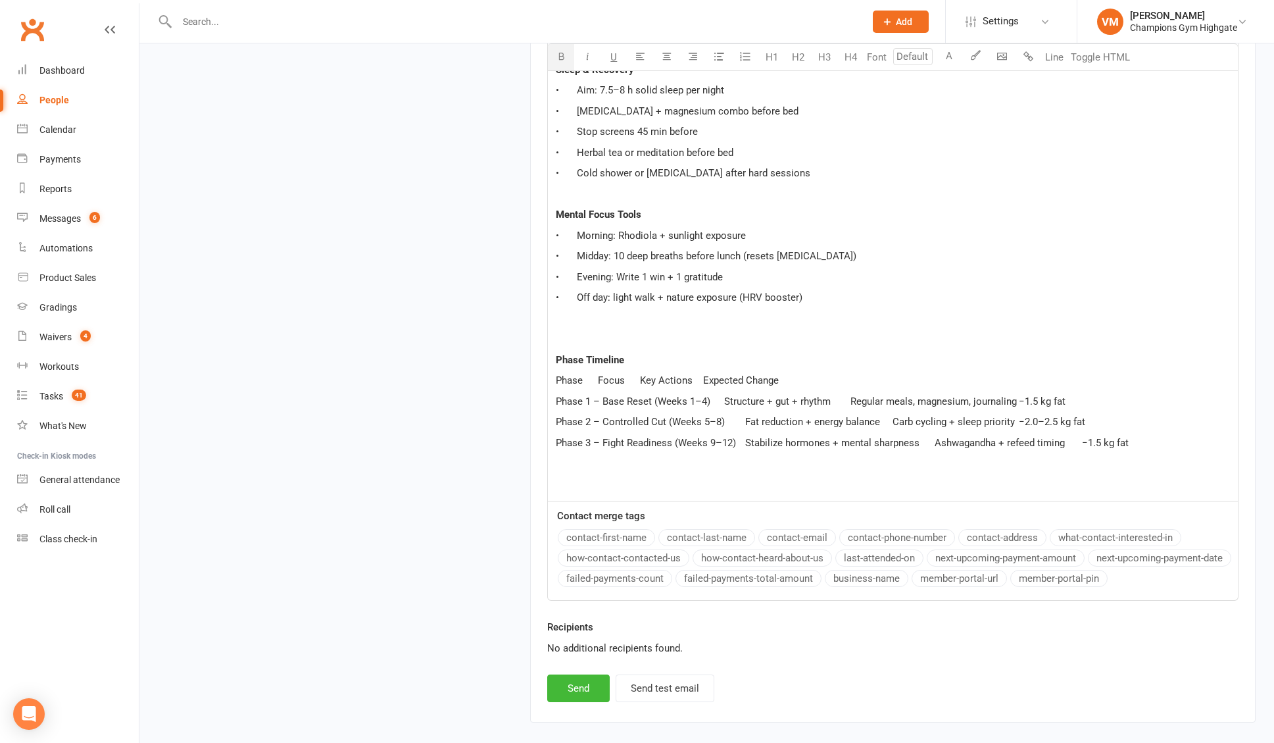
click at [679, 354] on p "Phase Timeline" at bounding box center [893, 360] width 674 height 16
click at [673, 380] on span "Phase Focus Key Actions Expected Change" at bounding box center [667, 380] width 223 height 12
click at [555, 63] on button "button" at bounding box center [561, 57] width 26 height 26
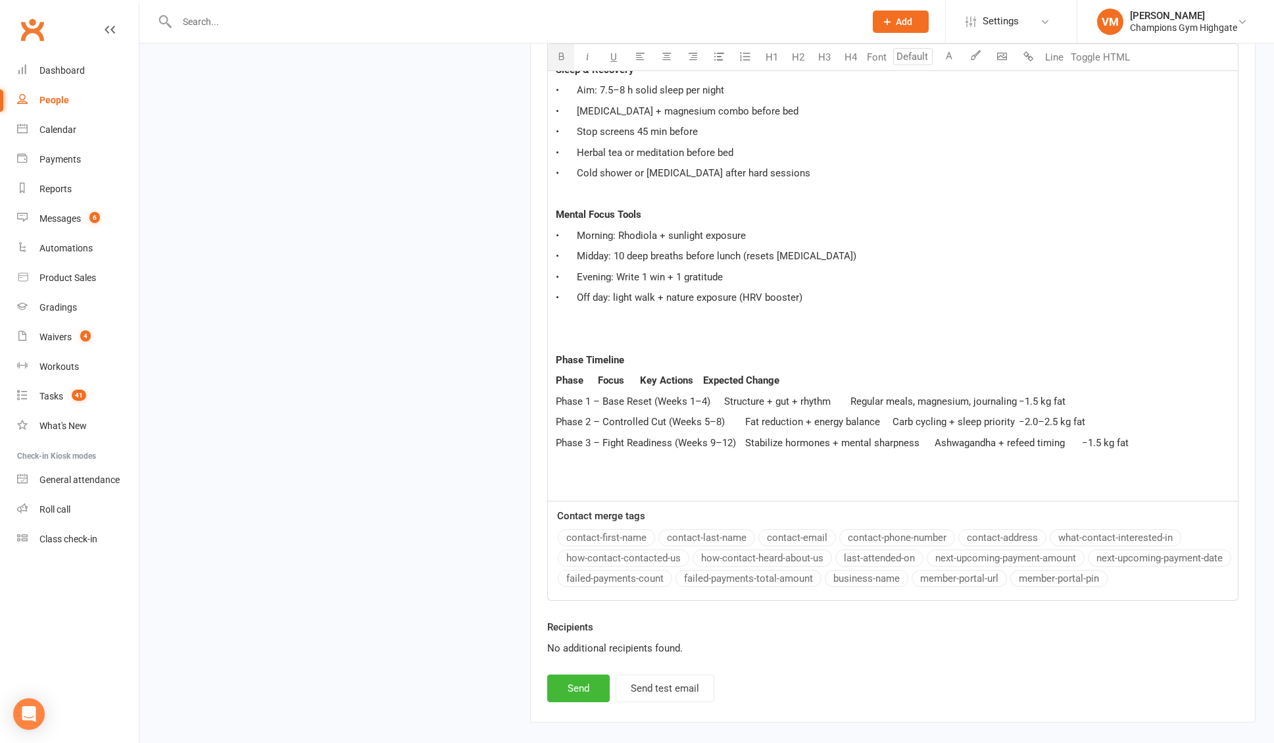
click at [1011, 297] on p "• Off day: light walk + nature exposure (HRV booster)" at bounding box center [893, 297] width 674 height 16
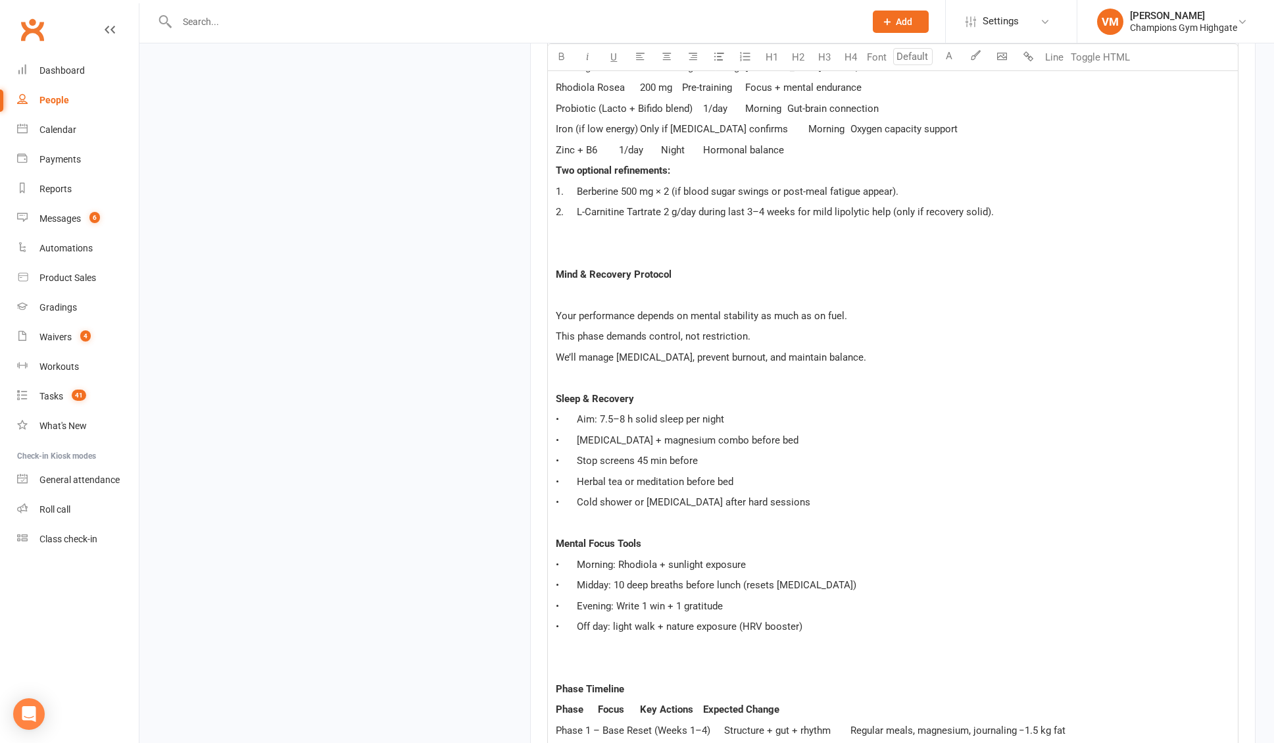
scroll to position [1891, 0]
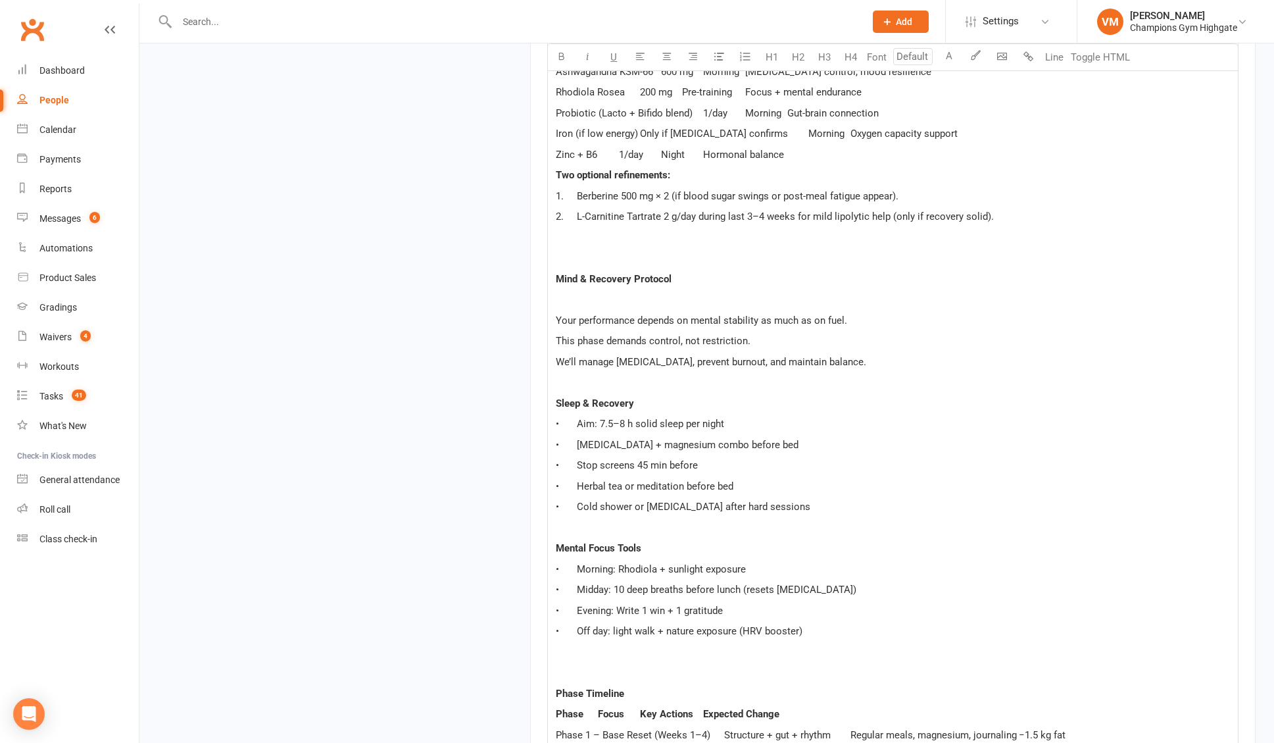
click at [793, 197] on span "1. Berberine 500 mg × 2 (if blood sugar swings or post-meal fatigue appear)." at bounding box center [727, 196] width 343 height 12
click at [605, 194] on span "1. Berberine 500 mg × 2 (if blood sugar swings or post-meal fatigue appear)." at bounding box center [727, 196] width 343 height 12
click at [747, 177] on p "Two optional refinements:" at bounding box center [893, 175] width 674 height 16
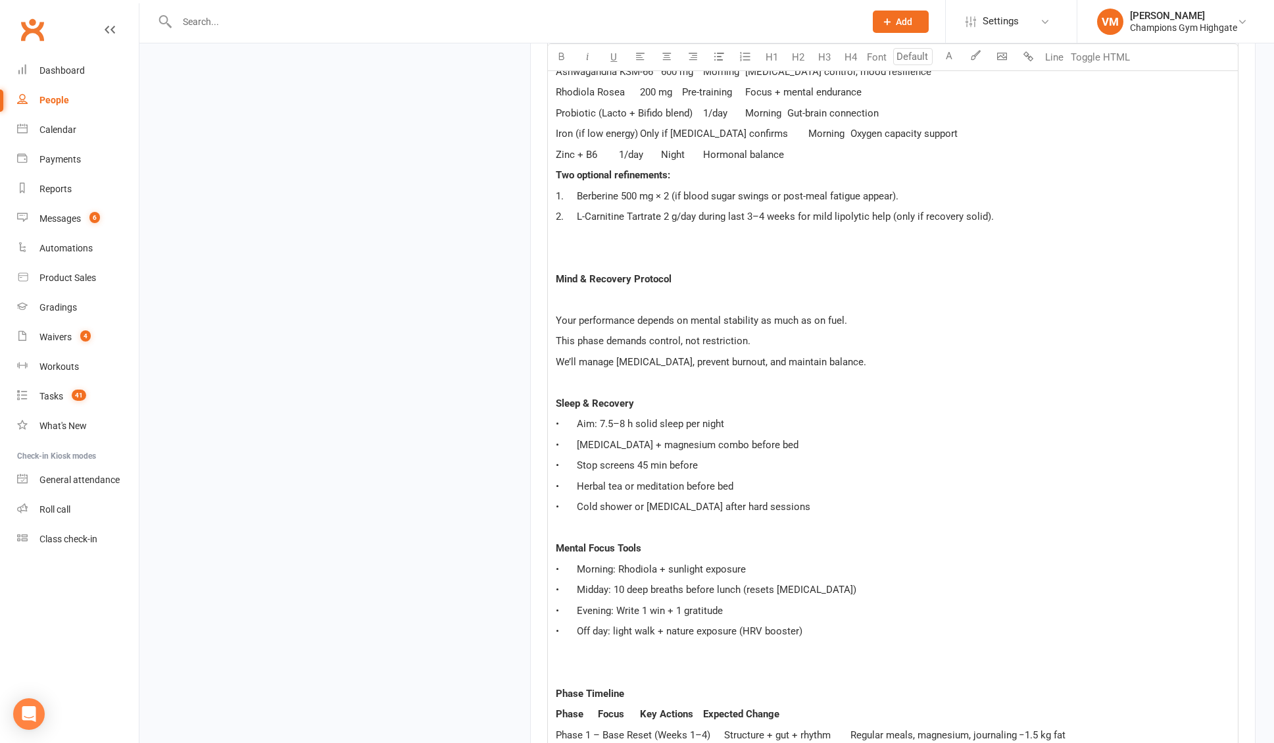
click at [637, 193] on span "1. Berberine 500 mg × 2 (if blood sugar swings or post-meal fatigue appear)." at bounding box center [727, 196] width 343 height 12
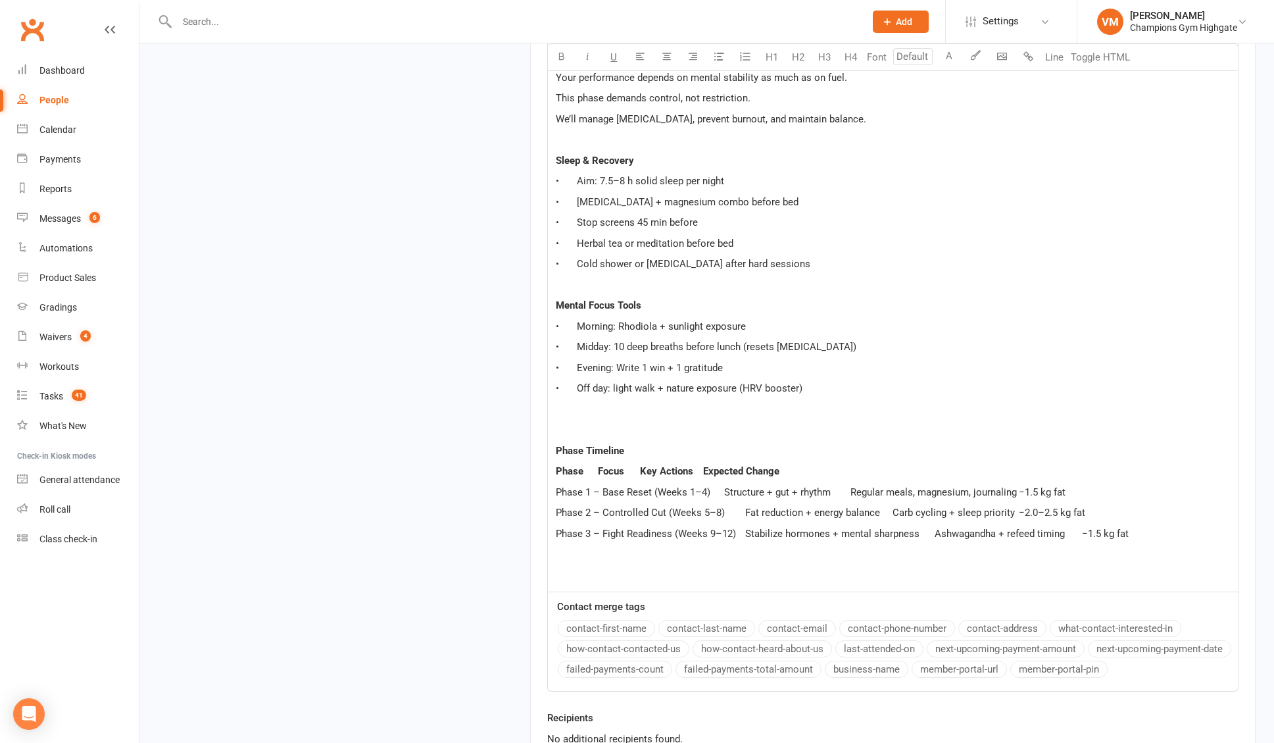
scroll to position [2135, 0]
click at [866, 389] on p "• Off day: light walk + nature exposure (HRV booster)" at bounding box center [893, 388] width 674 height 16
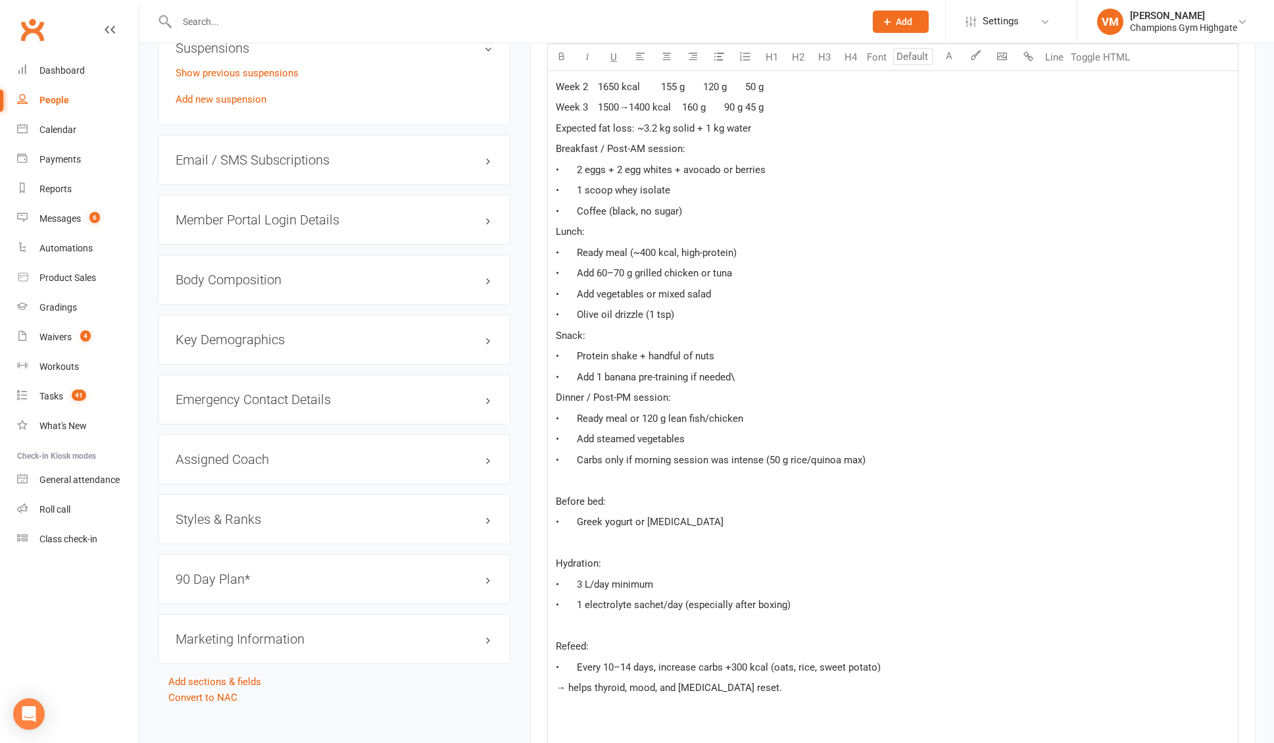
scroll to position [1035, 0]
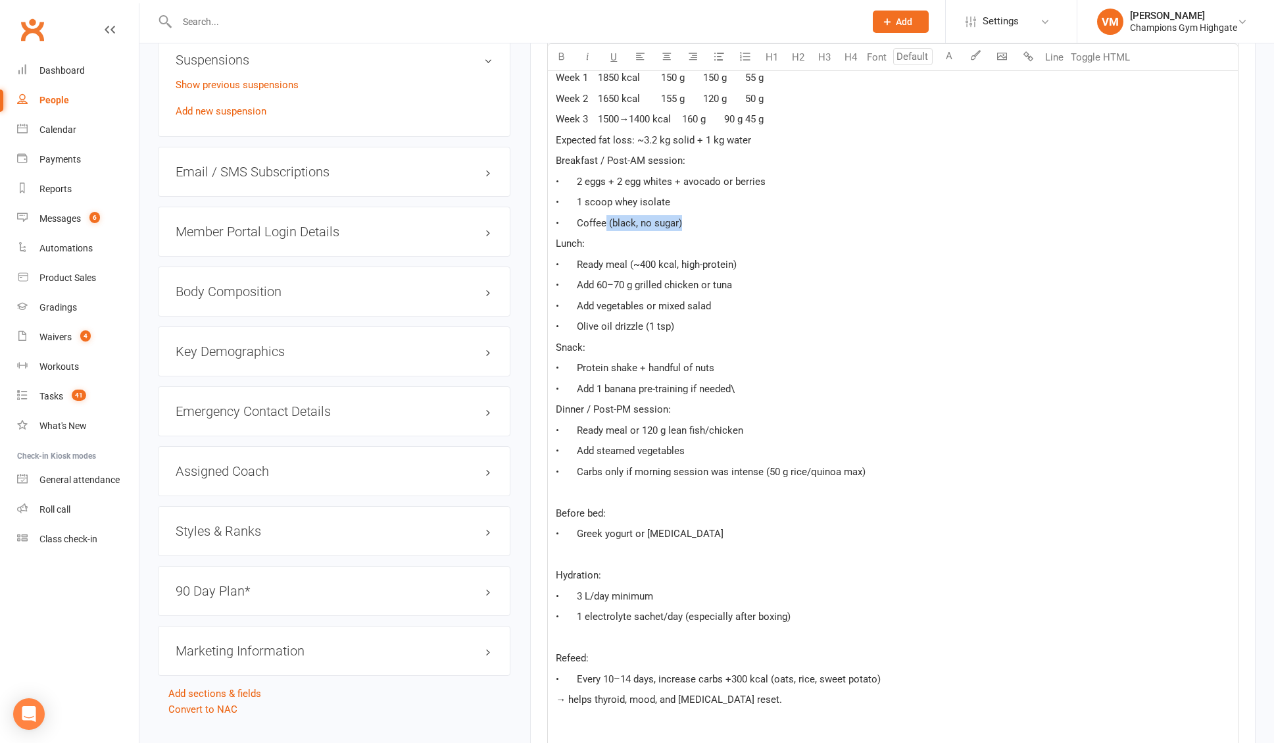
drag, startPoint x: 697, startPoint y: 221, endPoint x: 599, endPoint y: 216, distance: 98.2
click at [599, 216] on p "• Coffee (black, no sugar)" at bounding box center [893, 223] width 674 height 16
drag, startPoint x: 701, startPoint y: 203, endPoint x: 612, endPoint y: 197, distance: 89.0
click at [612, 197] on p "• 1 scoop whey isolate" at bounding box center [893, 202] width 674 height 16
click at [689, 204] on p "• 1 scoop whey isolate" at bounding box center [893, 202] width 674 height 16
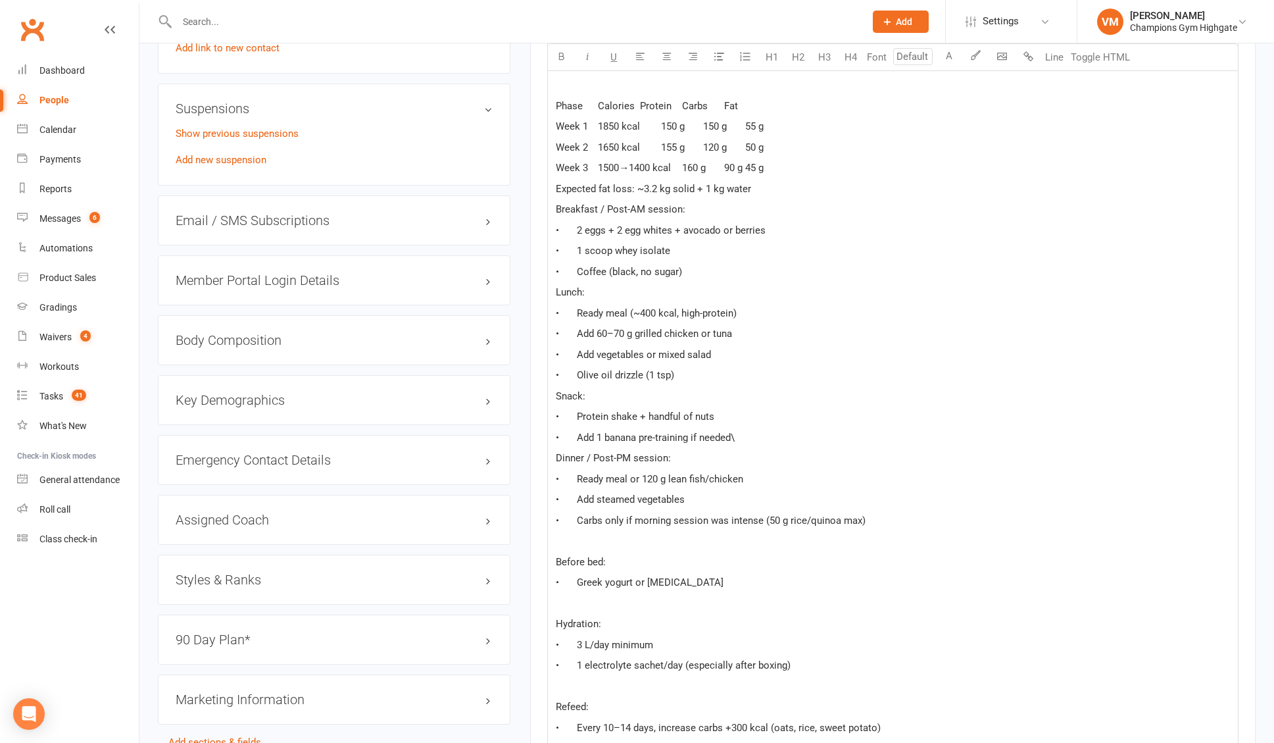
scroll to position [980, 0]
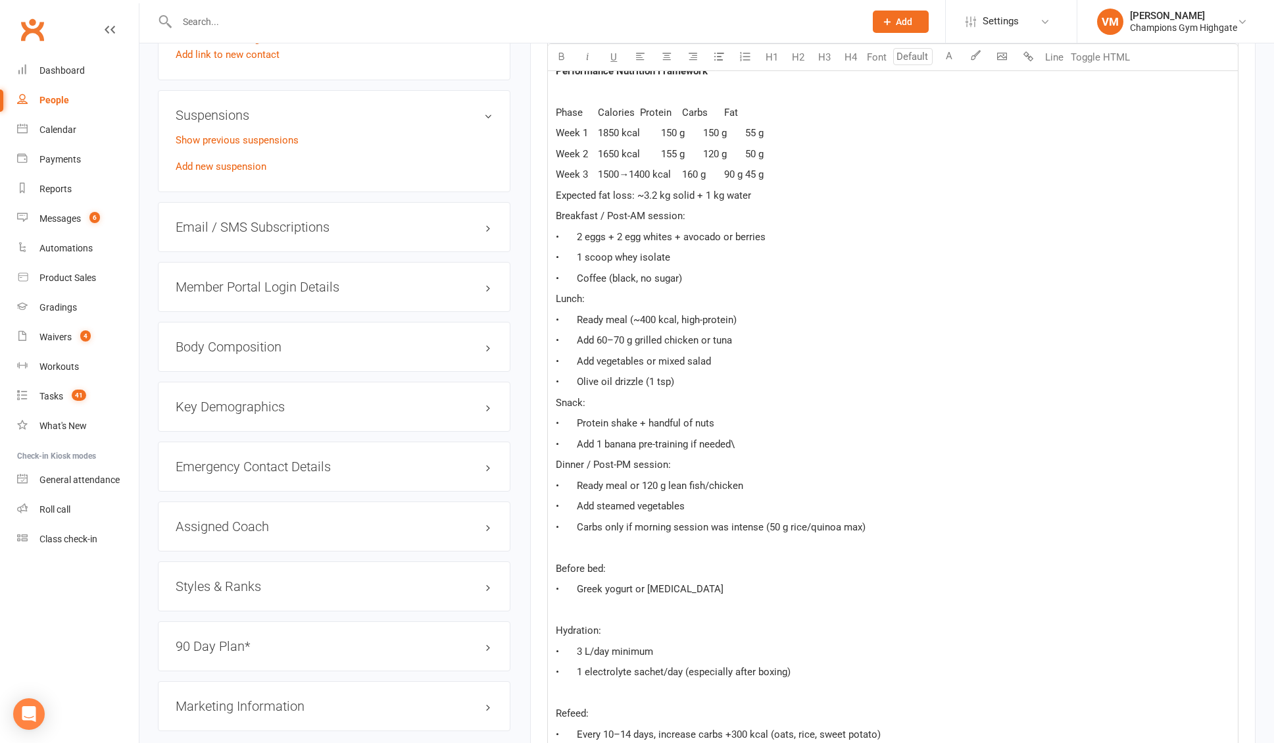
click at [645, 360] on span "• Add vegetables or mixed salad" at bounding box center [633, 361] width 155 height 12
click at [679, 449] on span "• Add 1 banana pre-training if needed\" at bounding box center [645, 444] width 179 height 12
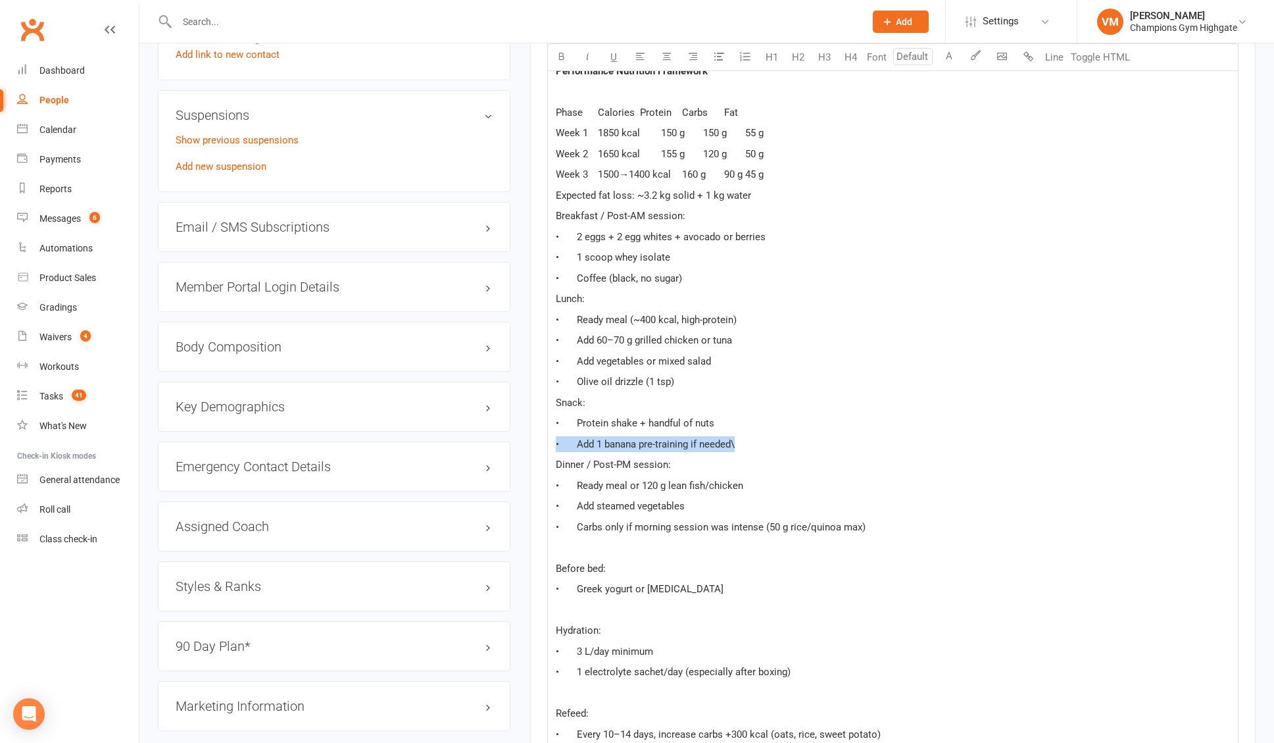
click at [706, 444] on span "• Add 1 banana pre-training if needed\" at bounding box center [645, 444] width 179 height 12
drag, startPoint x: 577, startPoint y: 485, endPoint x: 749, endPoint y: 485, distance: 171.7
click at [749, 485] on p "• Ready meal or 120 g lean fish/chicken" at bounding box center [893, 486] width 674 height 16
click at [749, 492] on p "• Ready meal or 120 g lean fish/chicken" at bounding box center [893, 486] width 674 height 16
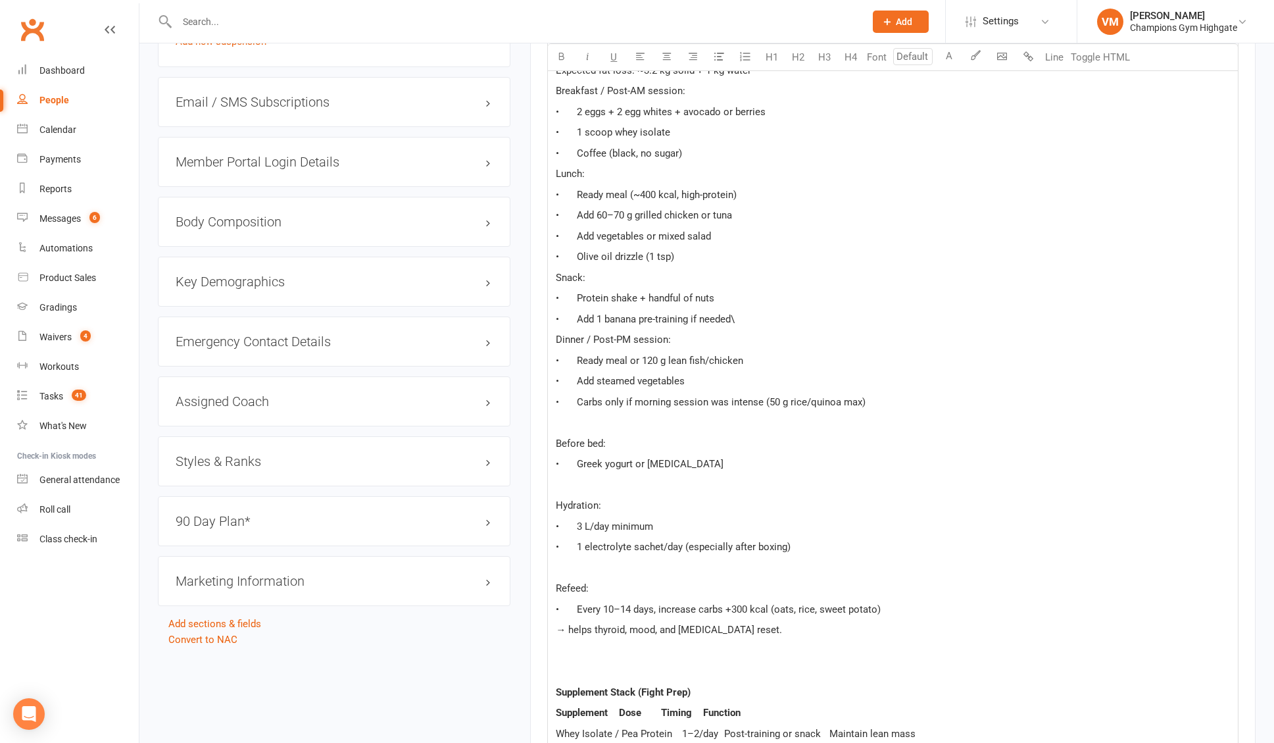
scroll to position [1139, 0]
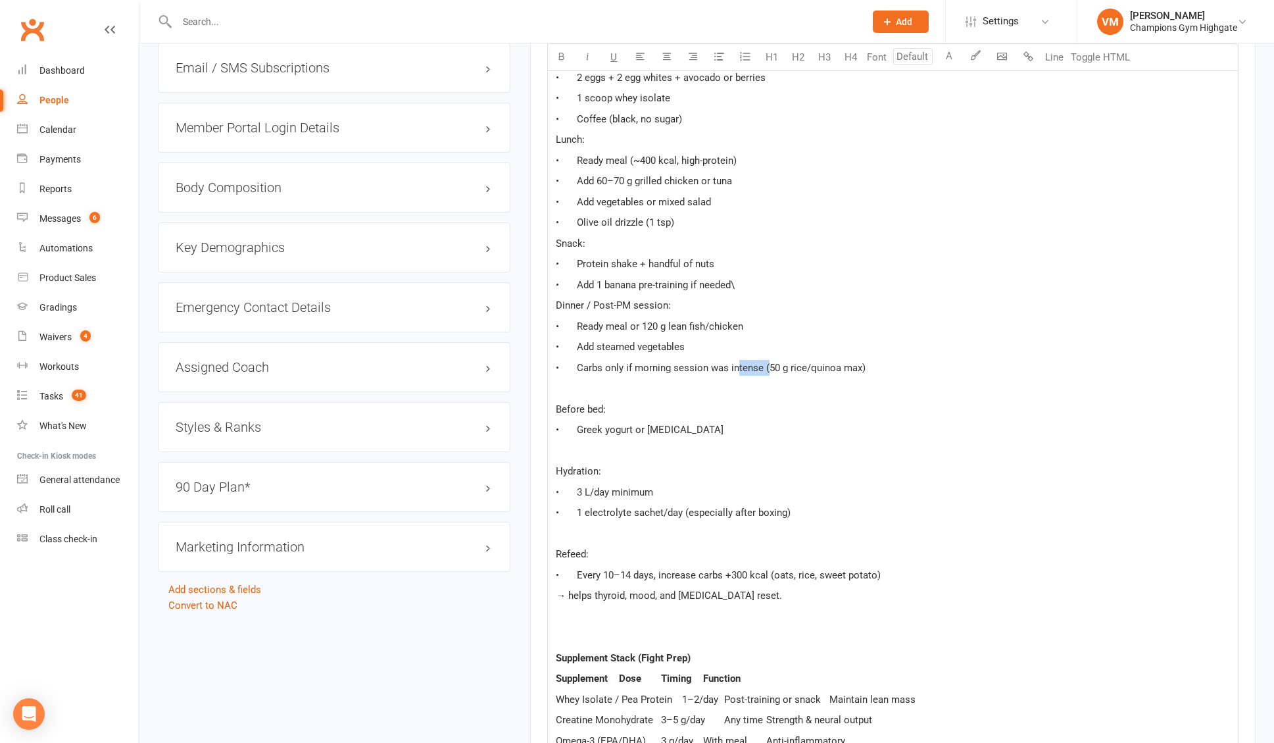
drag, startPoint x: 764, startPoint y: 367, endPoint x: 709, endPoint y: 366, distance: 55.3
click at [723, 366] on span "• Carbs only if morning session was intense (50 g rice/quinoa max)" at bounding box center [711, 368] width 310 height 12
click at [653, 369] on span "• Carbs only if morning session was intense (50 g rice/quinoa max)" at bounding box center [711, 368] width 310 height 12
drag, startPoint x: 575, startPoint y: 428, endPoint x: 683, endPoint y: 428, distance: 108.5
click at [682, 428] on p "• Greek yogurt or [MEDICAL_DATA]" at bounding box center [893, 430] width 674 height 16
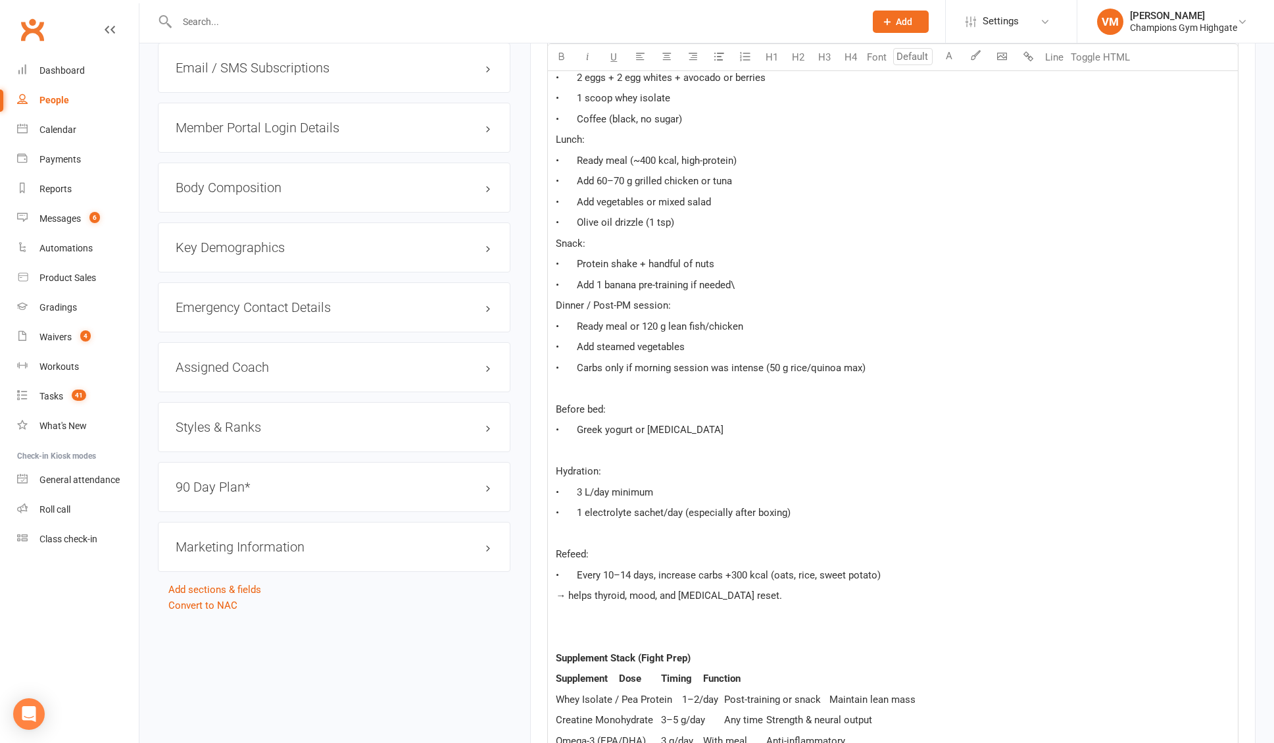
click at [582, 491] on span "• 3 L/day minimum" at bounding box center [604, 492] width 97 height 12
click at [626, 526] on p "﻿" at bounding box center [893, 534] width 674 height 16
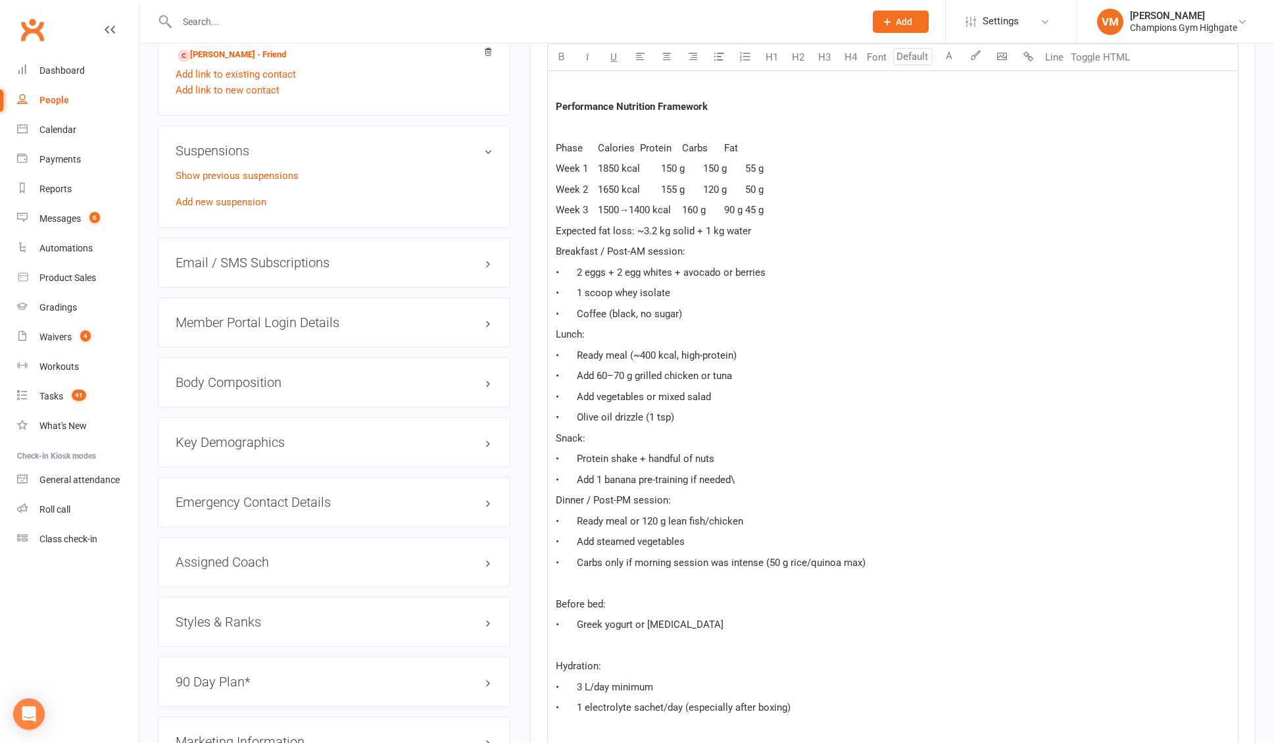
scroll to position [937, 0]
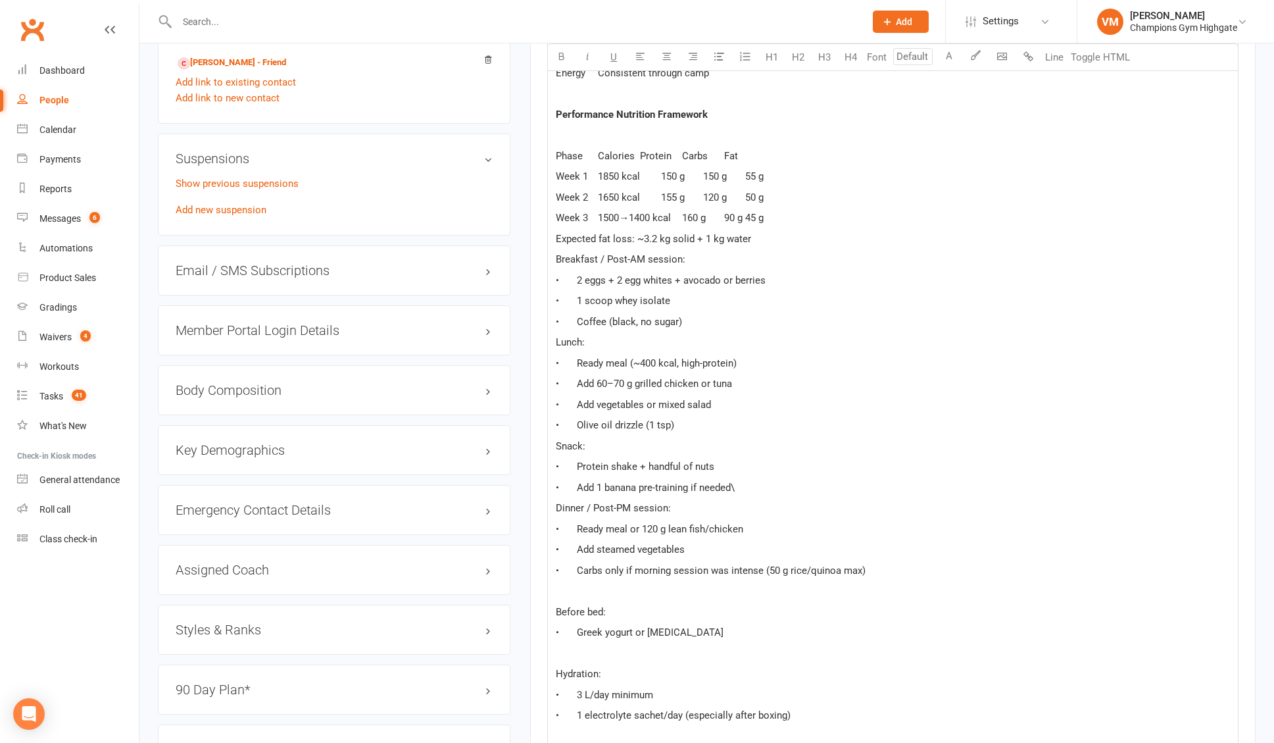
click at [558, 253] on span "Breakfast / Post-AM session:" at bounding box center [621, 259] width 130 height 12
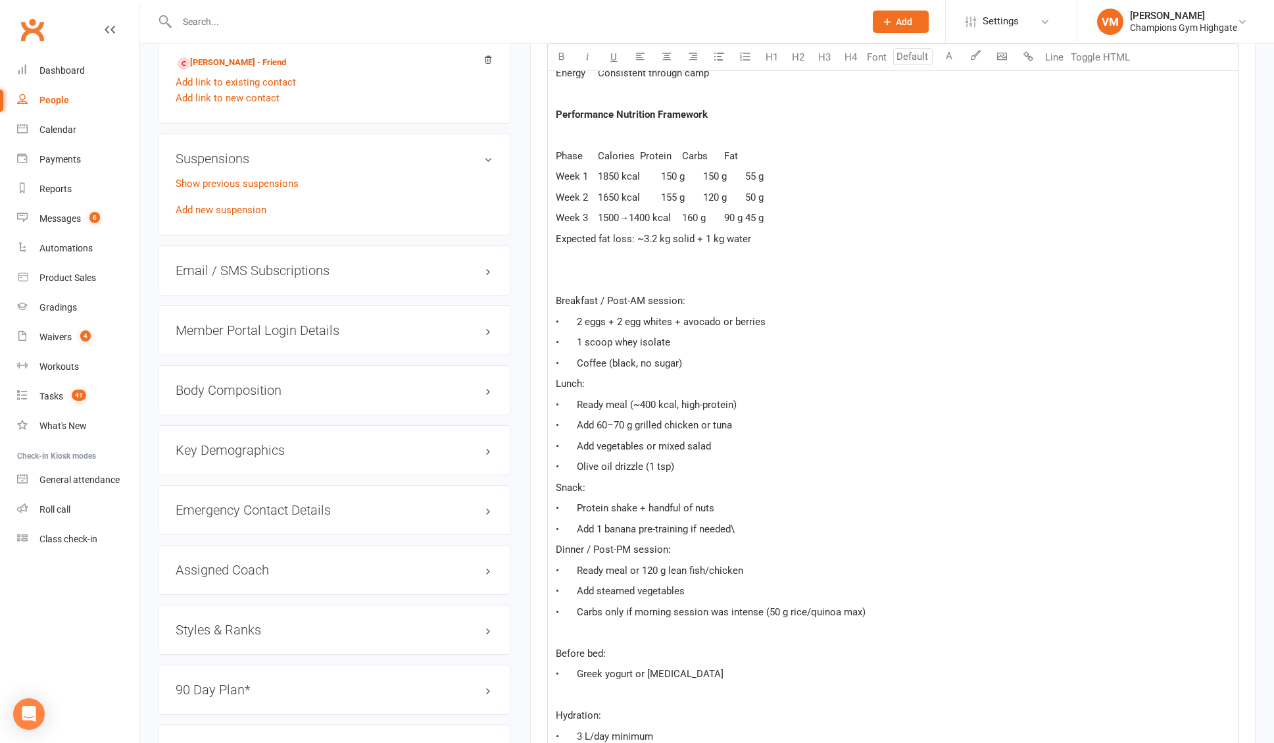
click at [564, 272] on p "﻿" at bounding box center [893, 280] width 674 height 16
click at [596, 278] on span "This is just an example:" at bounding box center [608, 280] width 104 height 12
click at [564, 55] on icon "button" at bounding box center [562, 56] width 10 height 10
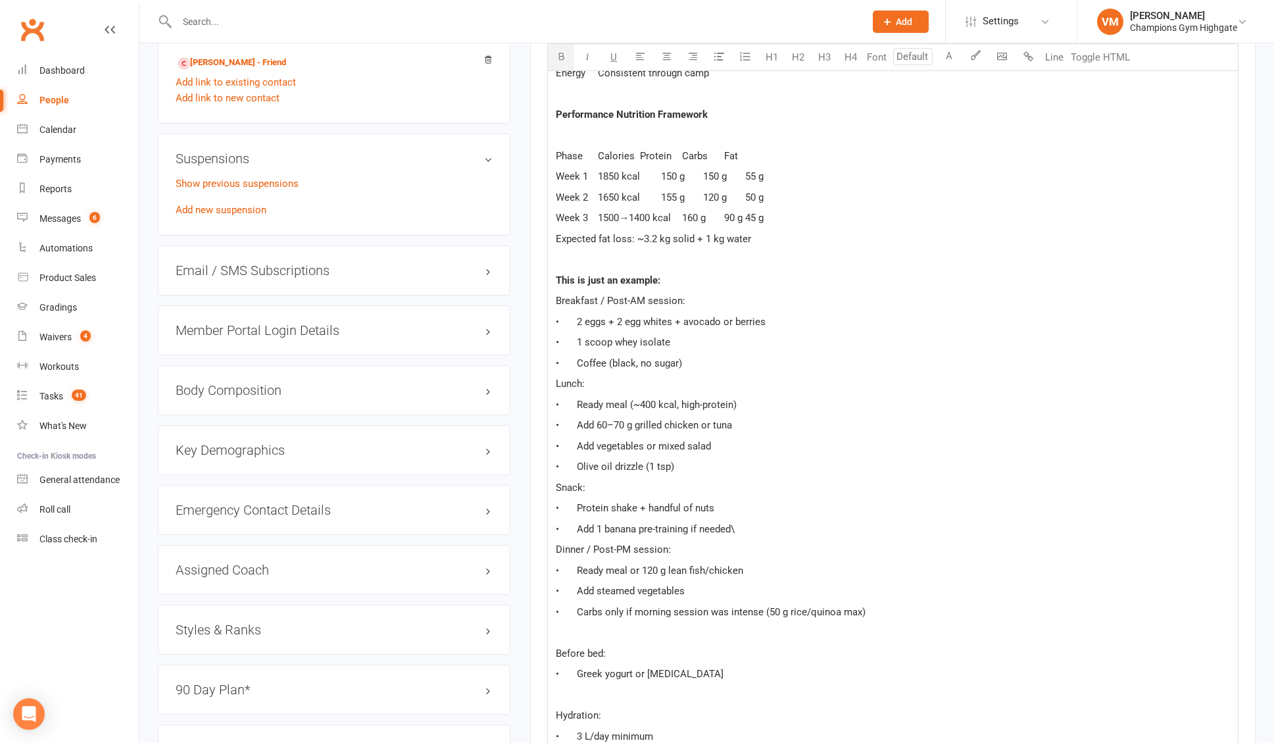
click at [777, 218] on p "Week 3 1500→1400 kcal 160 g 90 g 45 g" at bounding box center [893, 218] width 674 height 16
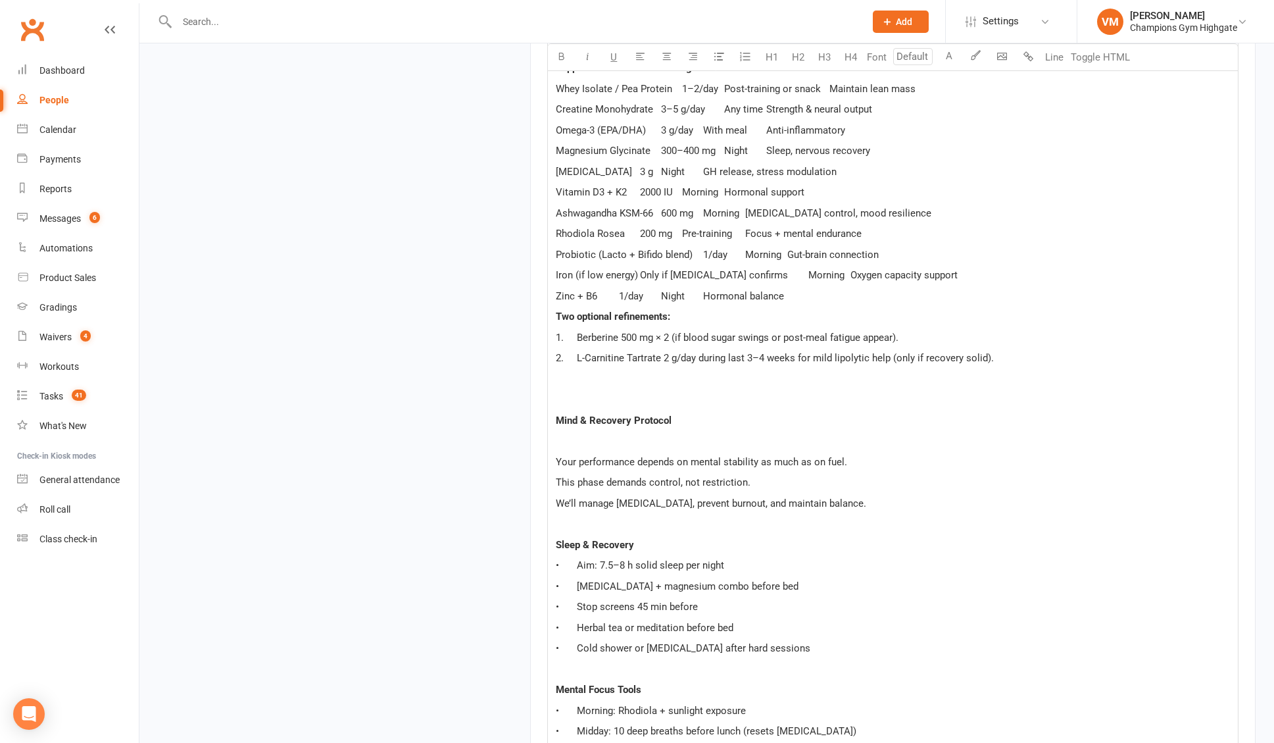
scroll to position [1792, 0]
click at [782, 294] on p "Zinc + B6 1/day Night Hormonal balance" at bounding box center [893, 295] width 674 height 16
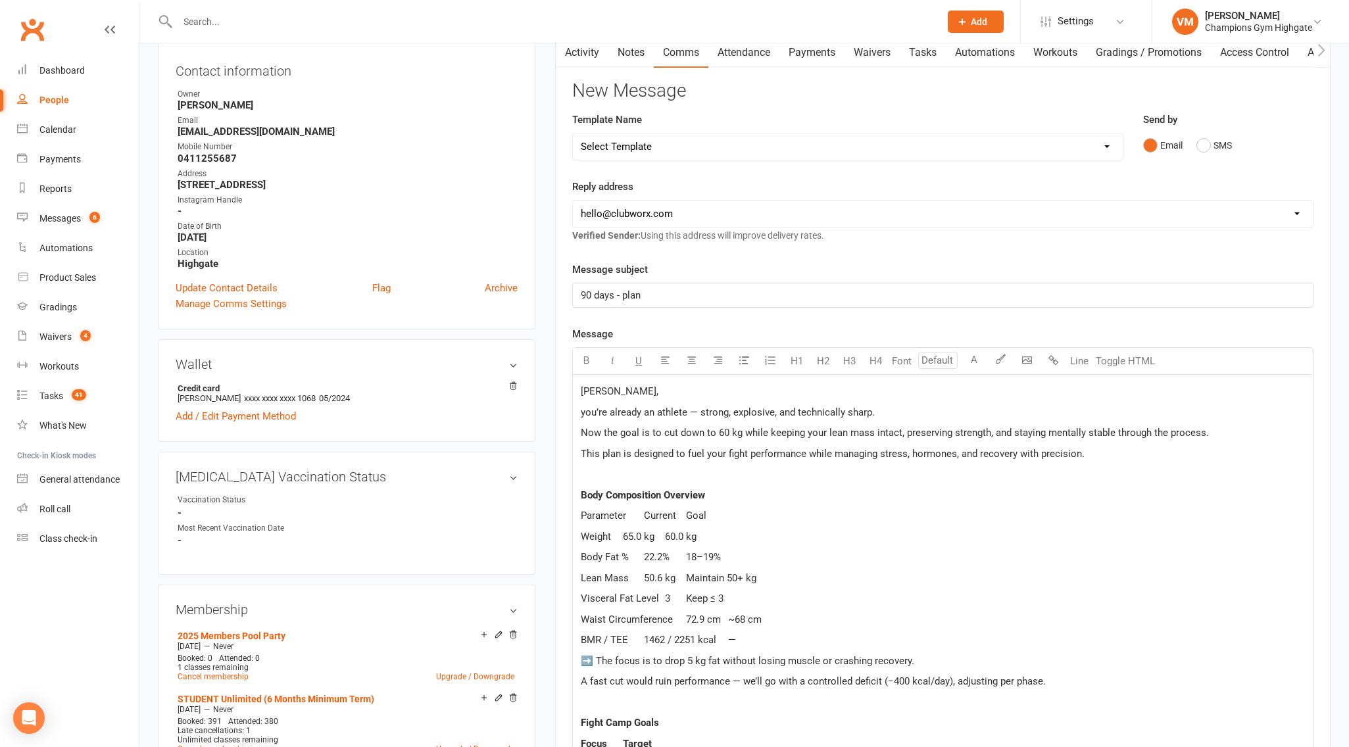
scroll to position [153, 0]
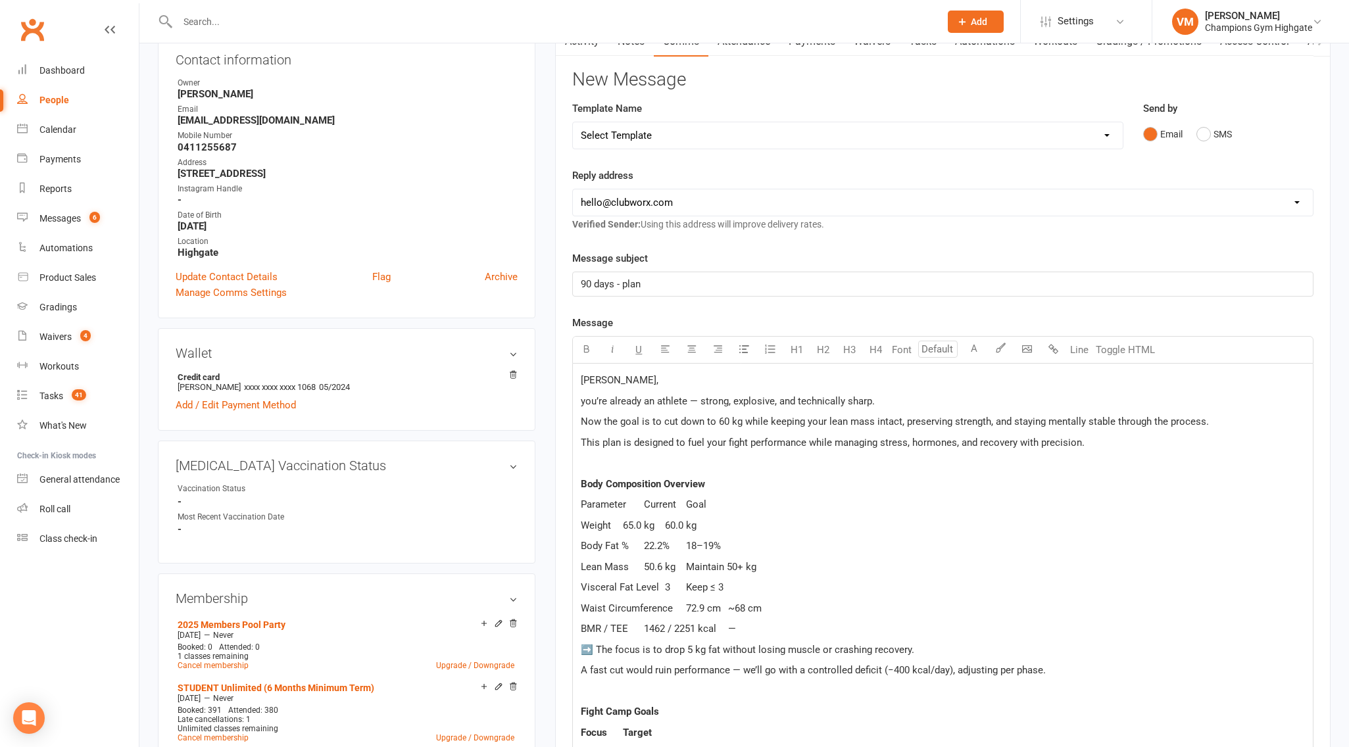
click at [698, 398] on span "you’re already an athlete — strong, explosive, and technically sharp." at bounding box center [728, 401] width 294 height 12
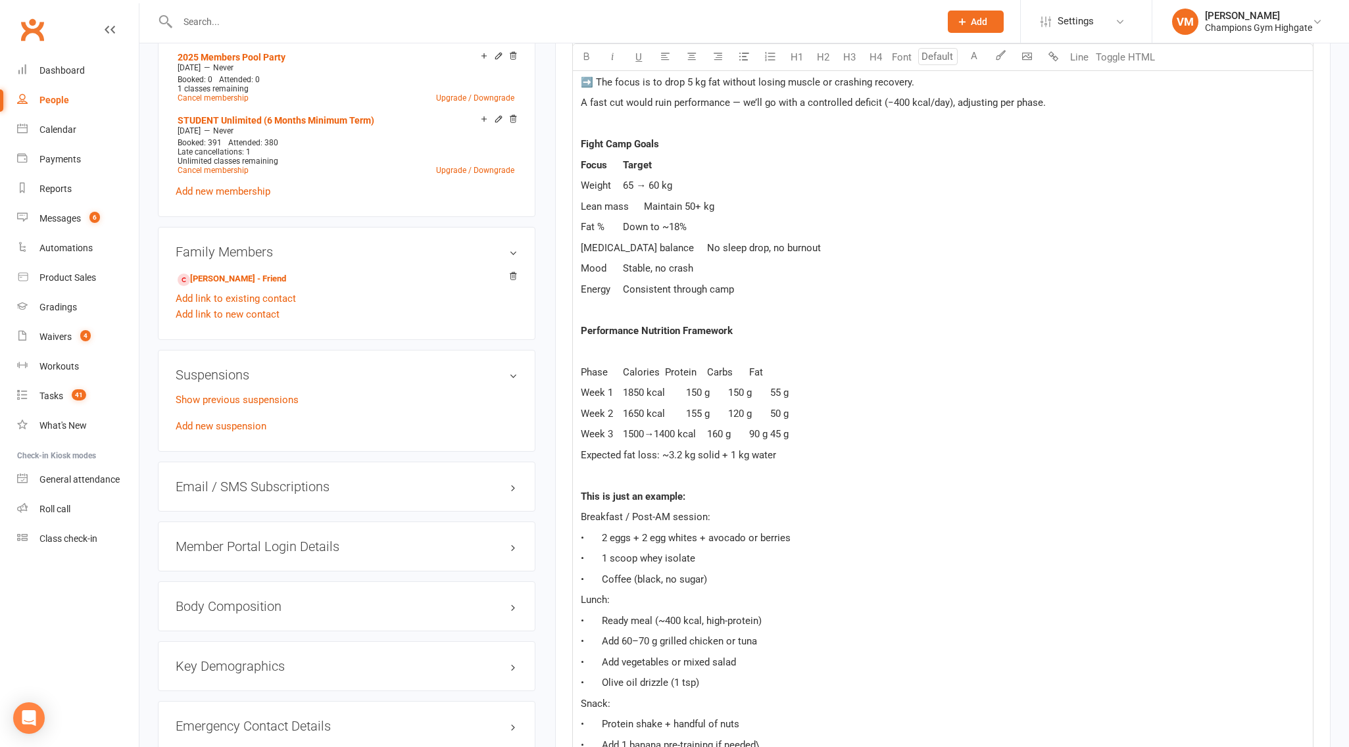
scroll to position [722, 0]
click at [695, 366] on span "Phase Calories Protein Carbs Fat" at bounding box center [672, 370] width 182 height 12
click at [587, 57] on icon "button" at bounding box center [587, 56] width 10 height 10
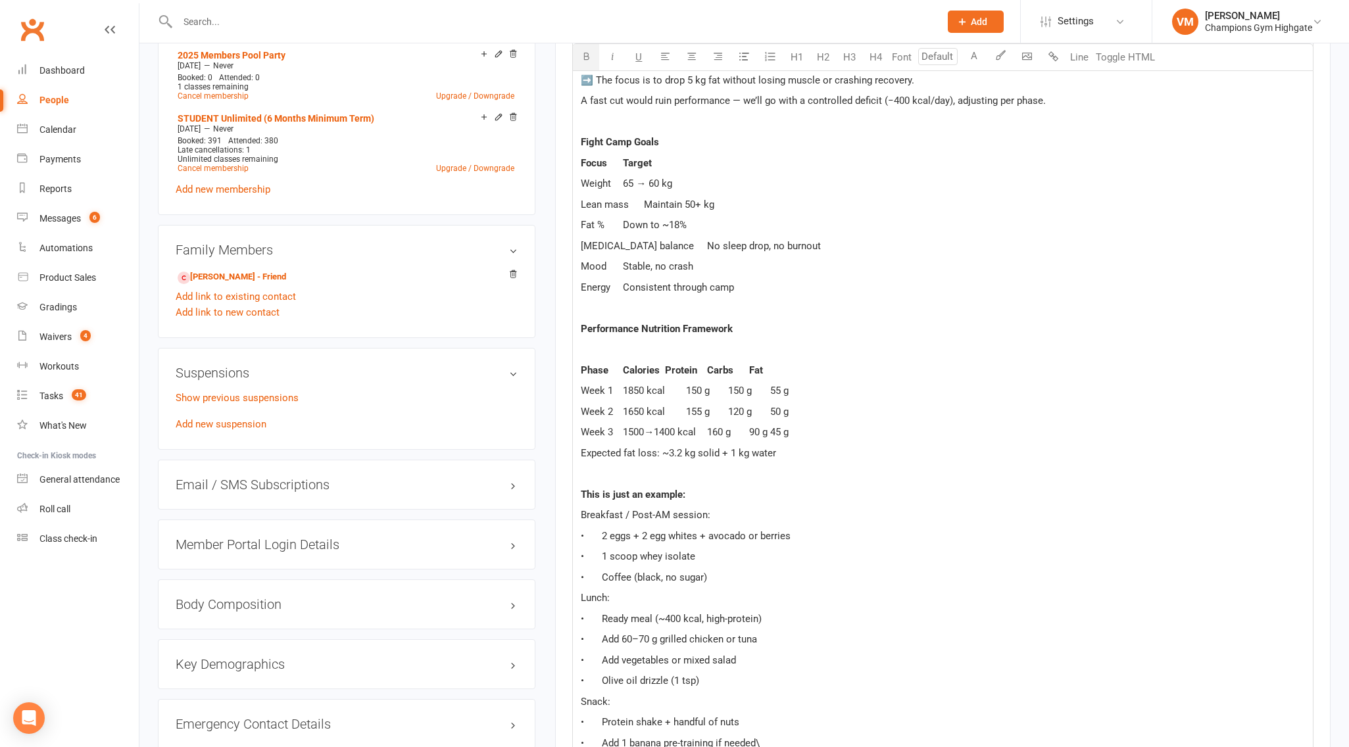
click at [808, 468] on p "﻿" at bounding box center [943, 474] width 724 height 16
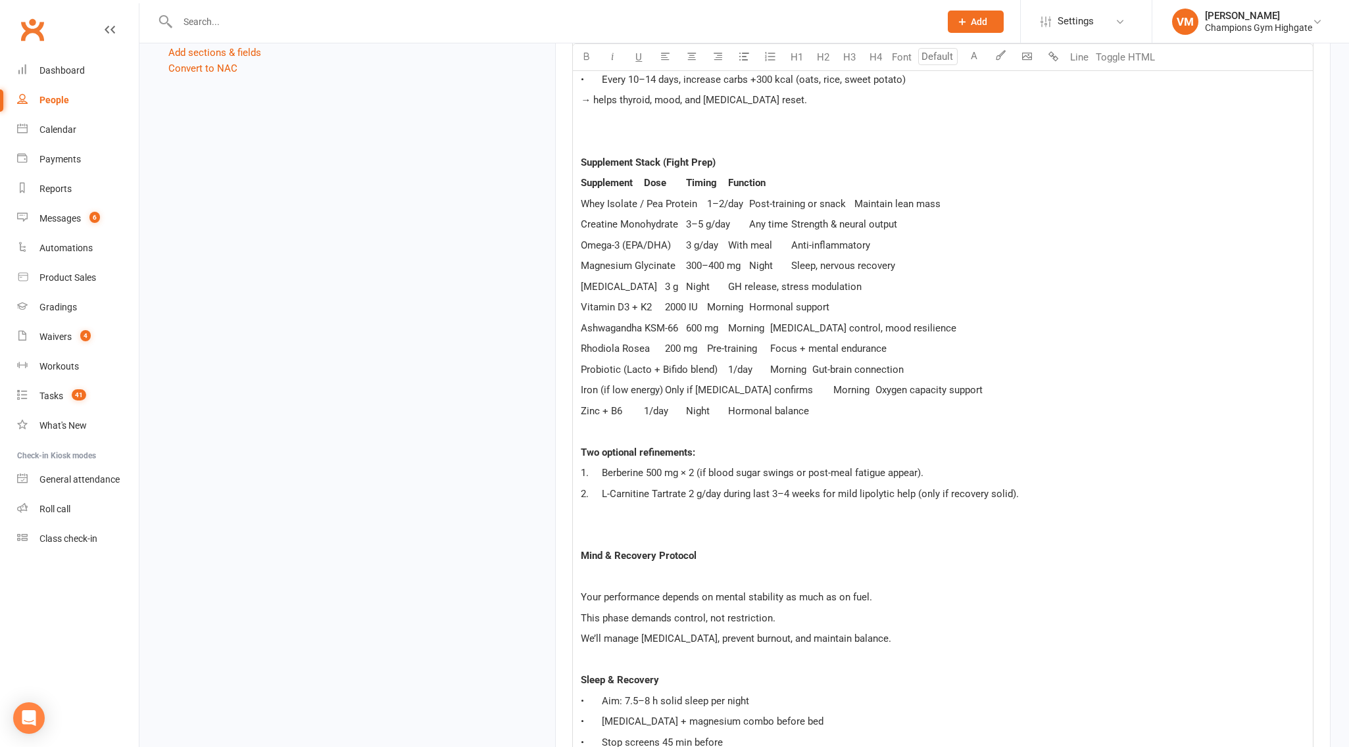
scroll to position [1702, 0]
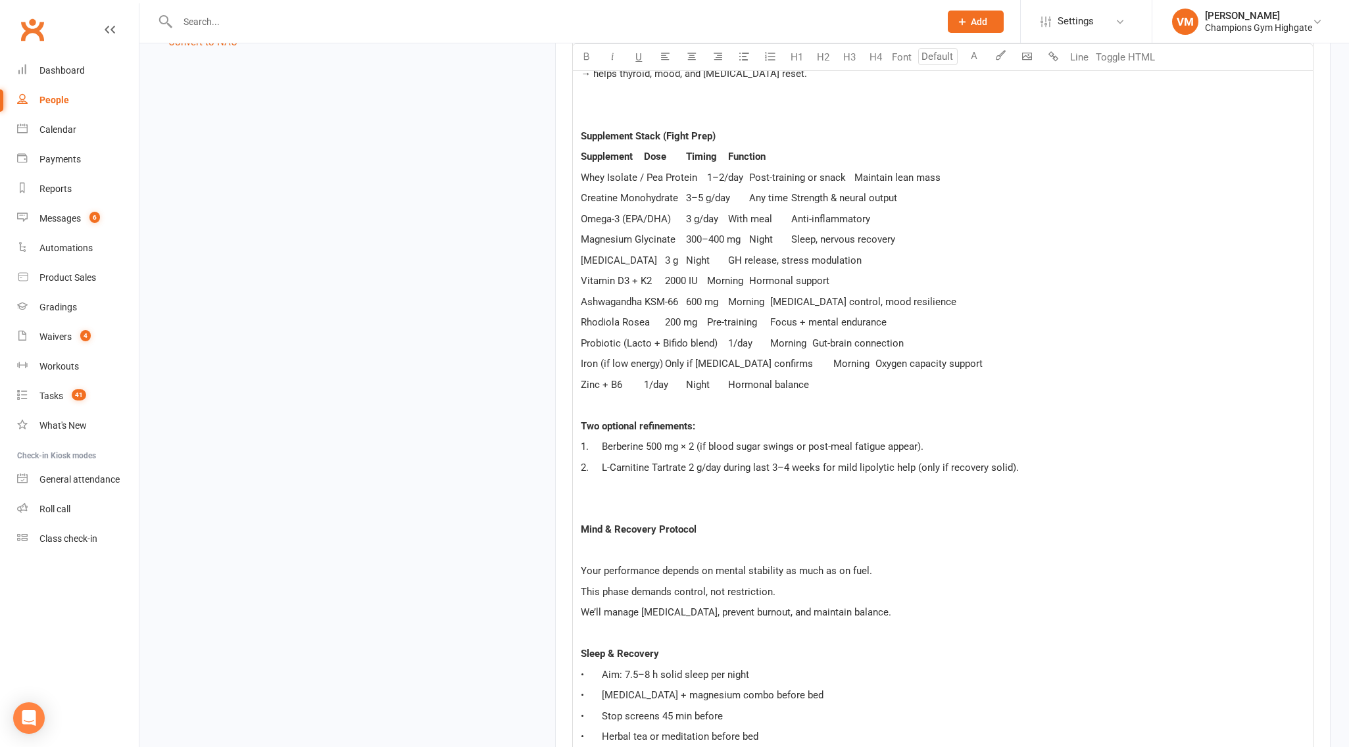
click at [656, 444] on span "1. Berberine 500 mg × 2 (if blood sugar swings or post-meal fatigue appear)." at bounding box center [752, 447] width 343 height 12
click at [606, 468] on span "2. L-Carnitine Tartrate 2 g/day during last 3–4 weeks for mild lipolytic help (…" at bounding box center [800, 468] width 438 height 12
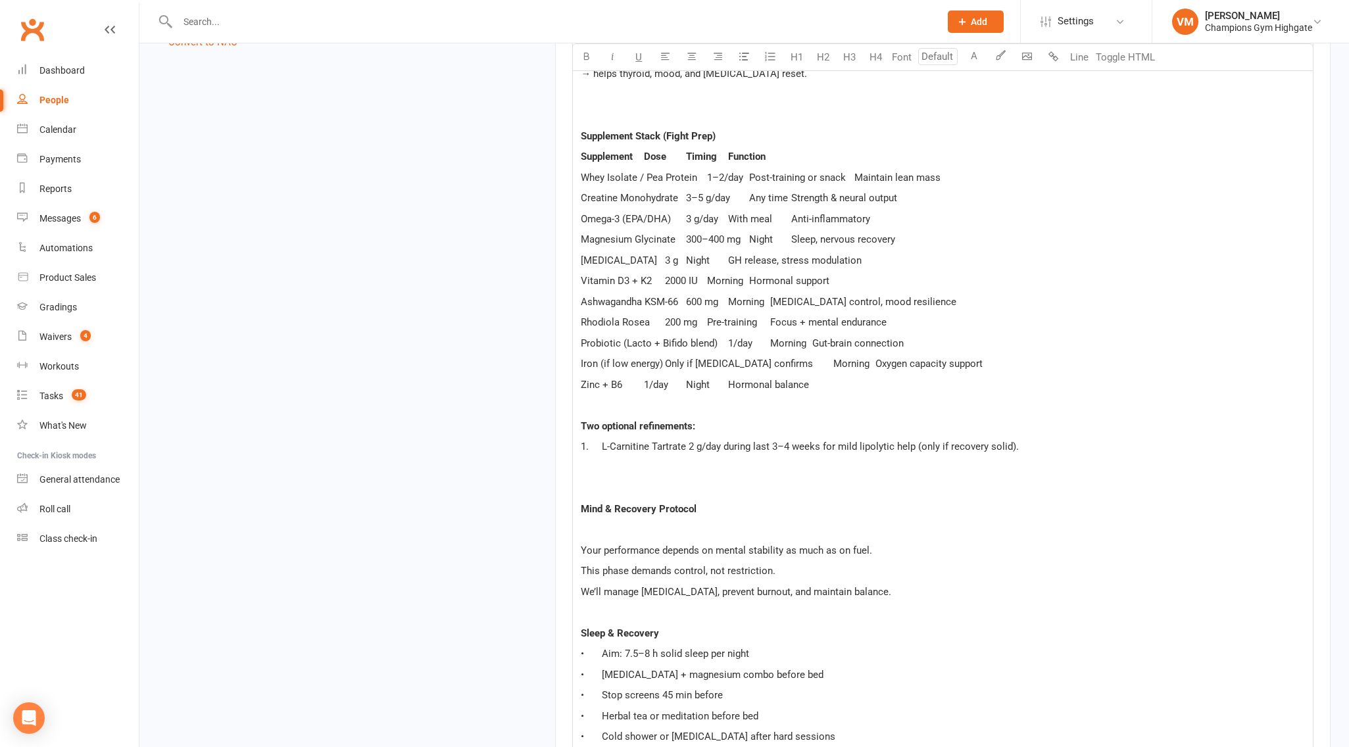
click at [647, 384] on span "Zinc + B6 1/day Night Hormonal balance" at bounding box center [695, 385] width 228 height 12
click at [684, 388] on span "Zinc + B6 1/day Night Hormonal balance" at bounding box center [695, 385] width 228 height 12
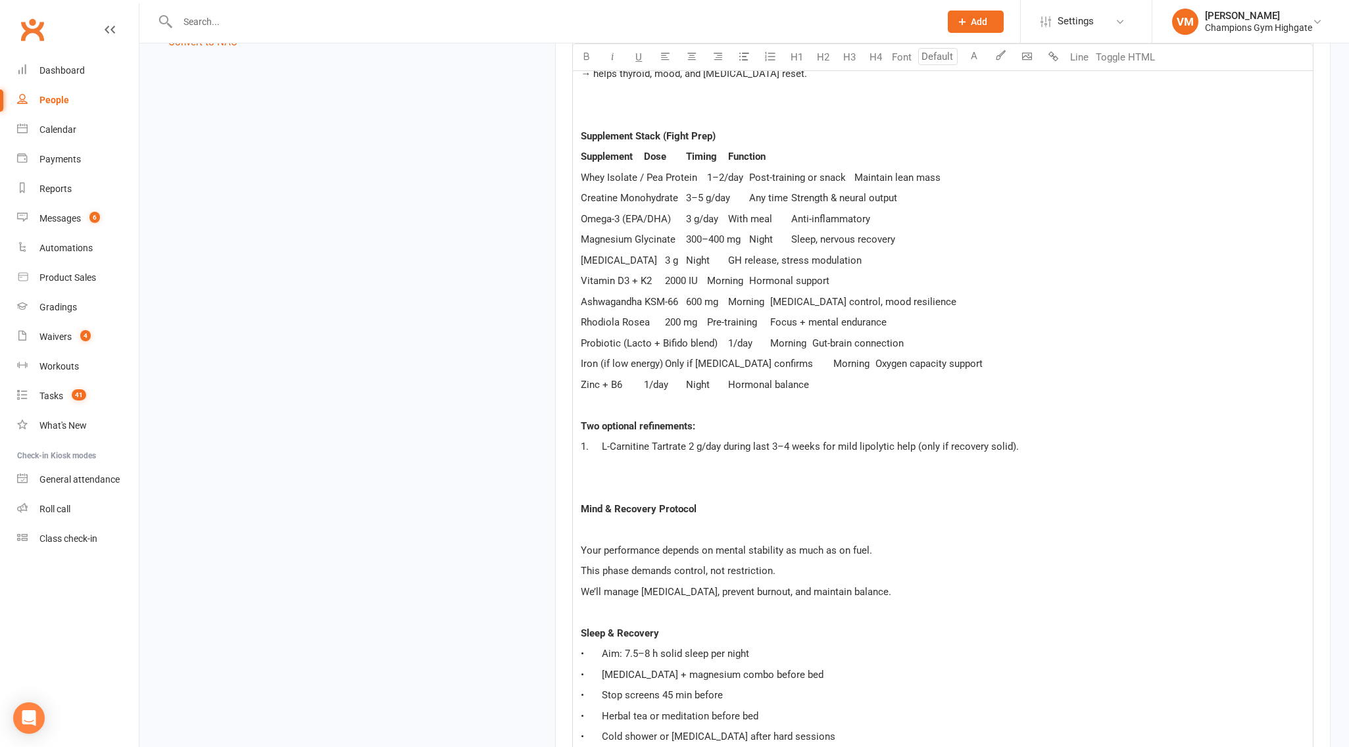
click at [736, 380] on span "Zinc + B6 1/day Night Hormonal balance" at bounding box center [695, 385] width 228 height 12
click at [591, 536] on p "﻿" at bounding box center [943, 530] width 724 height 16
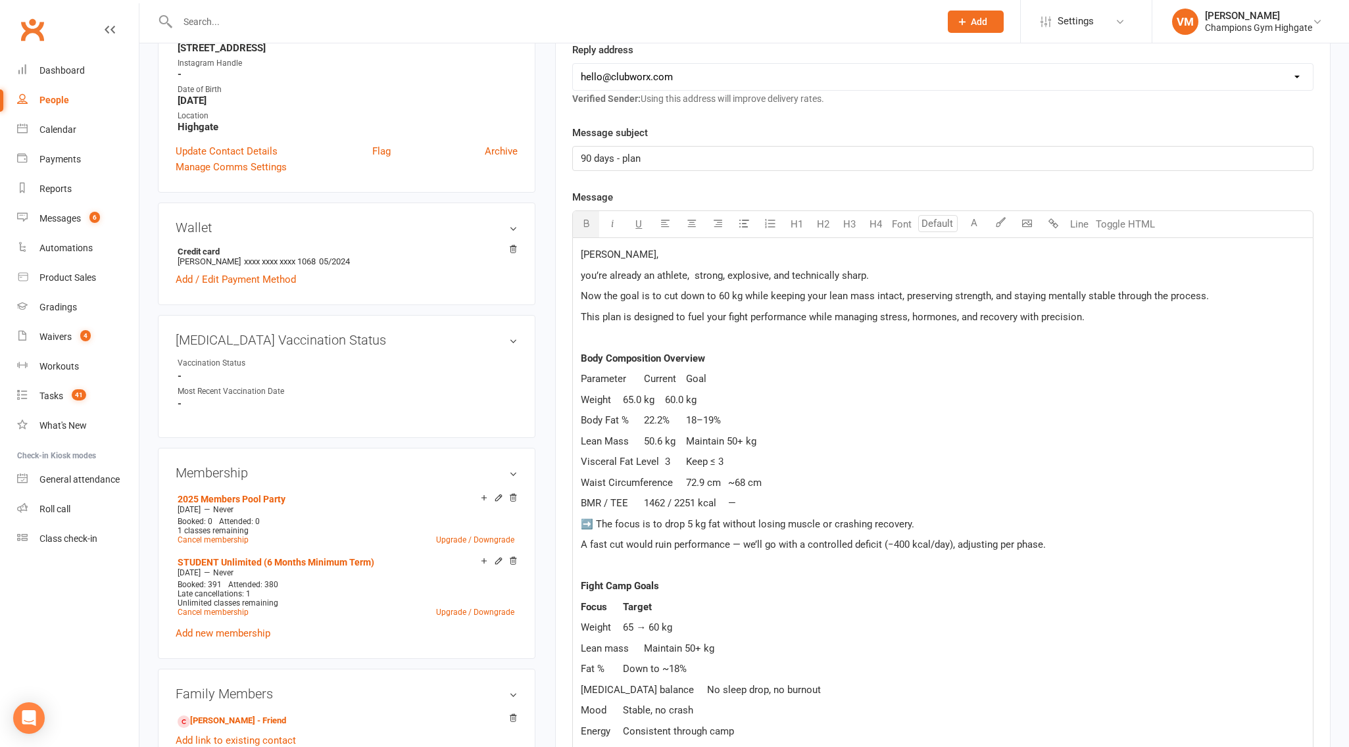
scroll to position [272, 0]
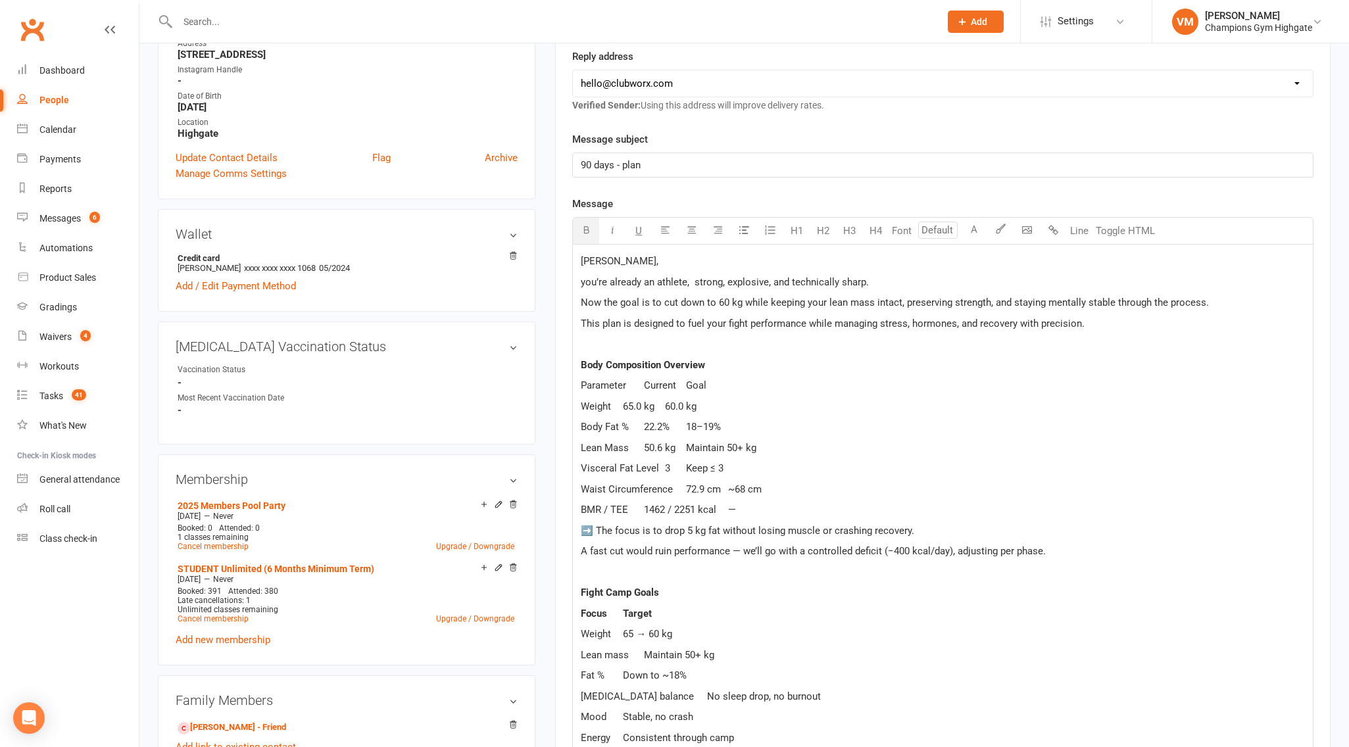
click at [672, 387] on span "Parameter Current Goal" at bounding box center [644, 386] width 126 height 12
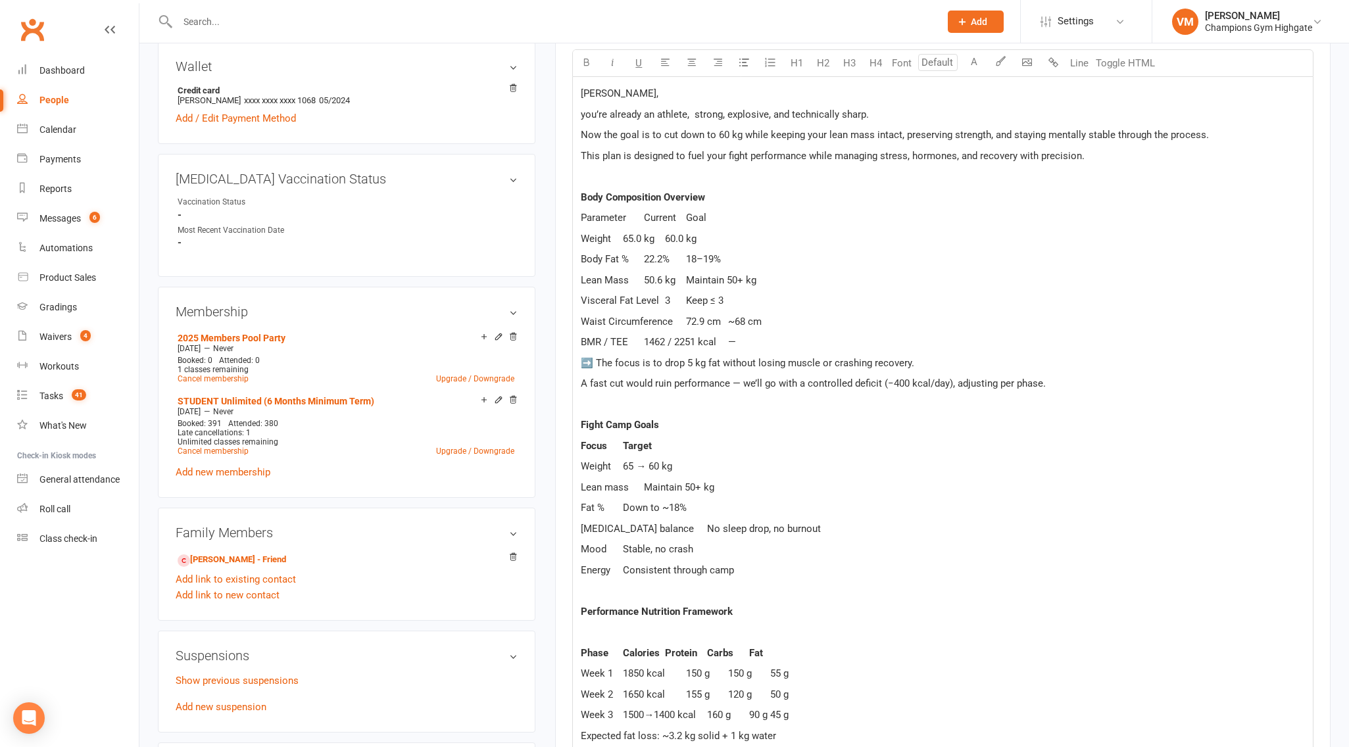
scroll to position [476, 0]
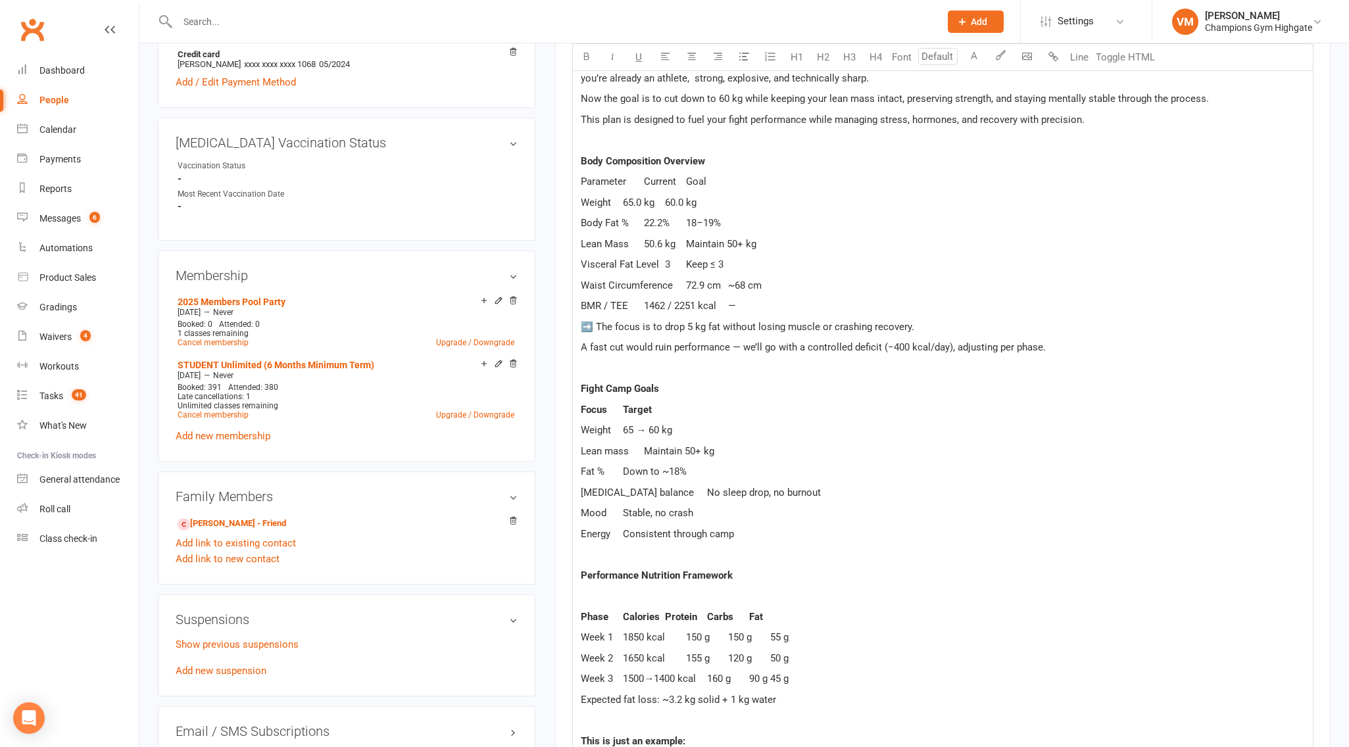
click at [693, 475] on p "Fat % Down to ~18%" at bounding box center [943, 472] width 724 height 16
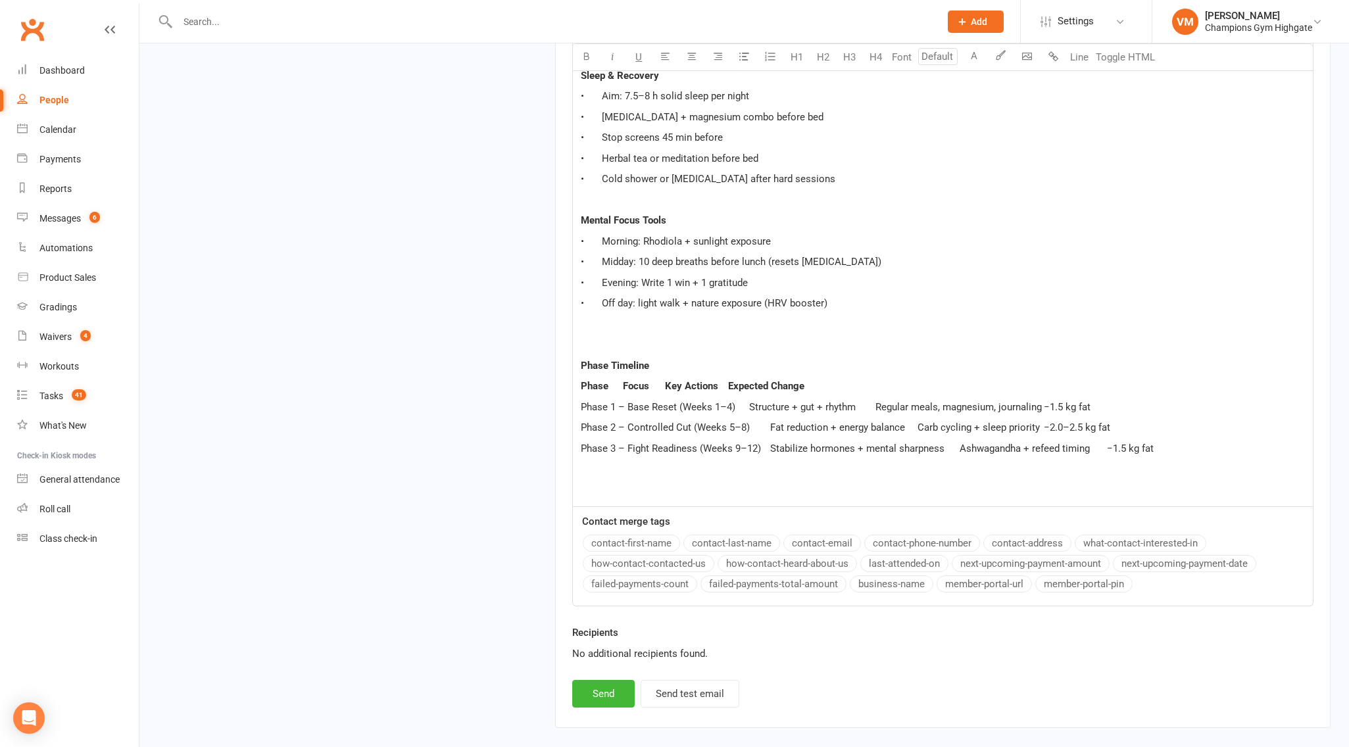
scroll to position [2325, 0]
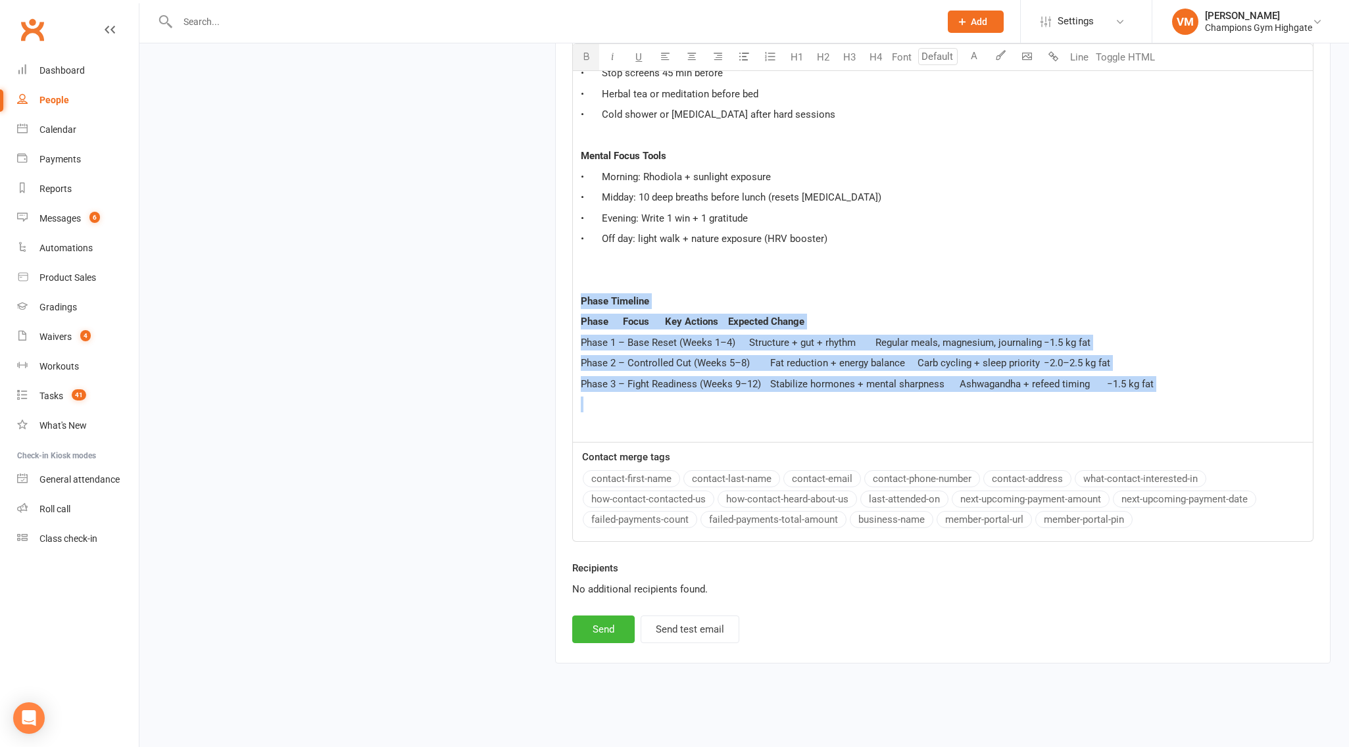
drag, startPoint x: 751, startPoint y: 405, endPoint x: 568, endPoint y: 298, distance: 211.7
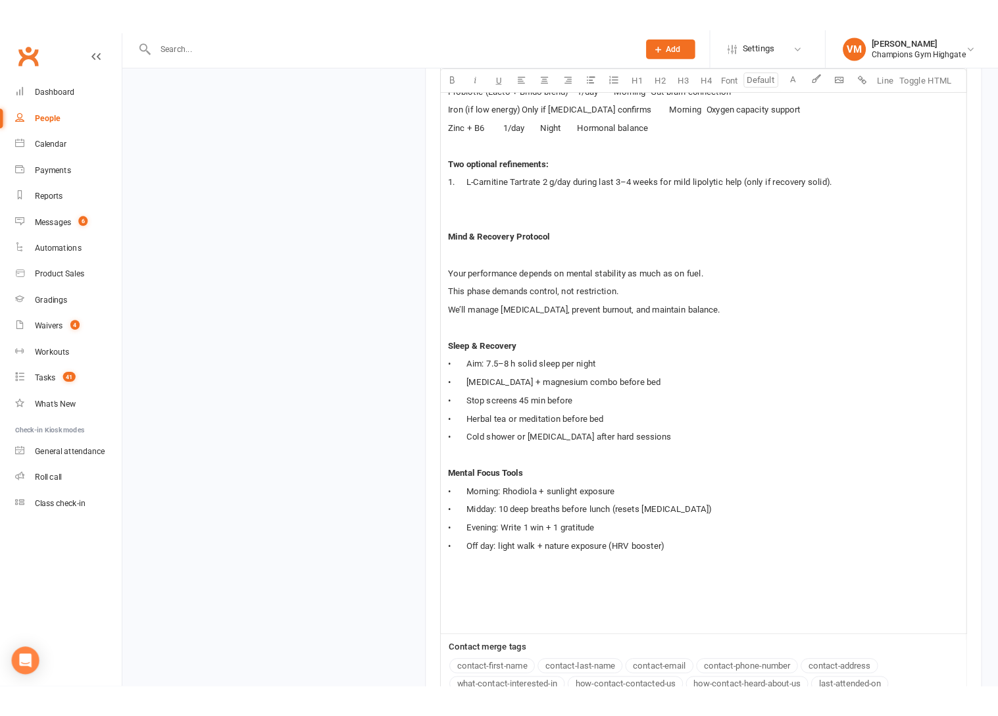
scroll to position [2034, 0]
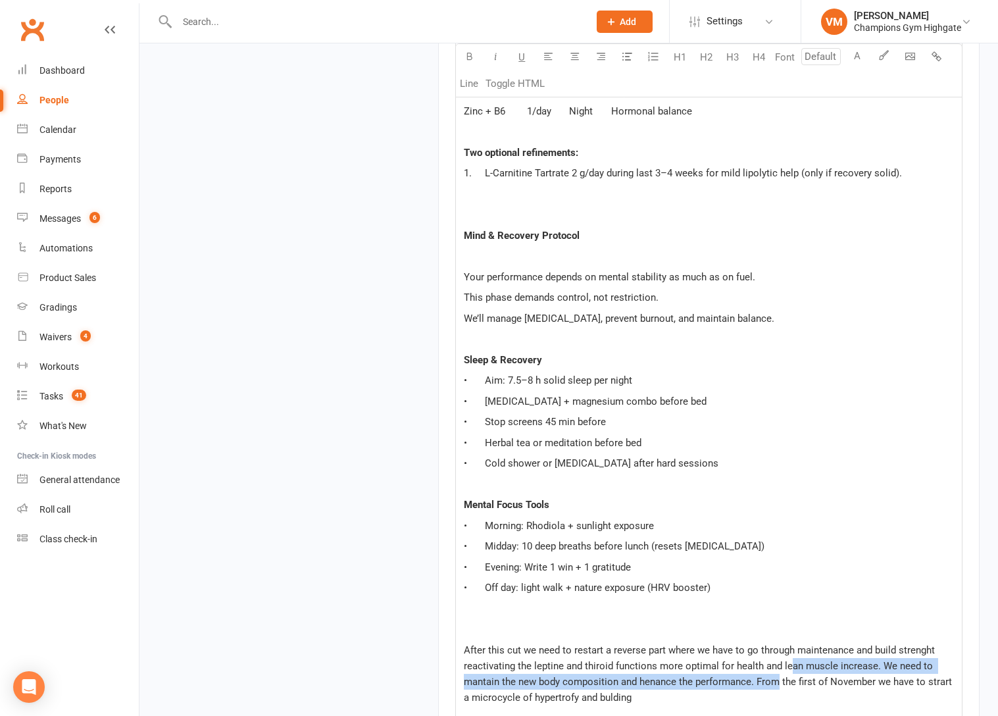
click at [789, 658] on p "After this cut we need to restart a reverse part where we have to go through ma…" at bounding box center [709, 673] width 490 height 63
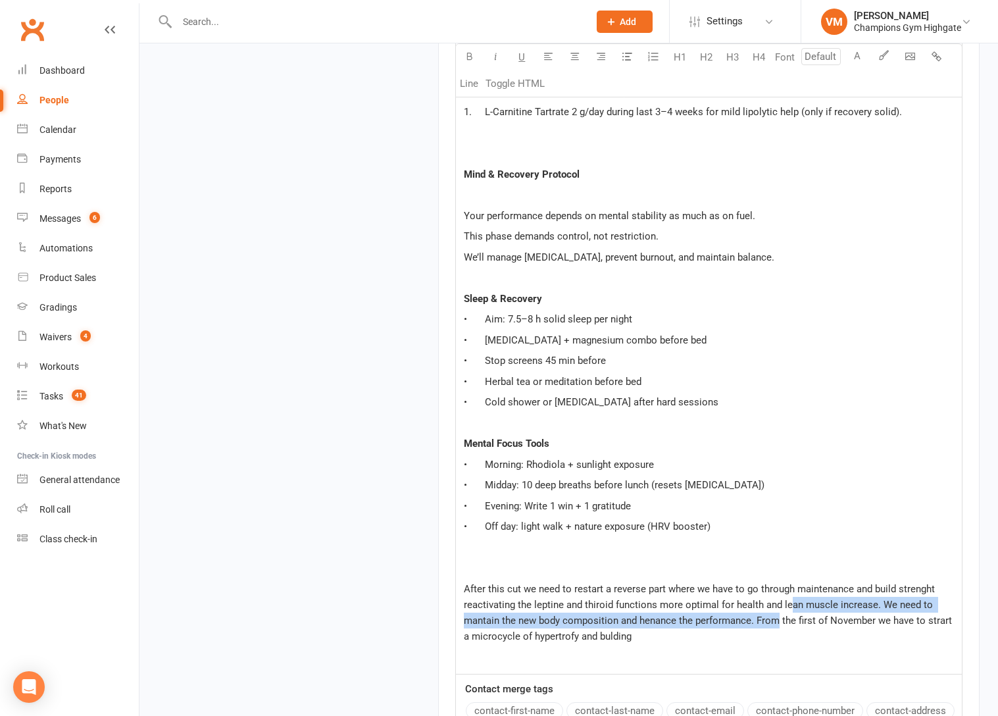
scroll to position [2129, 0]
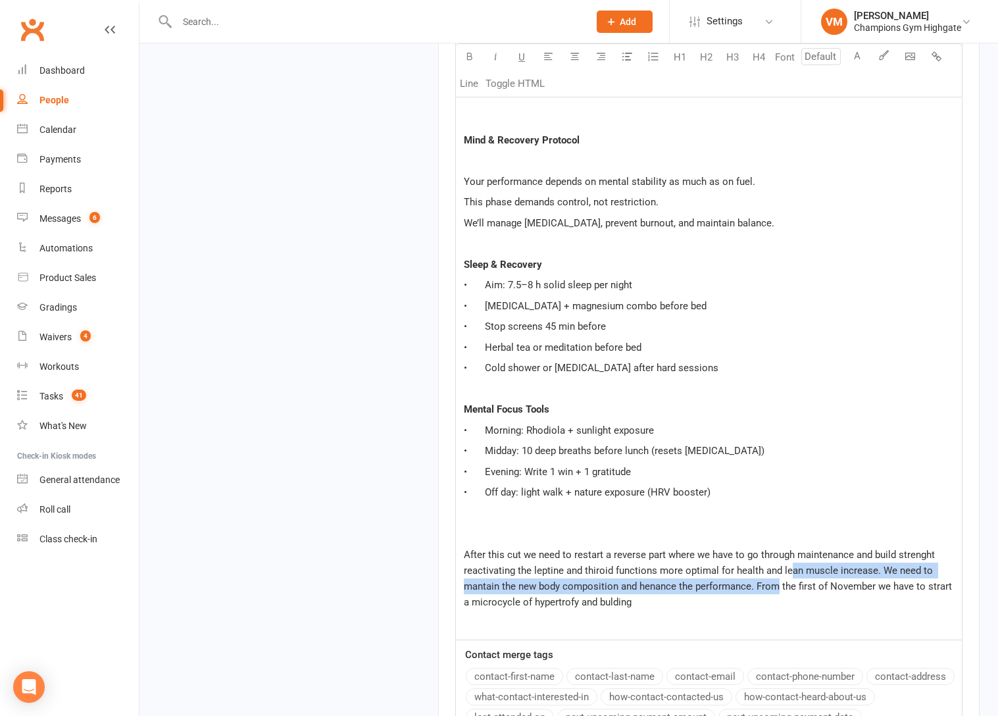
click at [656, 592] on p "After this cut we need to restart a reverse part where we have to go through ma…" at bounding box center [709, 578] width 490 height 63
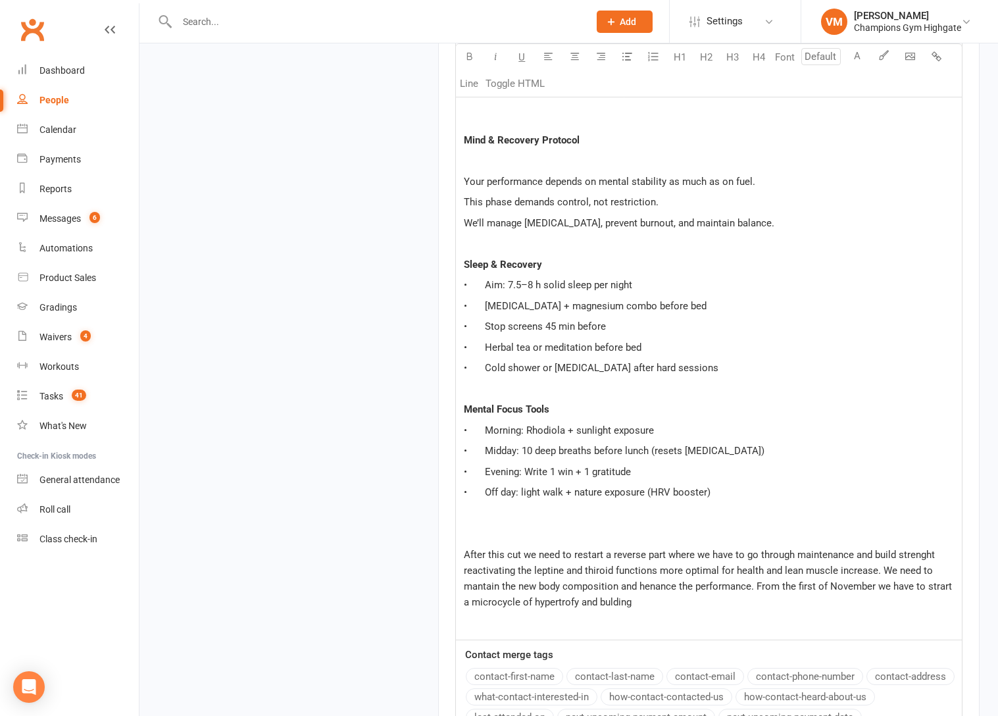
drag, startPoint x: 646, startPoint y: 604, endPoint x: 464, endPoint y: 572, distance: 184.9
click at [464, 573] on p "After this cut we need to restart a reverse part where we have to go through ma…" at bounding box center [709, 578] width 490 height 63
click at [656, 602] on p "After this cut we need to restart a reverse part where we have to go through ma…" at bounding box center [709, 578] width 490 height 63
drag, startPoint x: 656, startPoint y: 602, endPoint x: 464, endPoint y: 551, distance: 199.3
click at [464, 551] on p "After this cut we need to restart a reverse part where we have to go through ma…" at bounding box center [709, 578] width 490 height 63
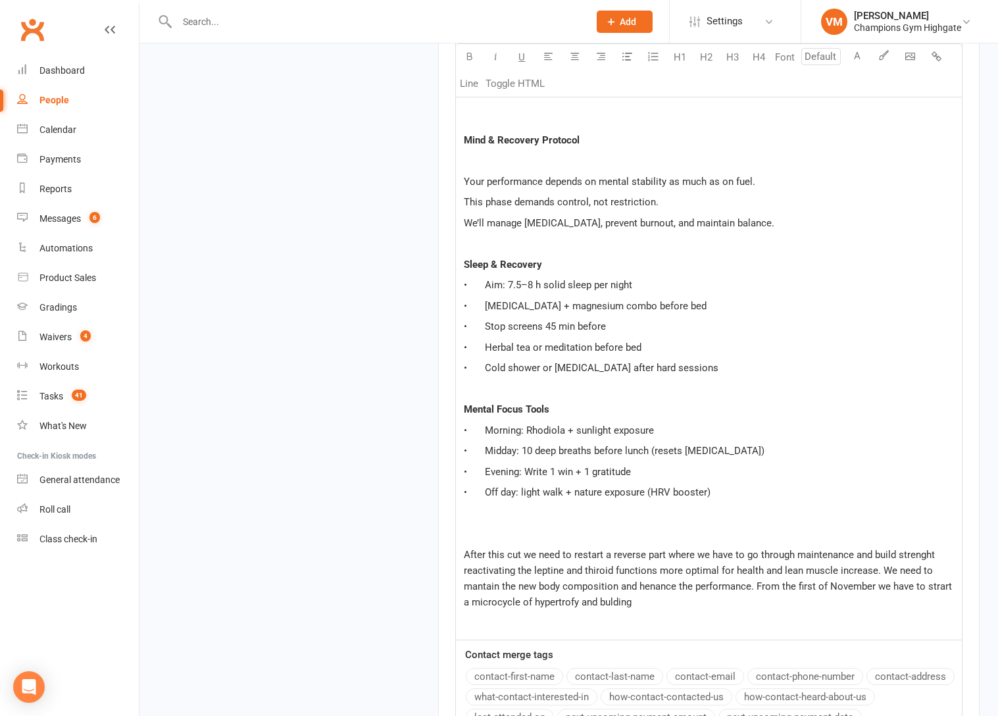
copy span "After this cut we need to restart a reverse part where we have to go through ma…"
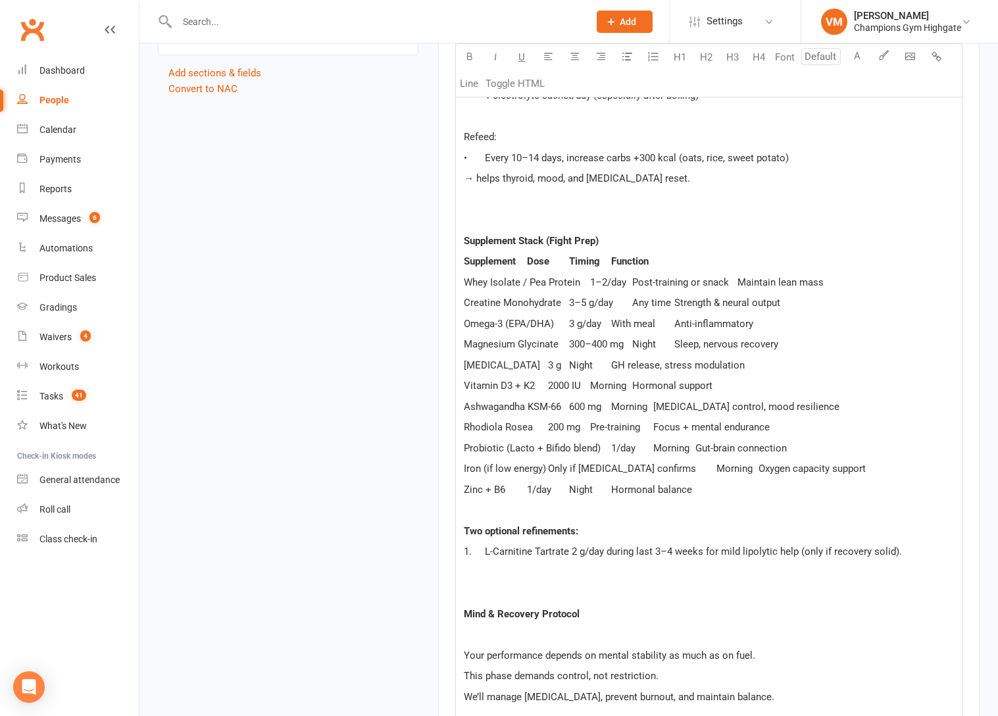
scroll to position [1658, 0]
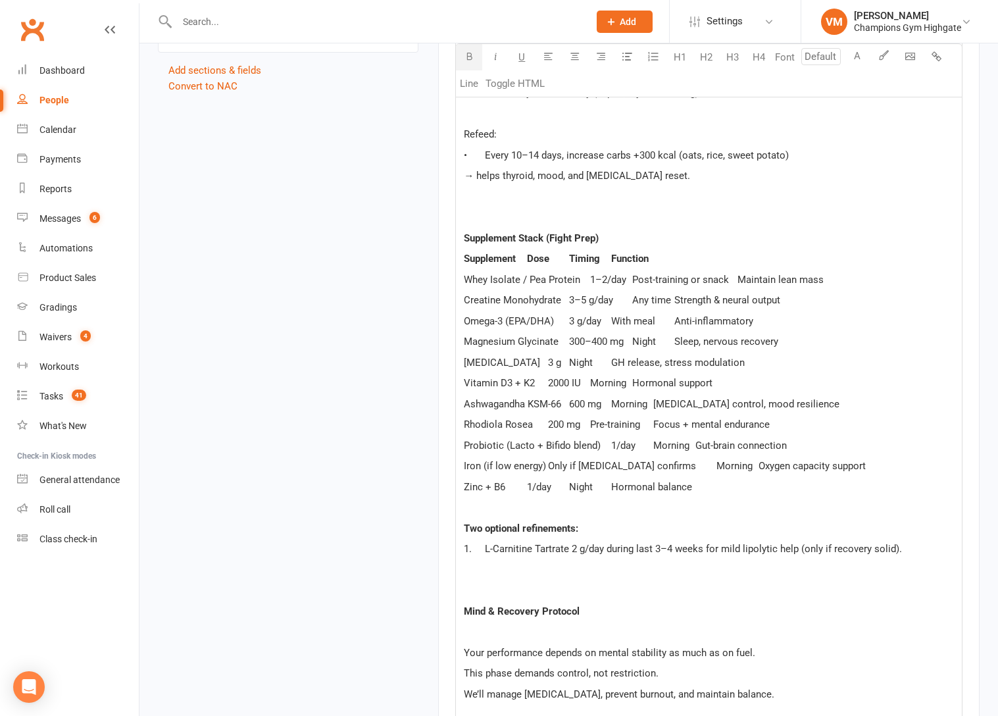
click at [616, 240] on p "Supplement Stack (Fight Prep)" at bounding box center [709, 238] width 490 height 16
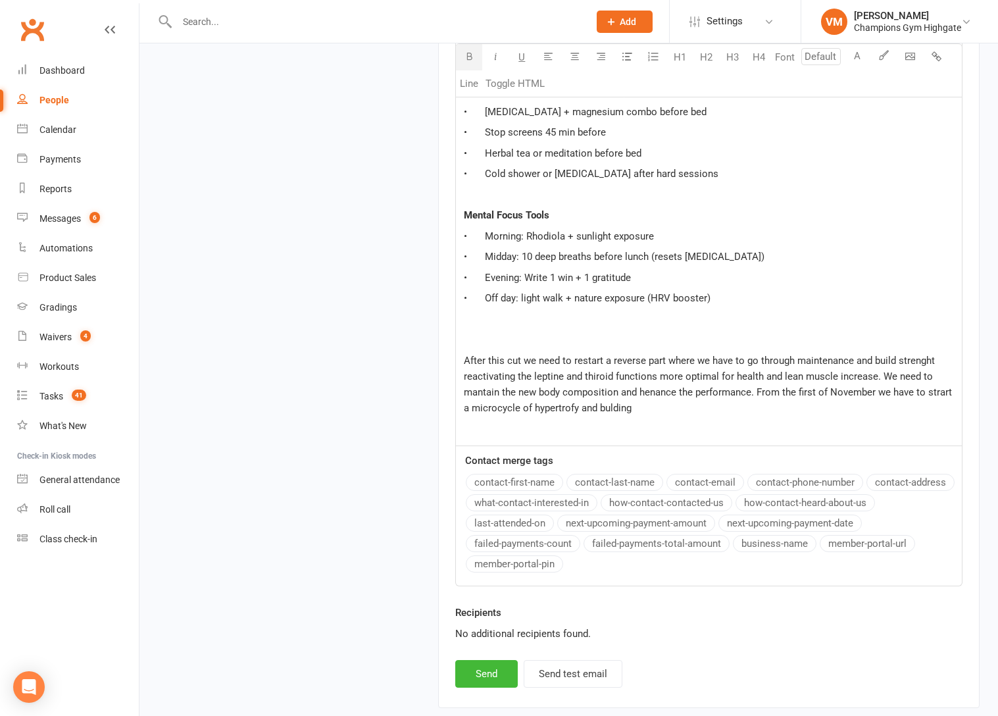
scroll to position [2415, 0]
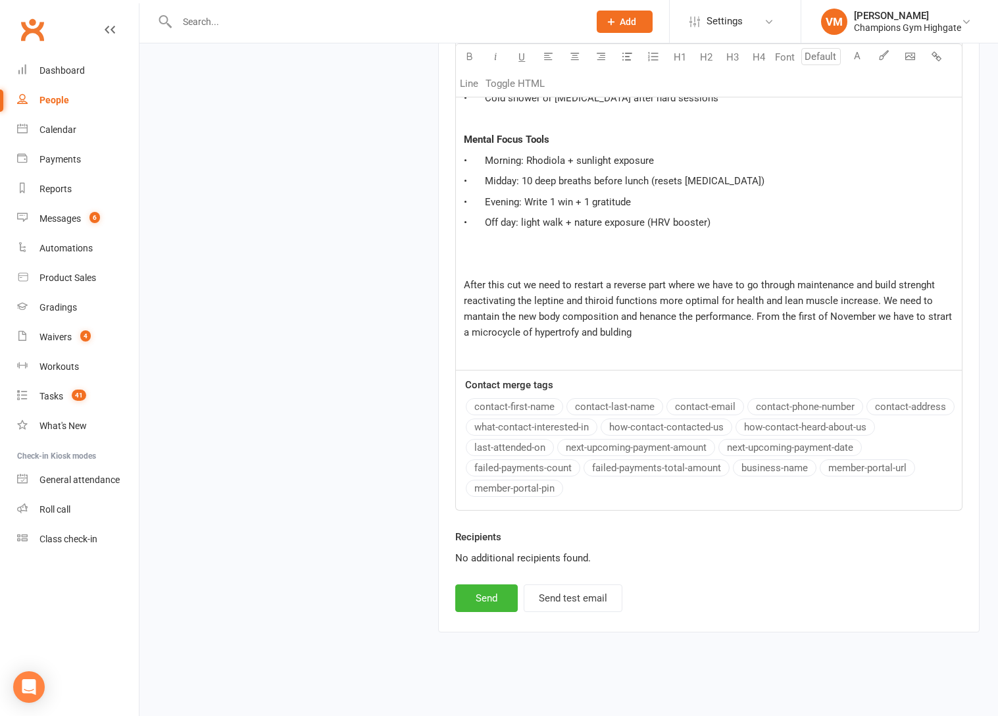
click at [660, 289] on span "After this cut we need to restart a reverse part where we have to go through ma…" at bounding box center [709, 308] width 491 height 59
click at [655, 337] on p "After this cut we need to restart a reverse plan where we have to go through ma…" at bounding box center [709, 308] width 490 height 63
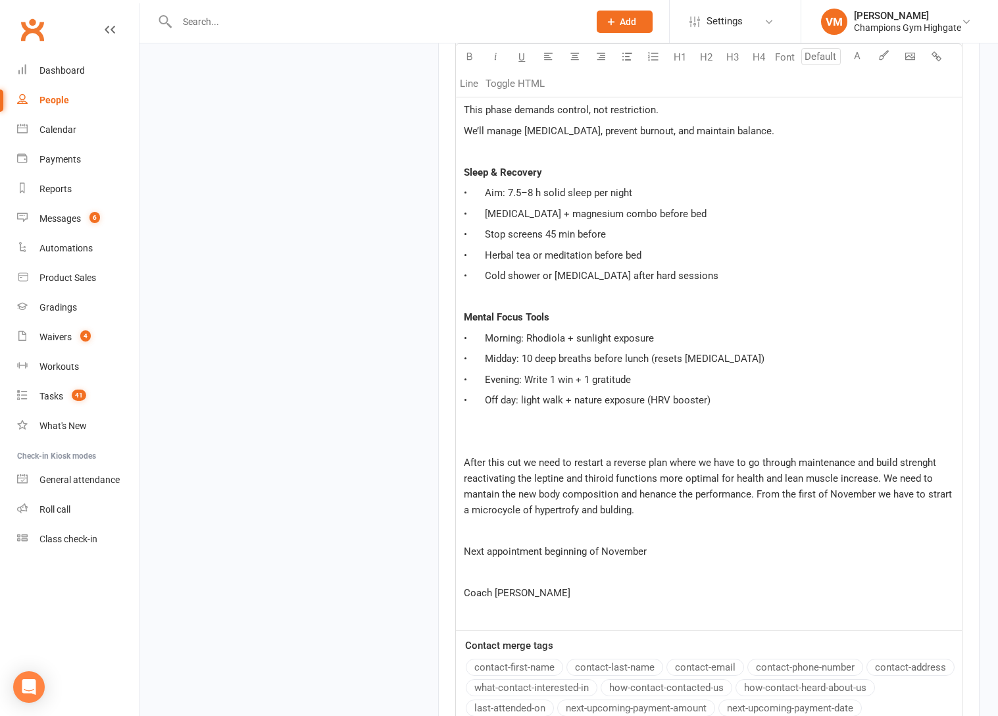
scroll to position [2498, 0]
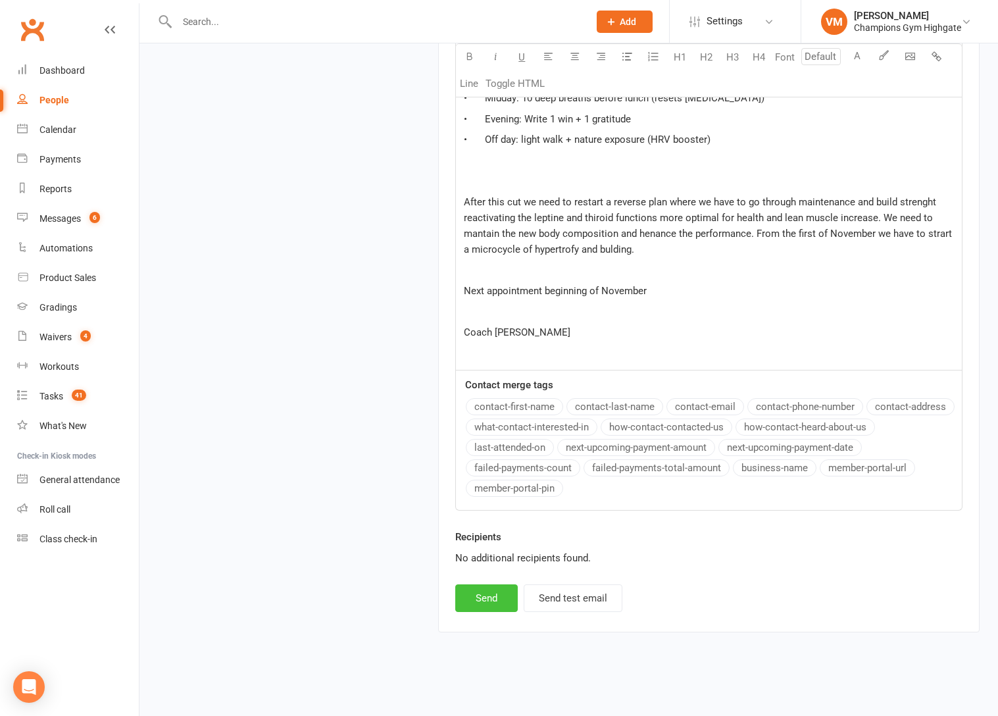
click at [480, 599] on button "Send" at bounding box center [486, 598] width 62 height 28
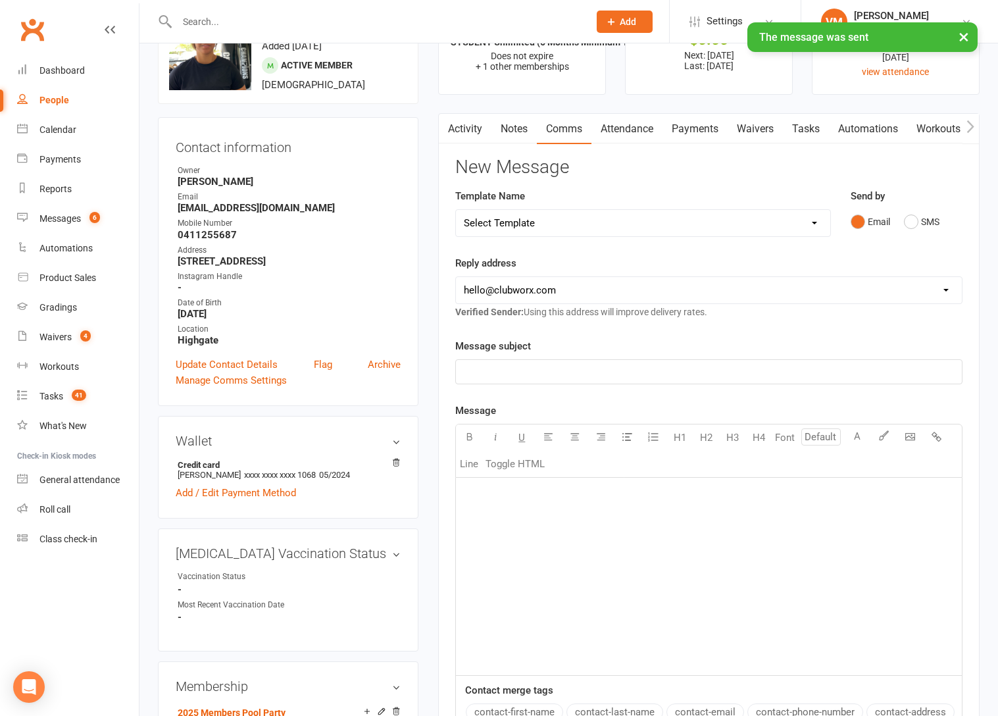
scroll to position [0, 0]
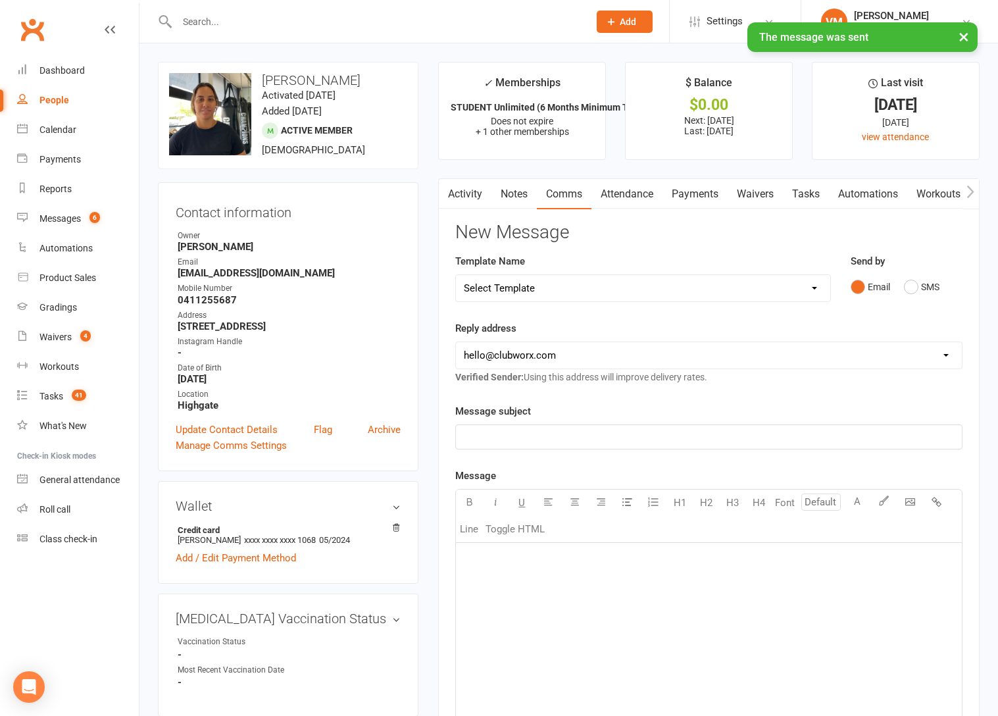
click at [808, 176] on main "✓ Memberships STUDENT Unlimited (6 Months Minimum Term) Does not expire + 1 oth…" at bounding box center [708, 539] width 561 height 954
click at [806, 191] on link "Tasks" at bounding box center [806, 194] width 46 height 30
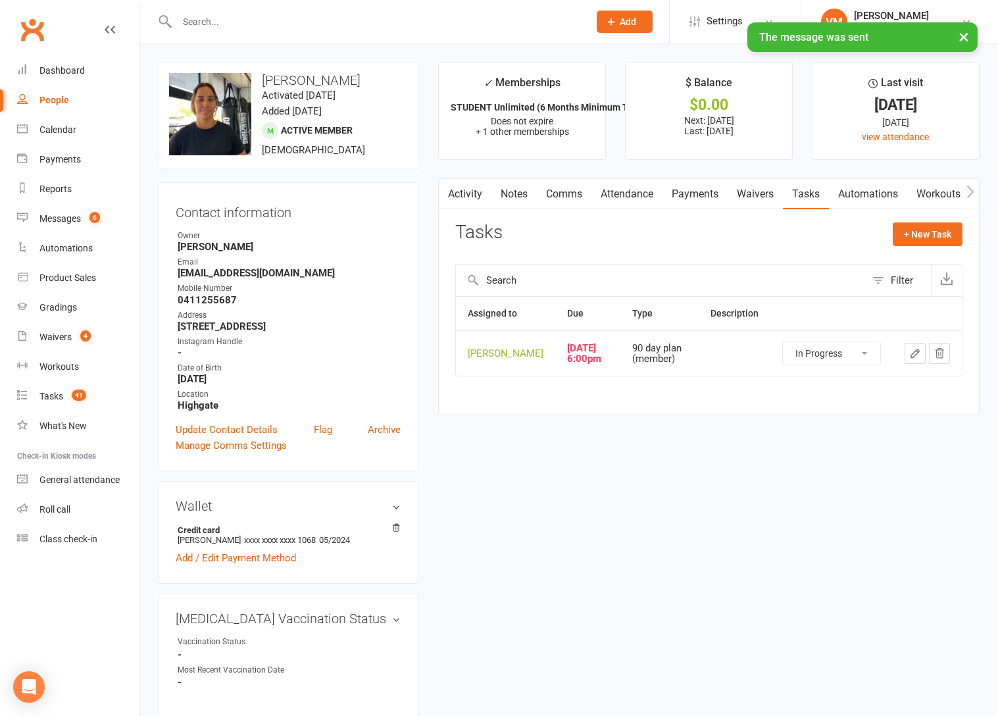
click at [850, 349] on select "Not Started In Progress Waiting Complete" at bounding box center [831, 353] width 97 height 22
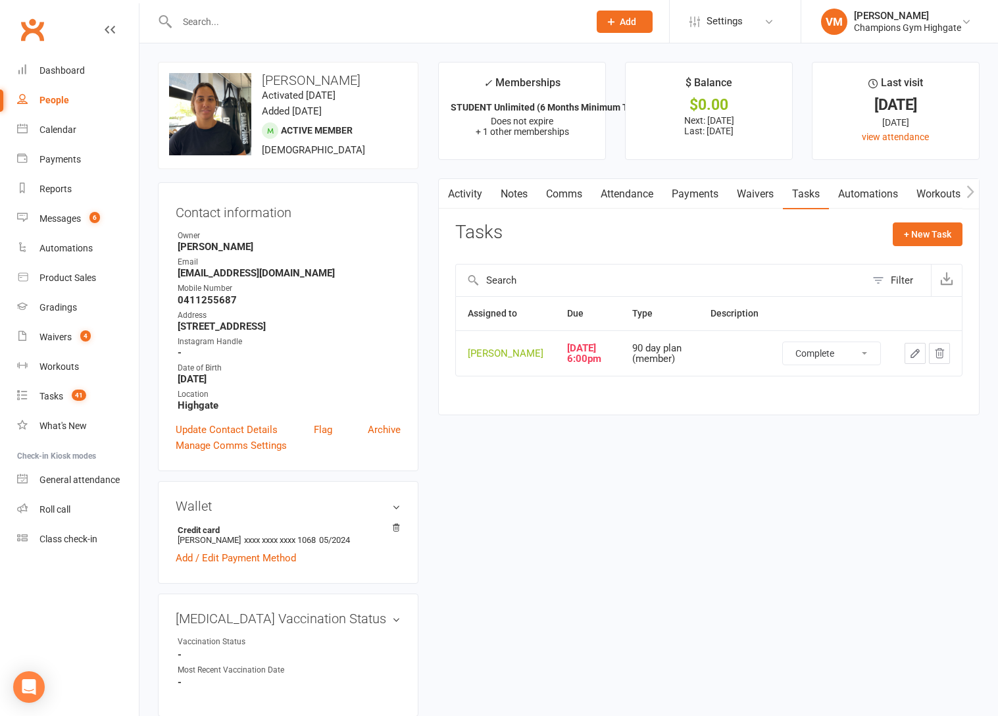
click at [783, 346] on select "Not Started In Progress Waiting Complete" at bounding box center [831, 353] width 97 height 22
select select "started"
click at [78, 79] on link "Dashboard" at bounding box center [78, 71] width 122 height 30
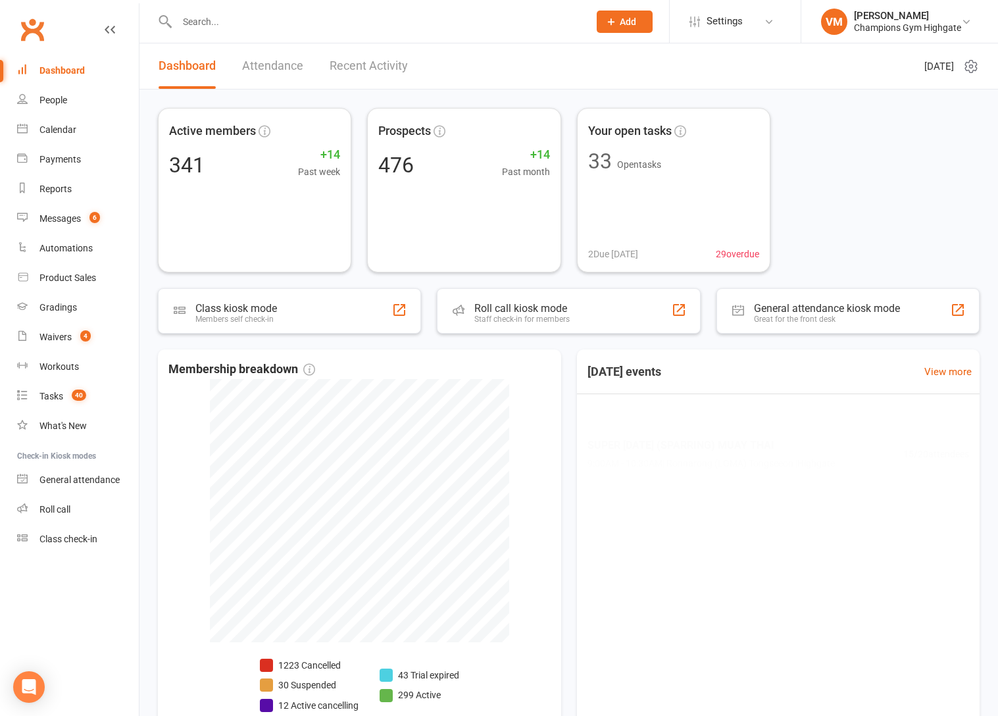
click at [222, 21] on input "text" at bounding box center [376, 21] width 407 height 18
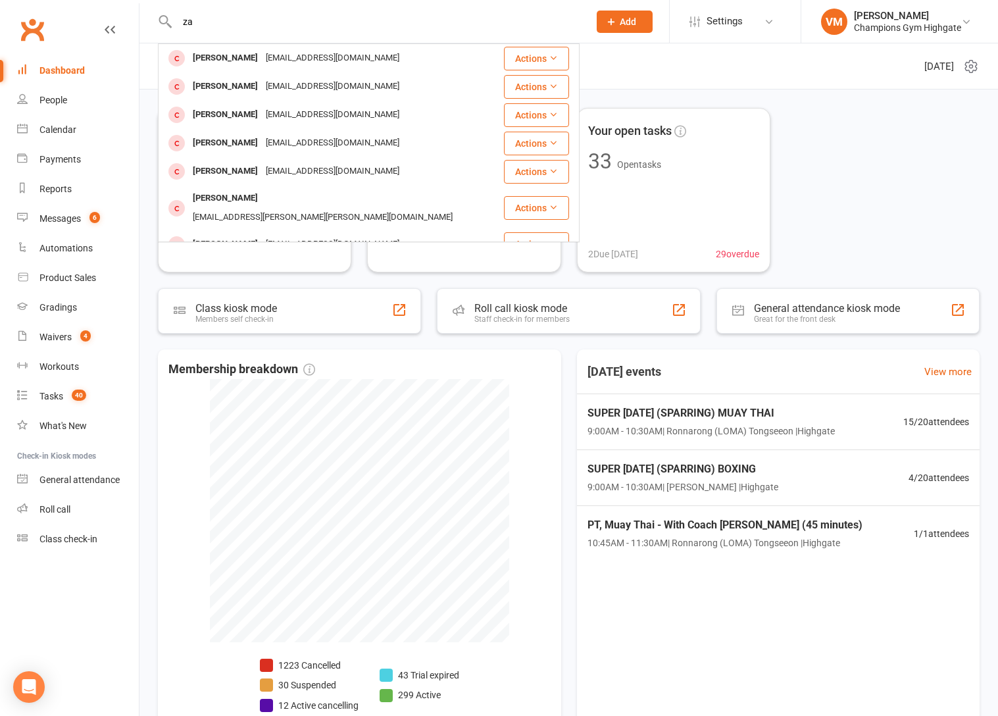
type input "z"
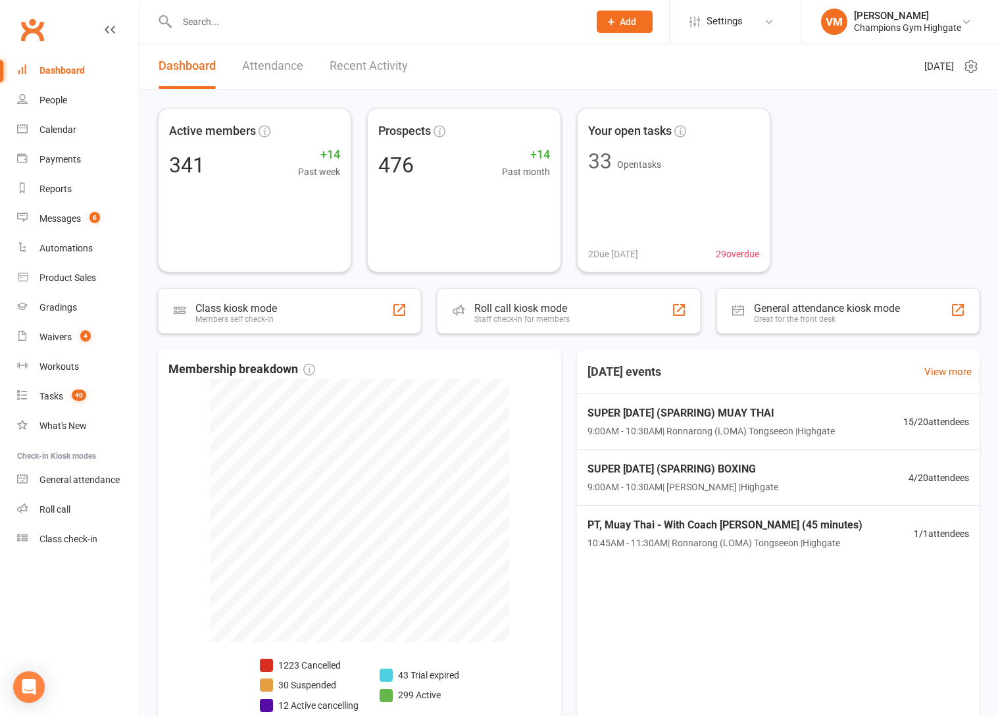
click at [212, 27] on input "text" at bounding box center [376, 21] width 407 height 18
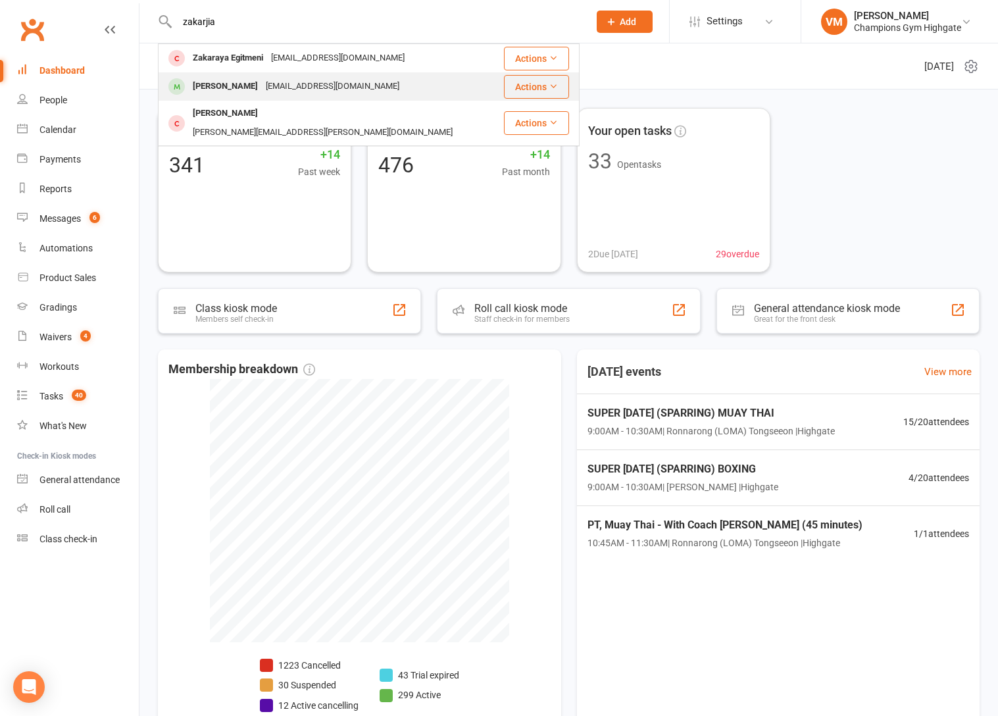
type input "zakarjia"
click at [295, 83] on div "[EMAIL_ADDRESS][DOMAIN_NAME]" at bounding box center [332, 86] width 141 height 19
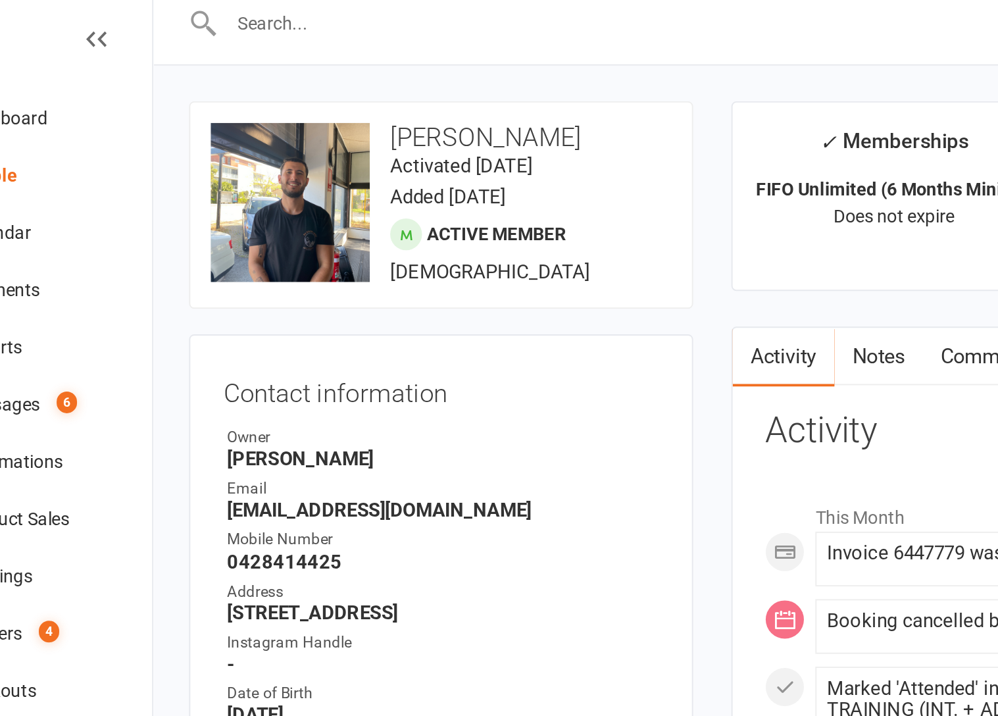
click at [241, 270] on strong "[EMAIL_ADDRESS][DOMAIN_NAME]" at bounding box center [289, 273] width 223 height 12
copy render-form-field "[EMAIL_ADDRESS][DOMAIN_NAME]"
